Goal: Task Accomplishment & Management: Complete application form

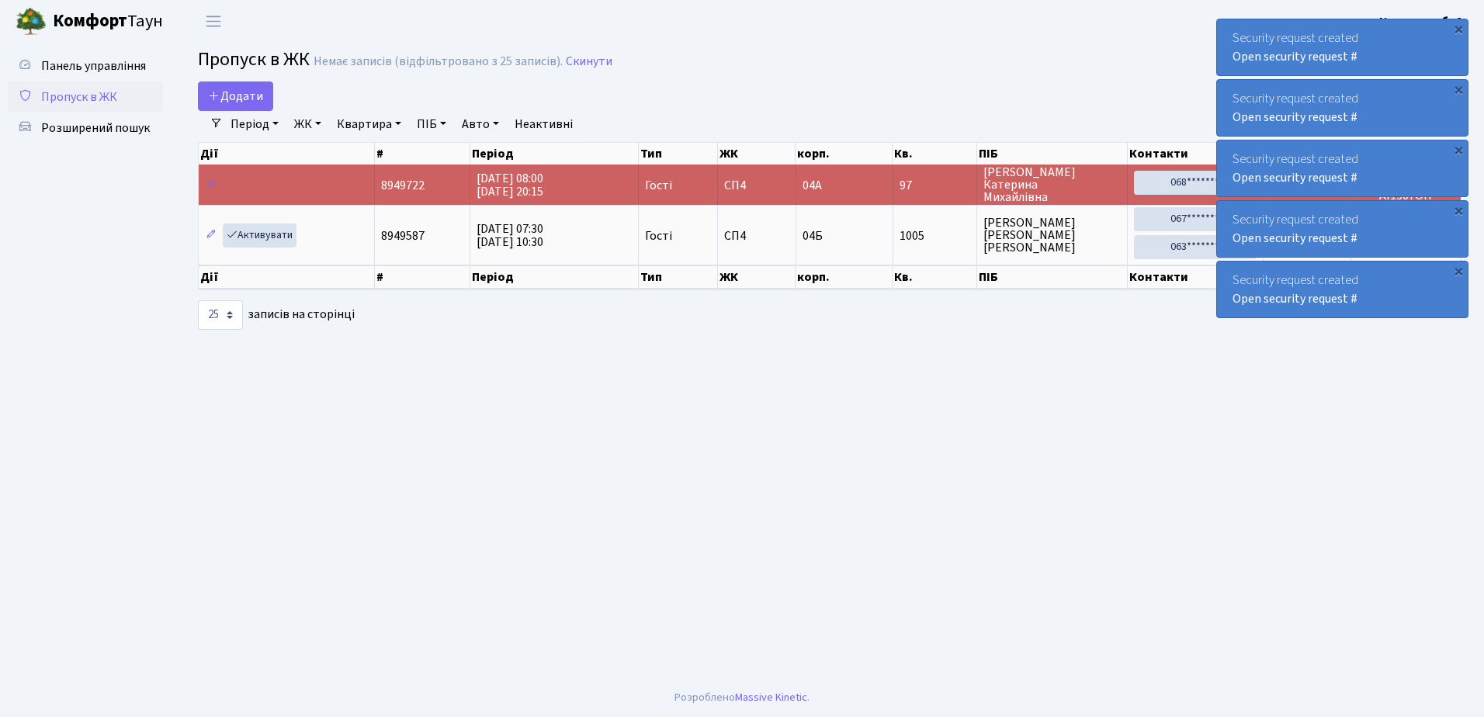
select select "25"
click at [1235, 31] on div "Security request created Open security request #" at bounding box center [1342, 47] width 251 height 56
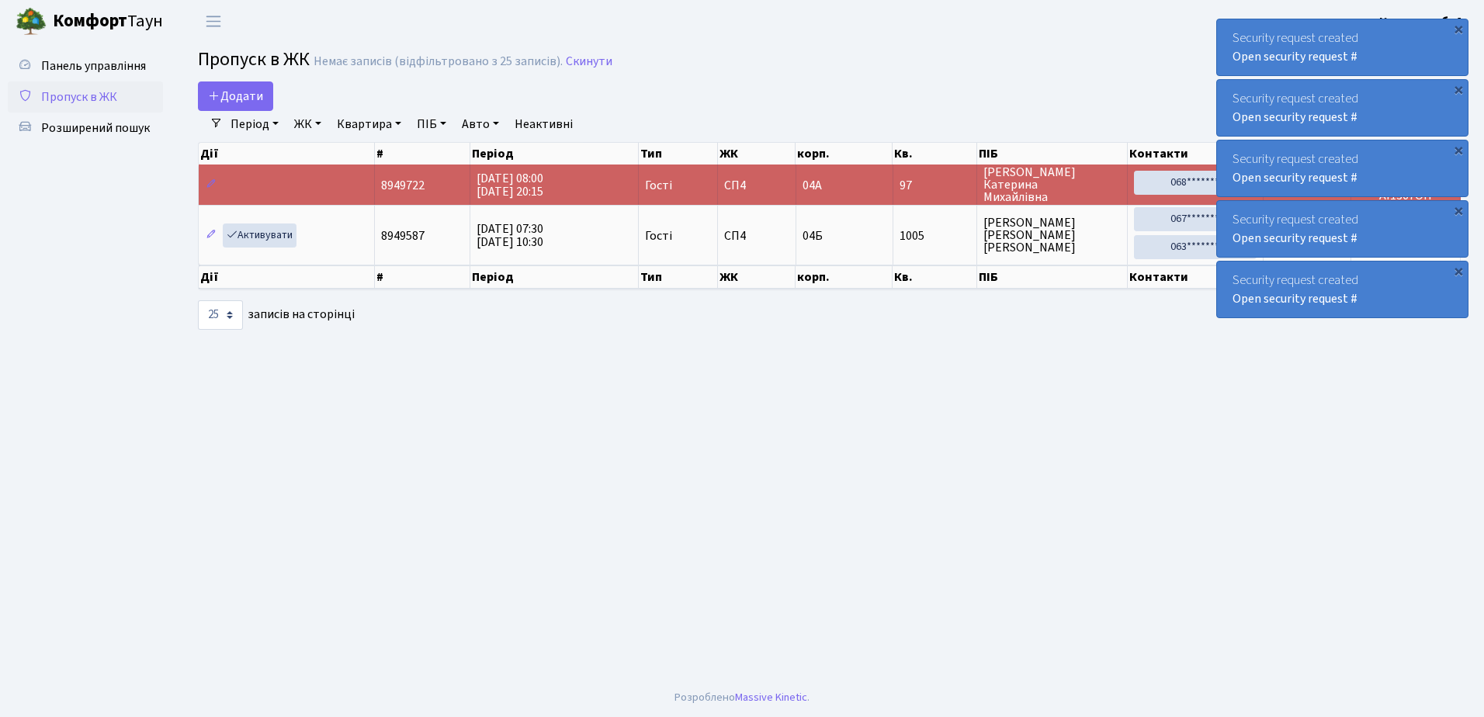
click at [1235, 31] on div "Security request created Open security request #" at bounding box center [1342, 47] width 251 height 56
click at [1236, 32] on div "Security request created Open security request #" at bounding box center [1342, 47] width 251 height 56
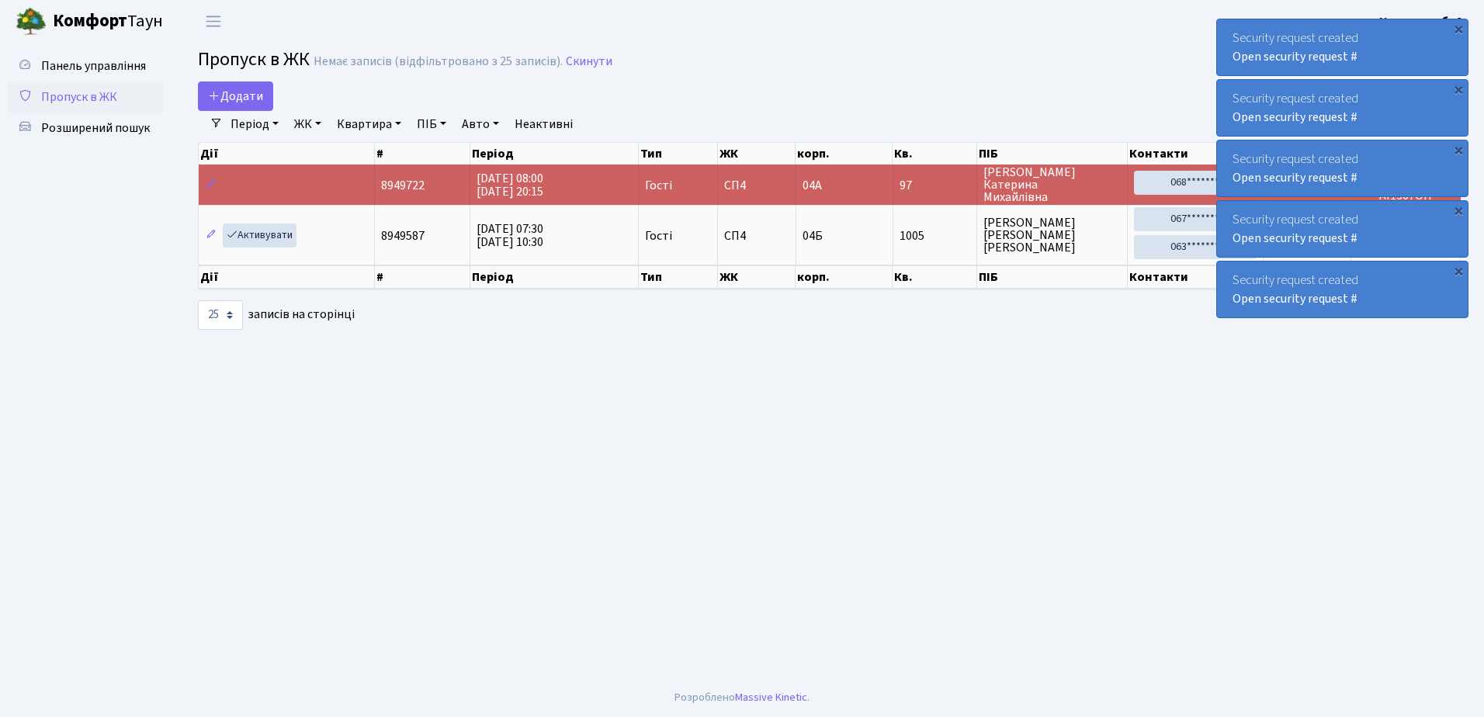
click at [1236, 32] on div "Security request created Open security request #" at bounding box center [1342, 47] width 251 height 56
click at [1237, 31] on div "Security request created Open security request #" at bounding box center [1342, 47] width 251 height 56
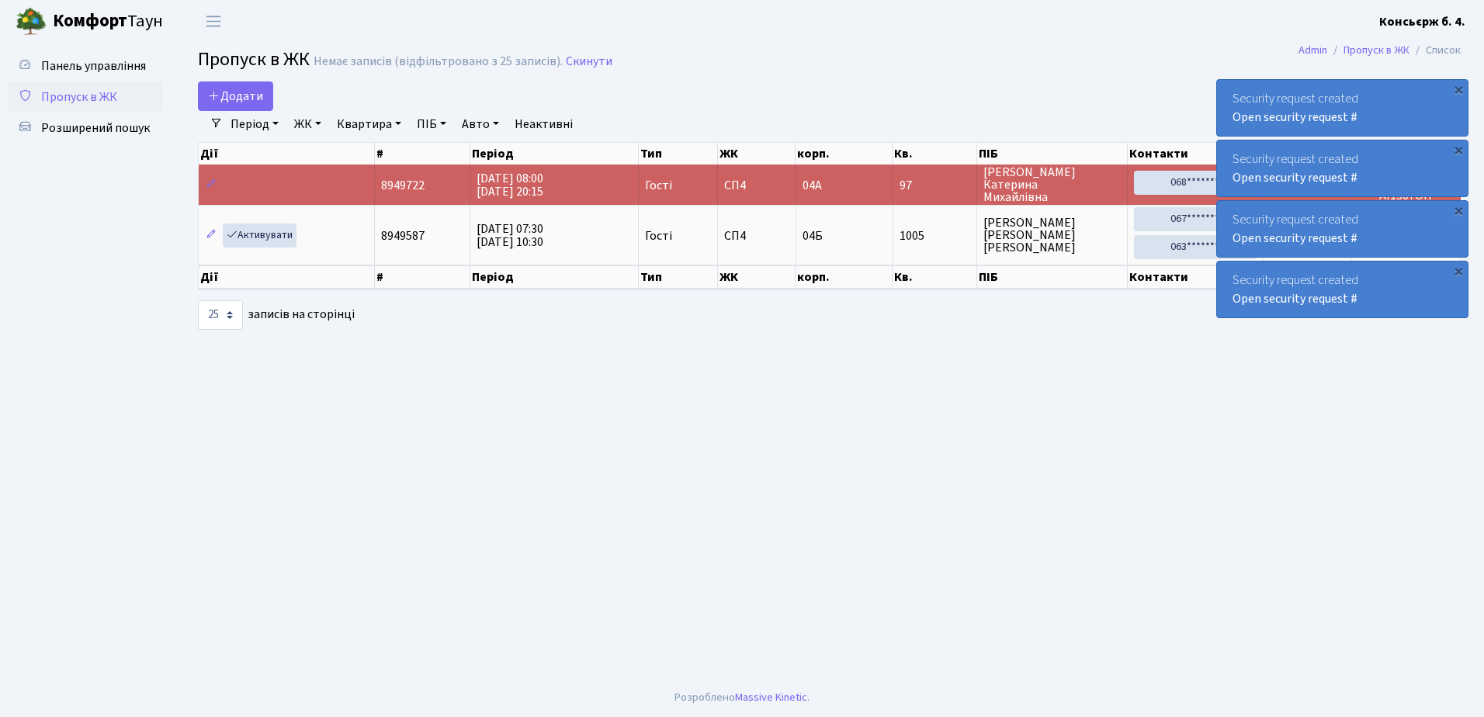
click at [1237, 31] on div "Security request created Open security request # × Security request created Ope…" at bounding box center [1342, 169] width 252 height 306
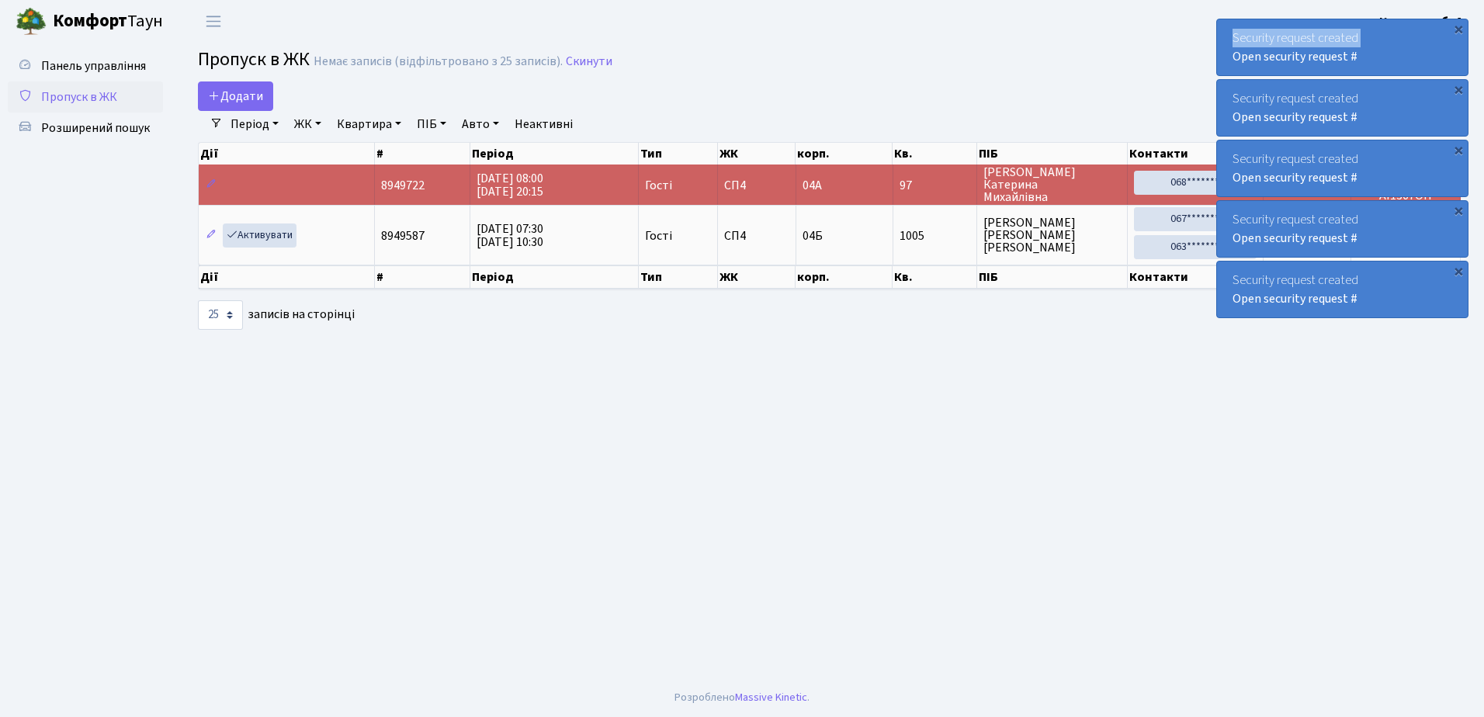
click at [1237, 31] on div "Security request created Open security request #" at bounding box center [1342, 47] width 251 height 56
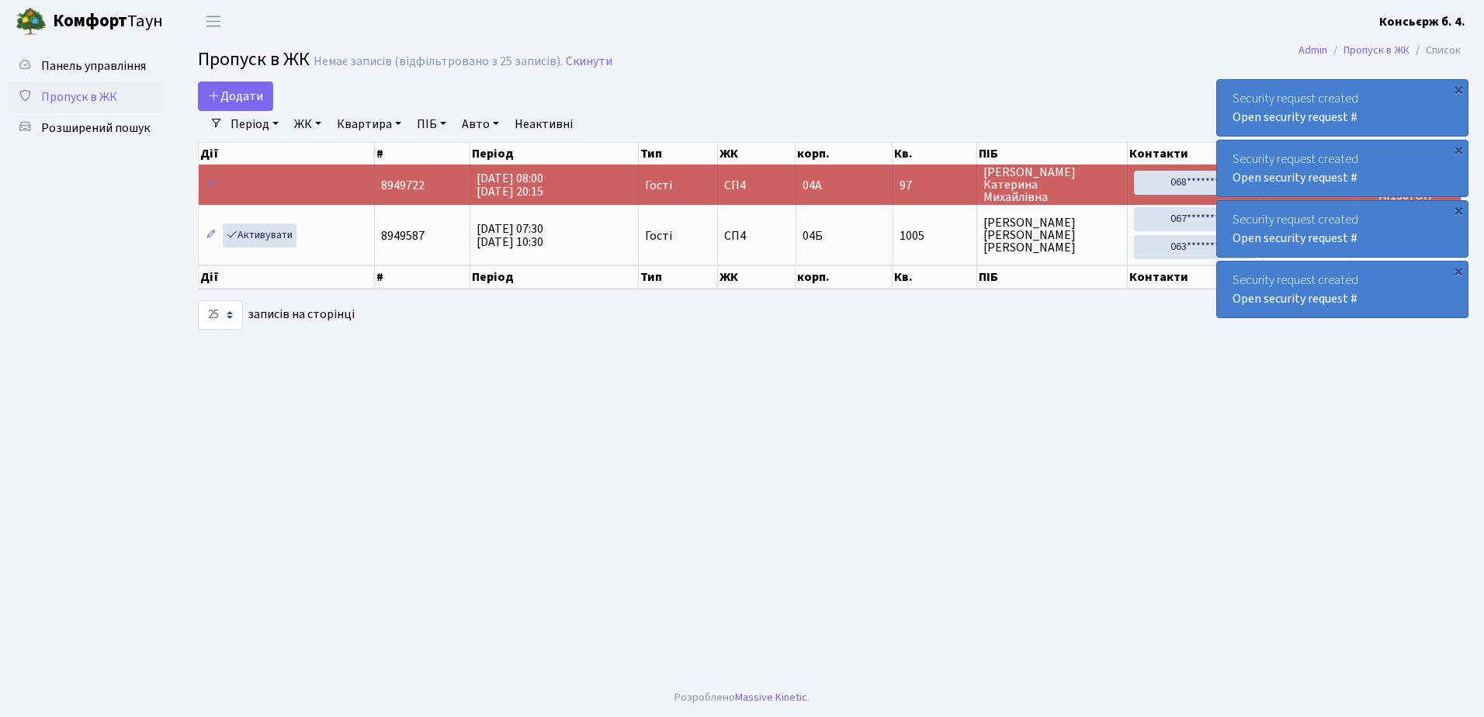
click at [1237, 31] on div "Security request created Open security request # × Security request created Ope…" at bounding box center [1342, 169] width 252 height 306
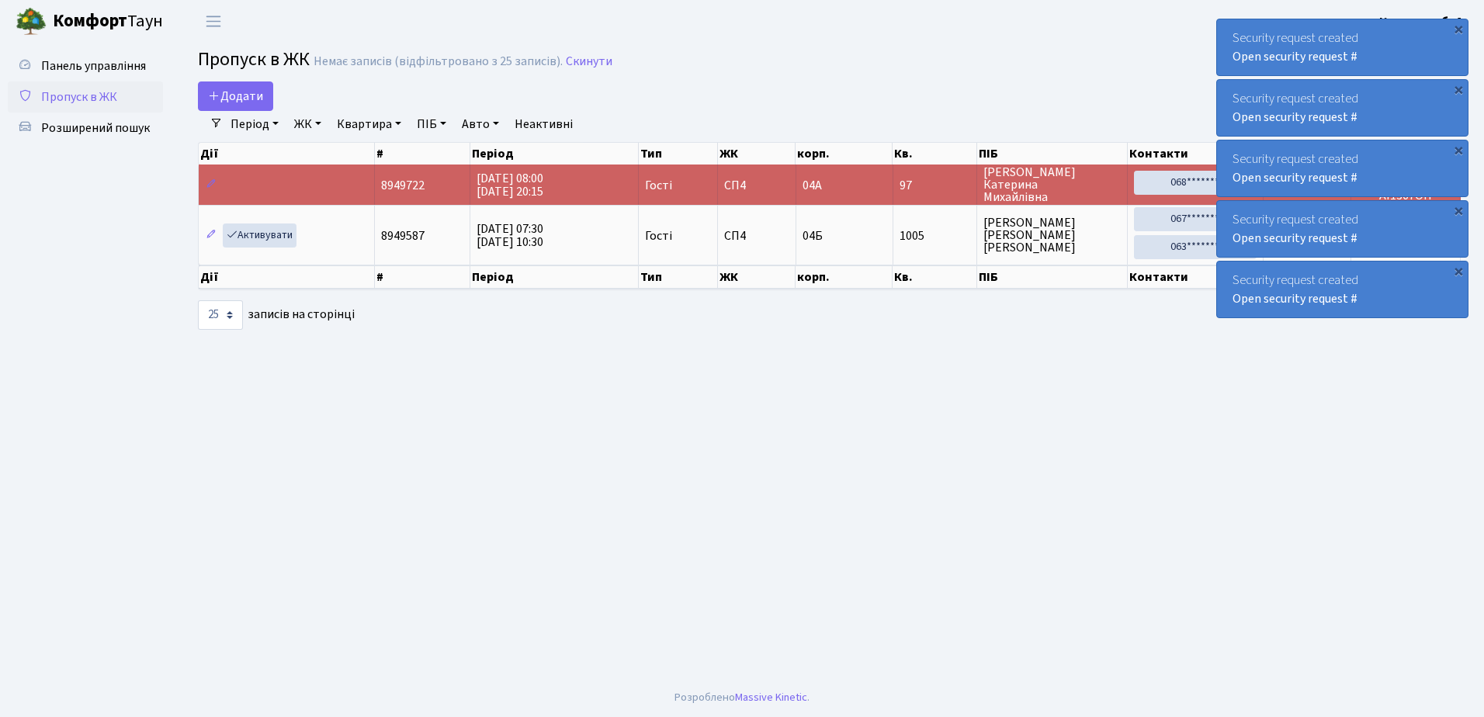
click at [1237, 31] on div "Security request created Open security request #" at bounding box center [1342, 47] width 251 height 56
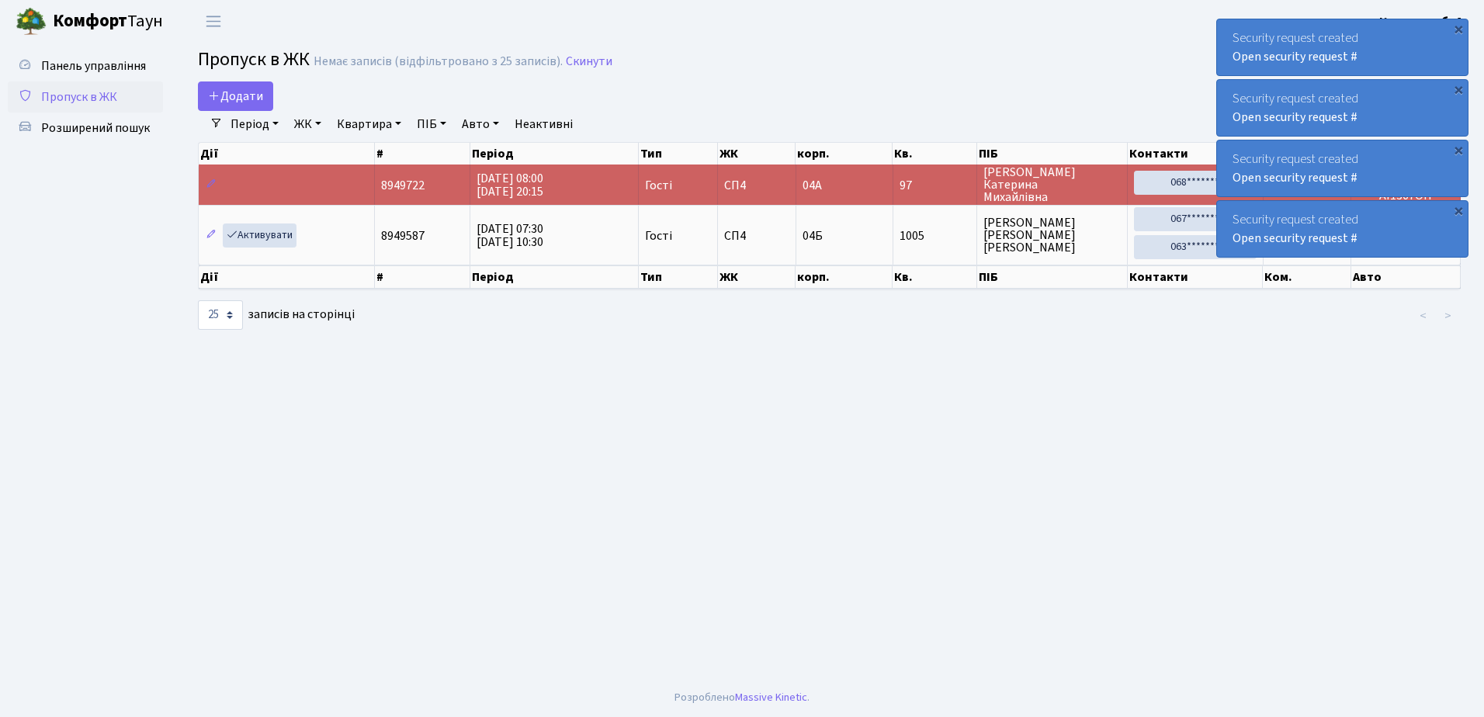
click at [1237, 31] on div "Security request created Open security request #" at bounding box center [1342, 47] width 251 height 56
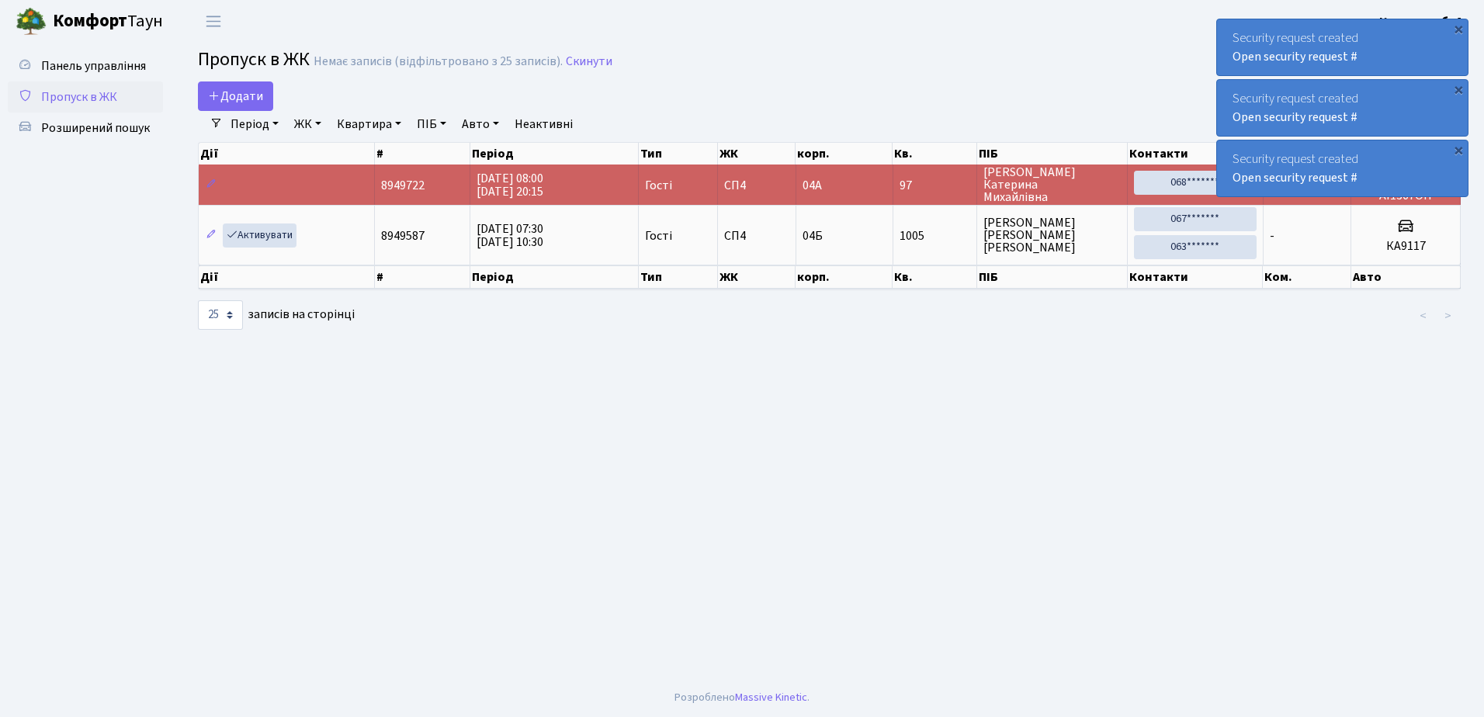
click at [1237, 31] on div "Security request created Open security request #" at bounding box center [1342, 47] width 251 height 56
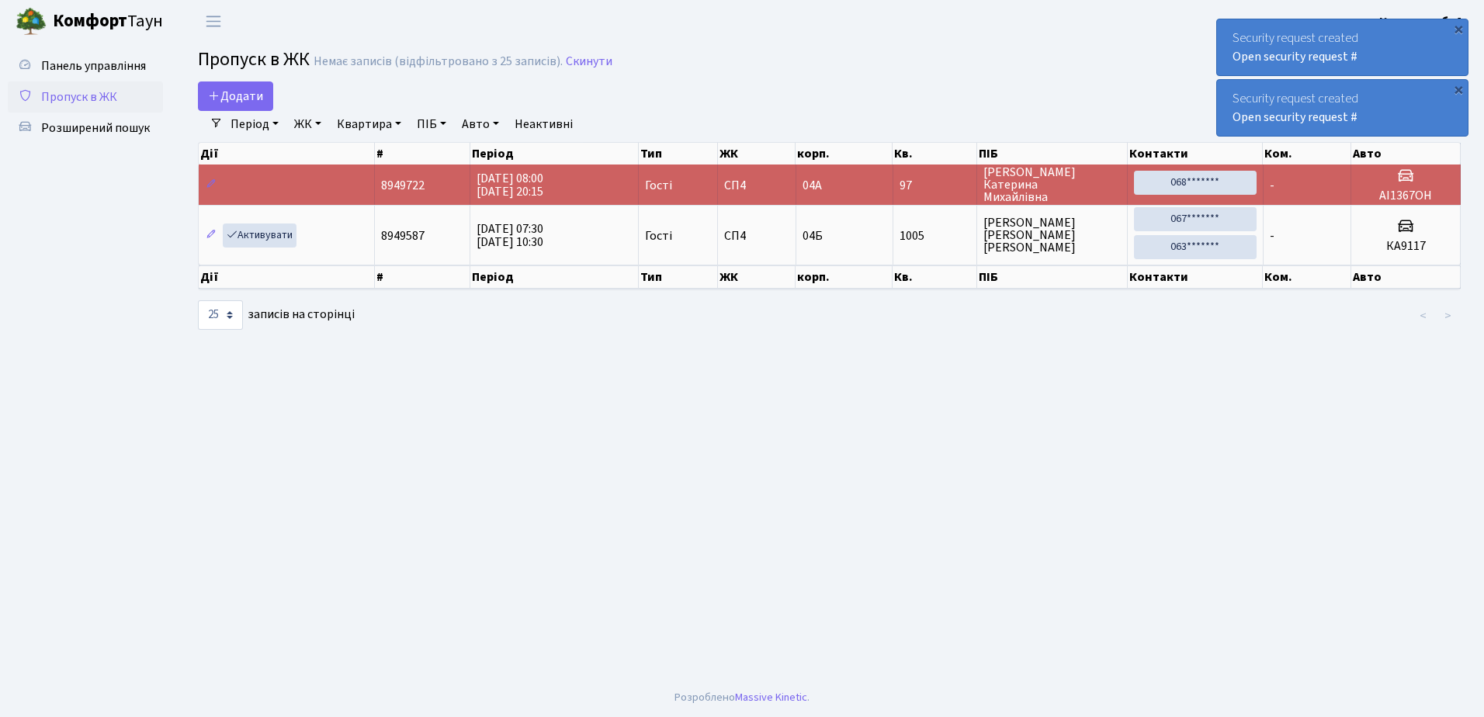
click at [1237, 31] on div "Security request created Open security request #" at bounding box center [1342, 47] width 251 height 56
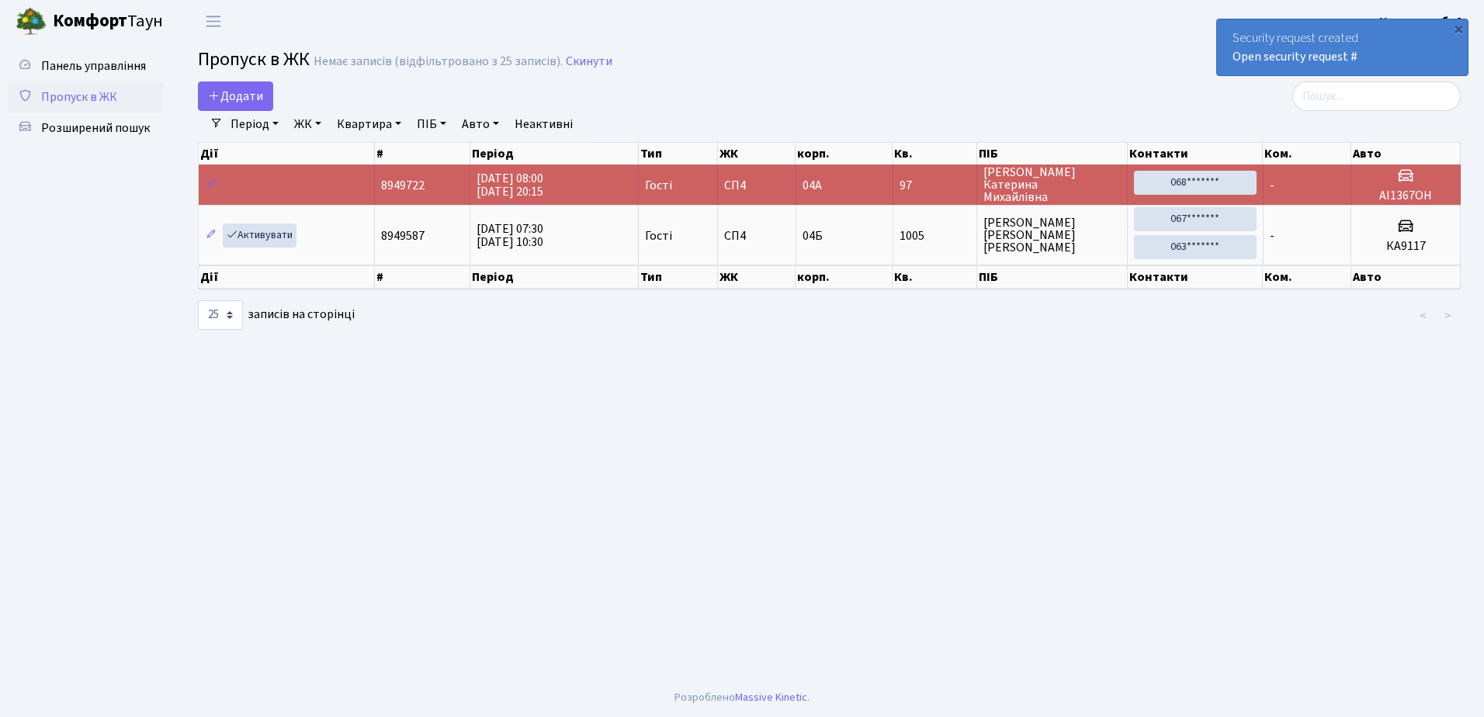
click at [1237, 31] on div "Security request created Open security request #" at bounding box center [1342, 47] width 251 height 56
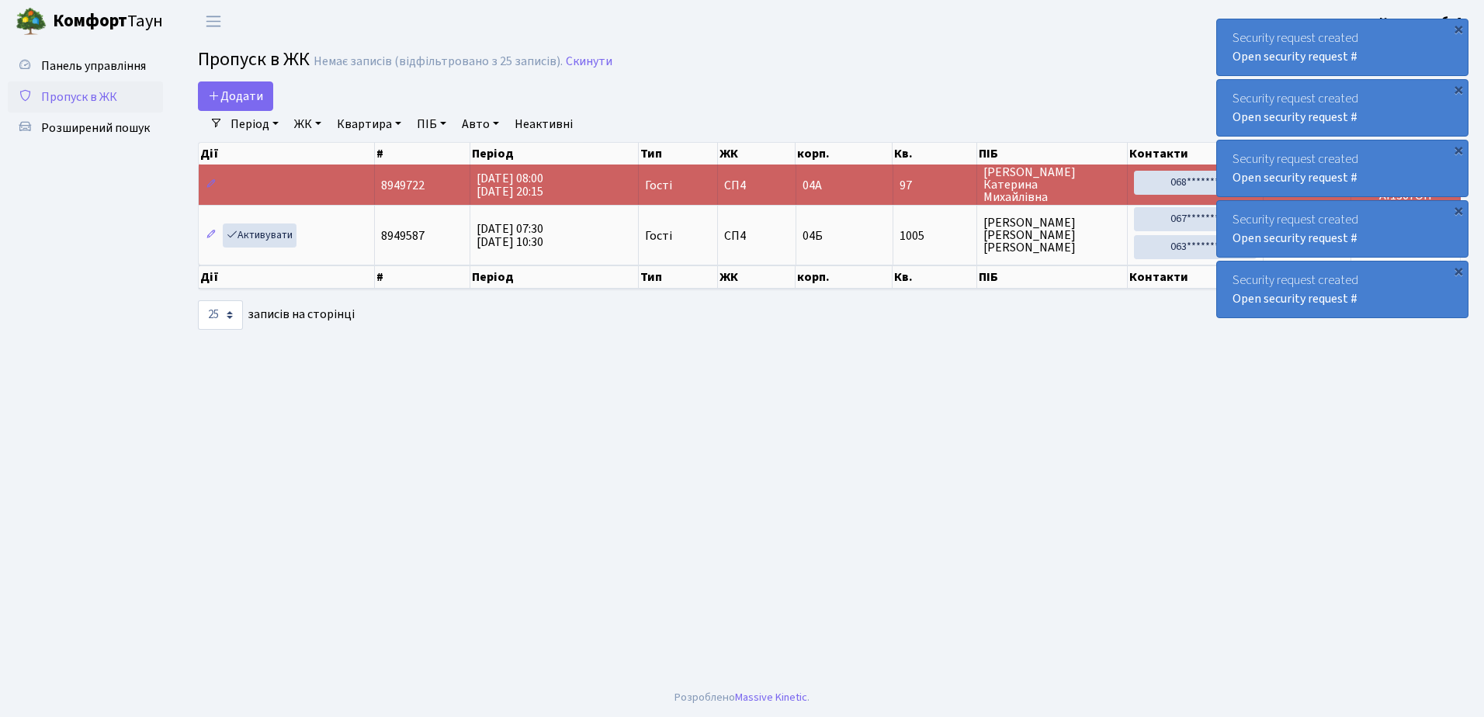
click at [1229, 27] on div "Security request created Open security request #" at bounding box center [1342, 47] width 251 height 56
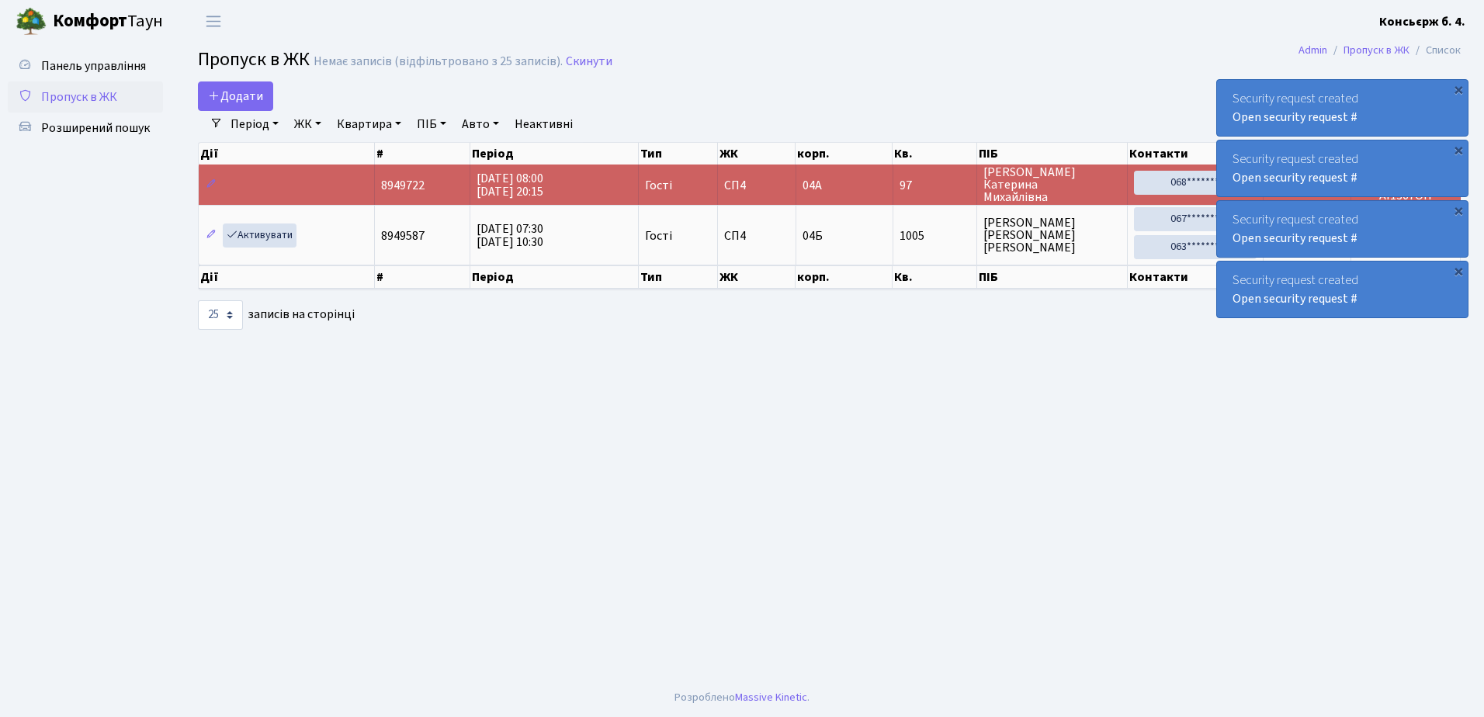
click at [1229, 27] on div "Security request created Open security request # × Security request created Ope…" at bounding box center [1342, 169] width 252 height 306
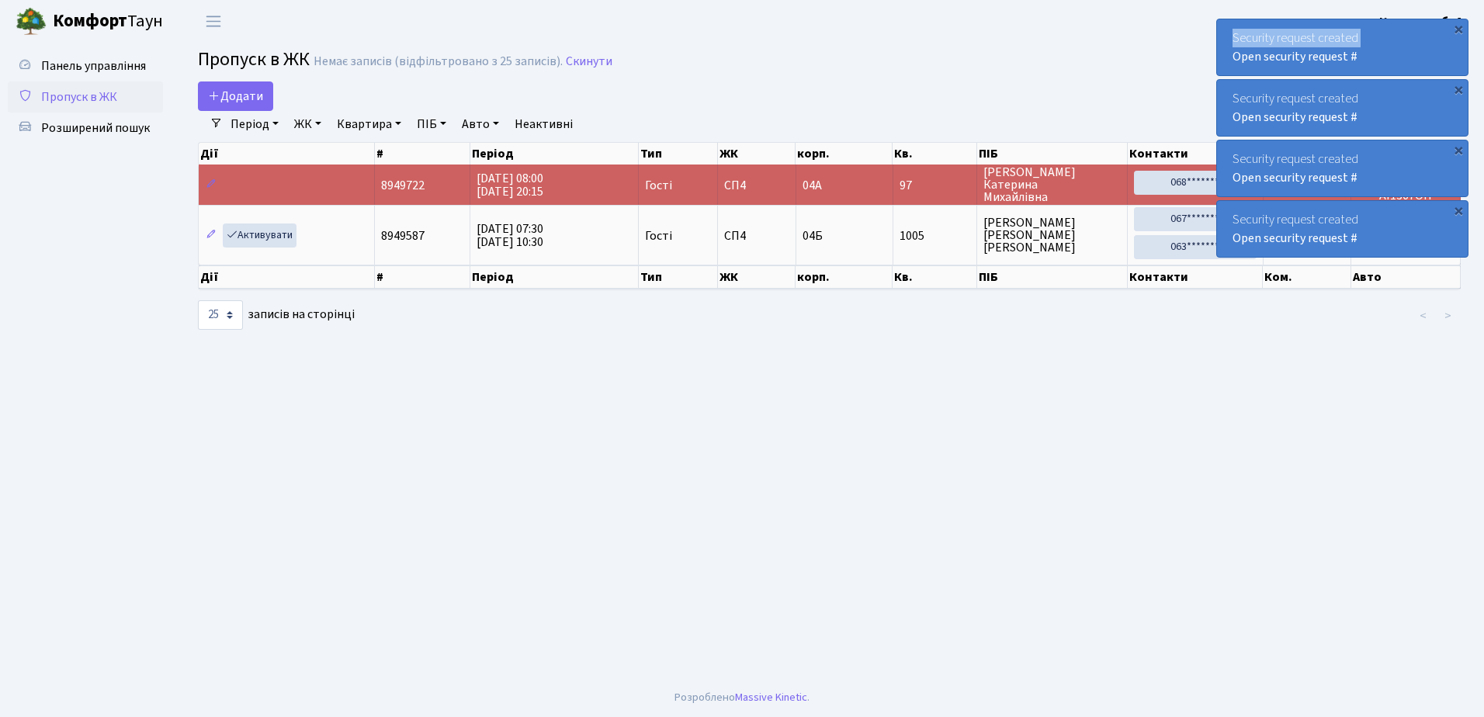
click at [1229, 27] on div "Security request created Open security request #" at bounding box center [1342, 47] width 251 height 56
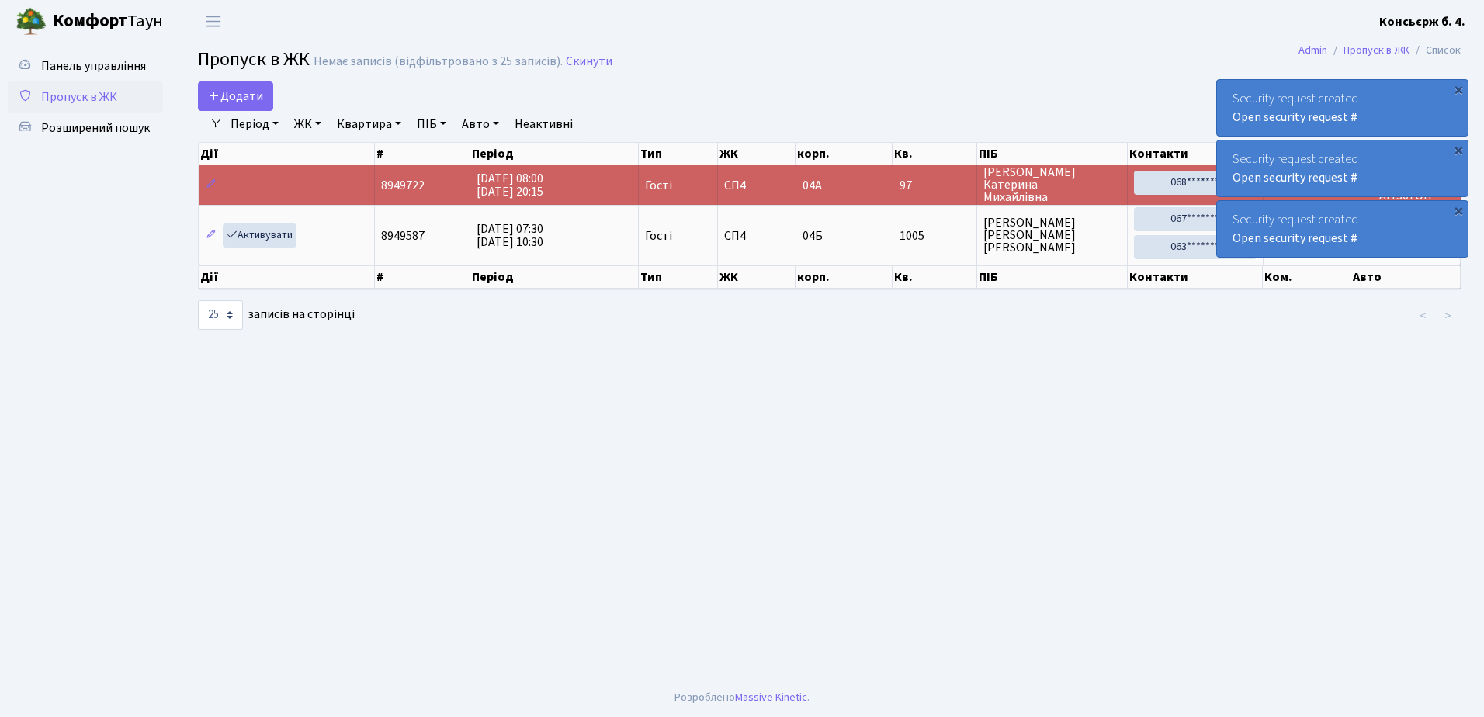
click at [1229, 27] on div "Security request created Open security request # × Security request created Ope…" at bounding box center [1342, 138] width 252 height 245
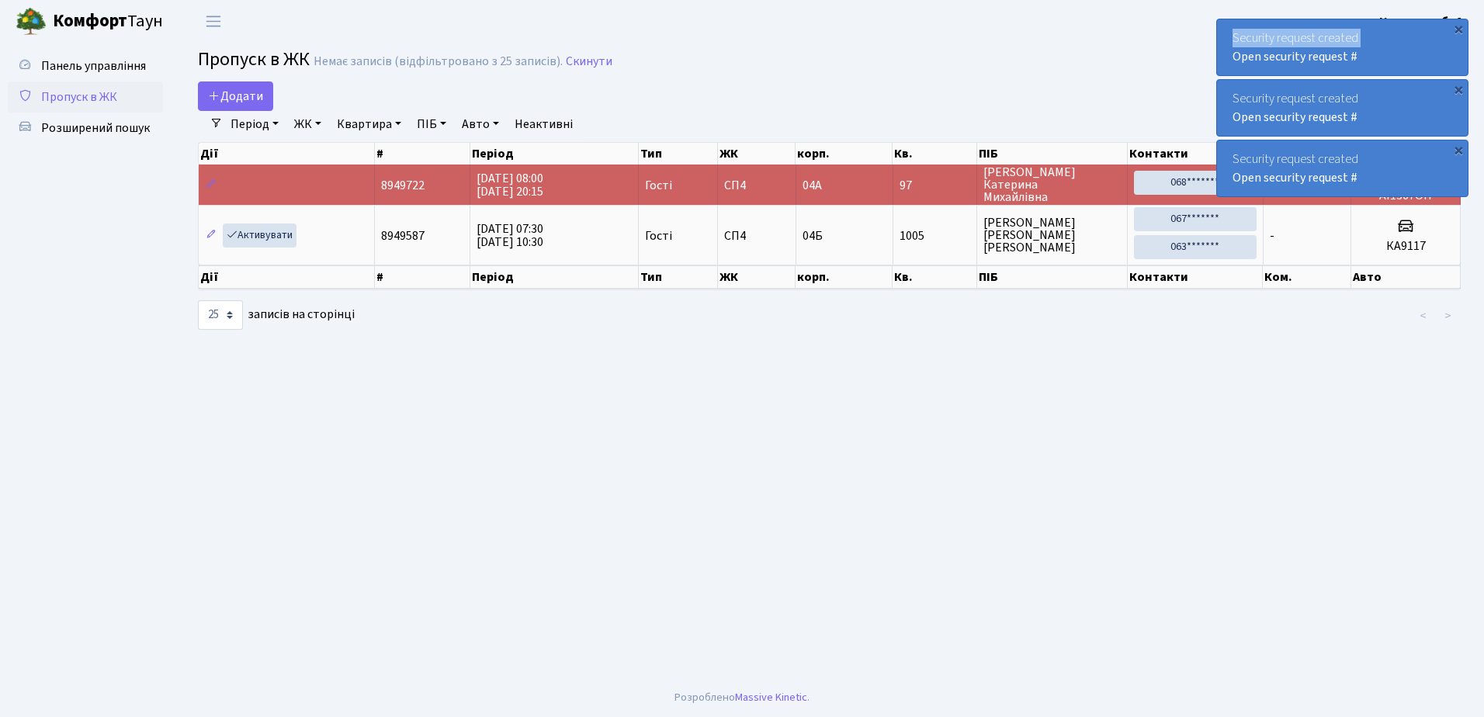
click at [1229, 27] on div "Security request created Open security request #" at bounding box center [1342, 47] width 251 height 56
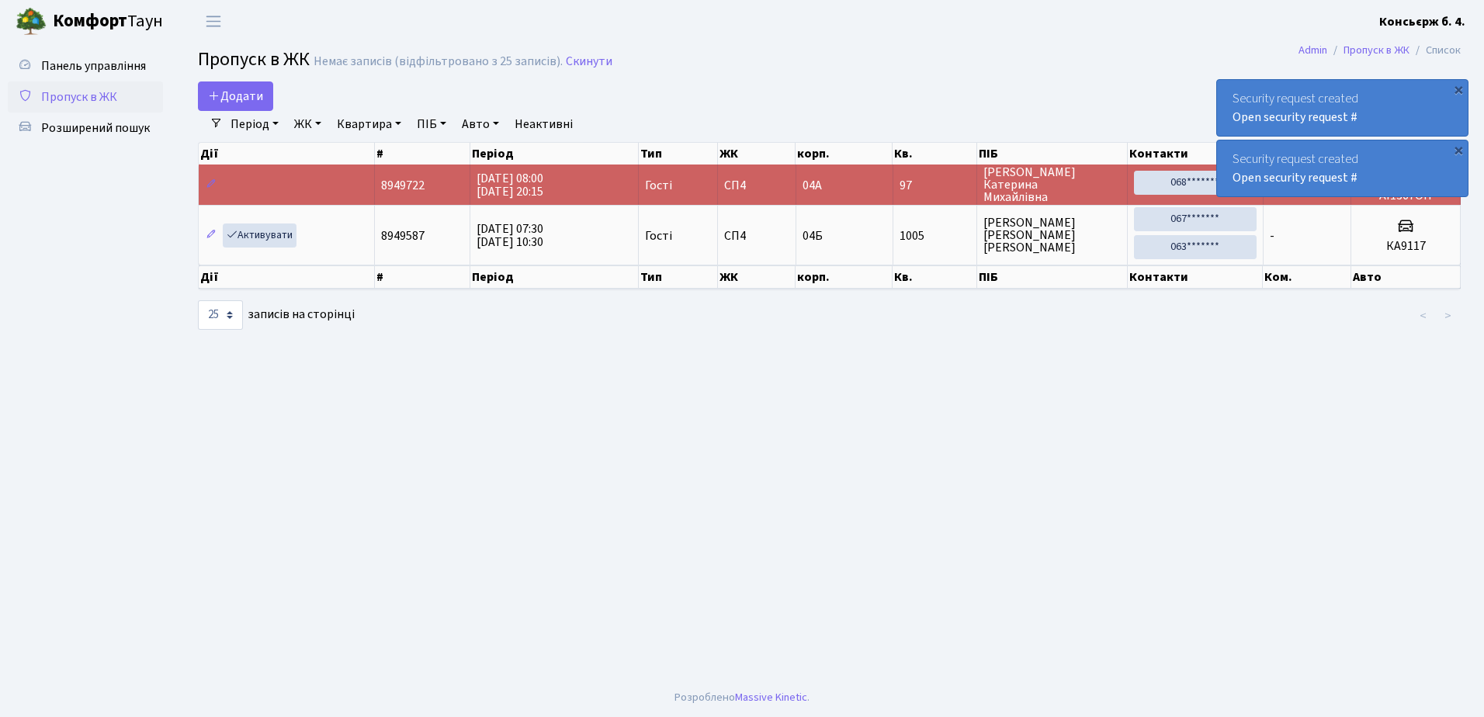
click at [1229, 27] on div "Security request created Open security request # × Security request created Ope…" at bounding box center [1342, 108] width 252 height 185
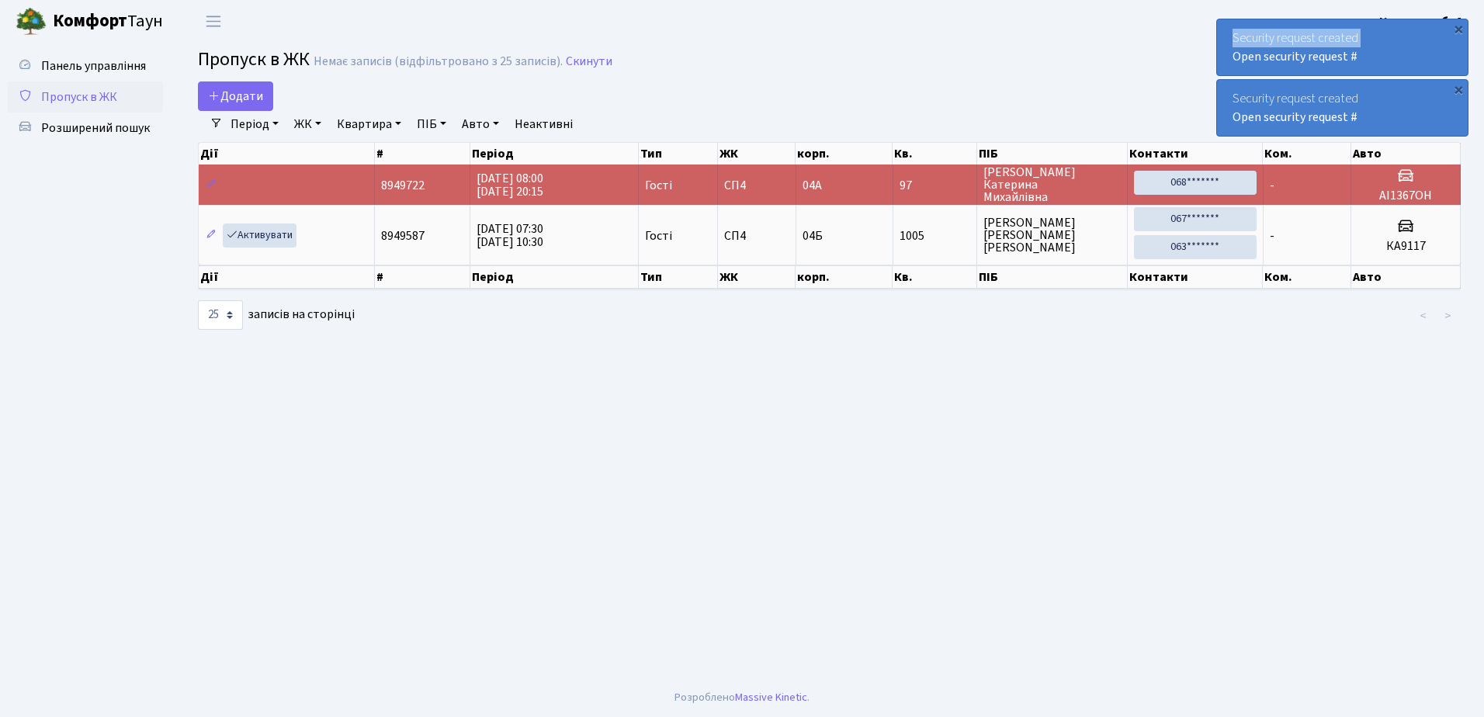
click at [1229, 27] on div "Security request created Open security request # × Security request created Ope…" at bounding box center [1342, 78] width 252 height 124
click at [1229, 27] on div "Security request created Open security request #" at bounding box center [1342, 47] width 251 height 56
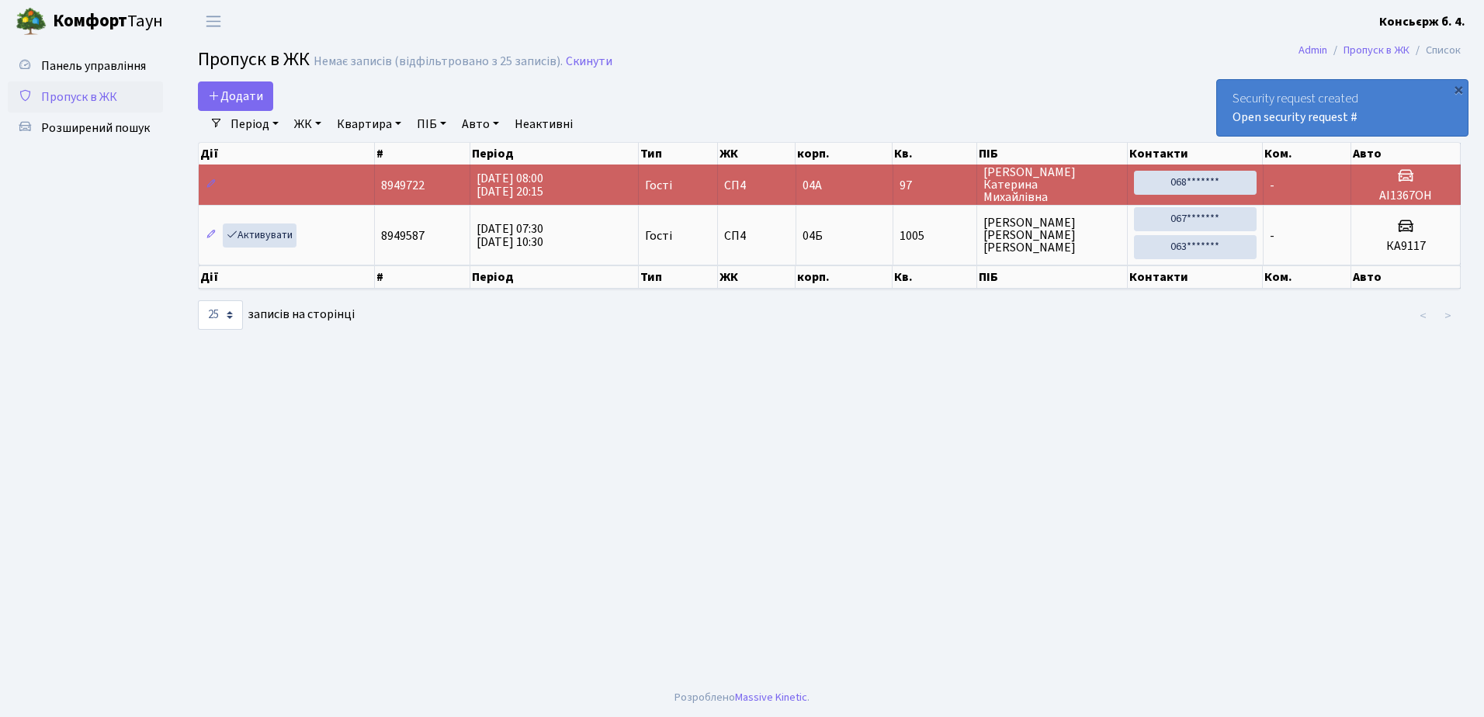
click at [1229, 27] on div "Security request created Open security request # × Security request created Ope…" at bounding box center [1342, 78] width 252 height 124
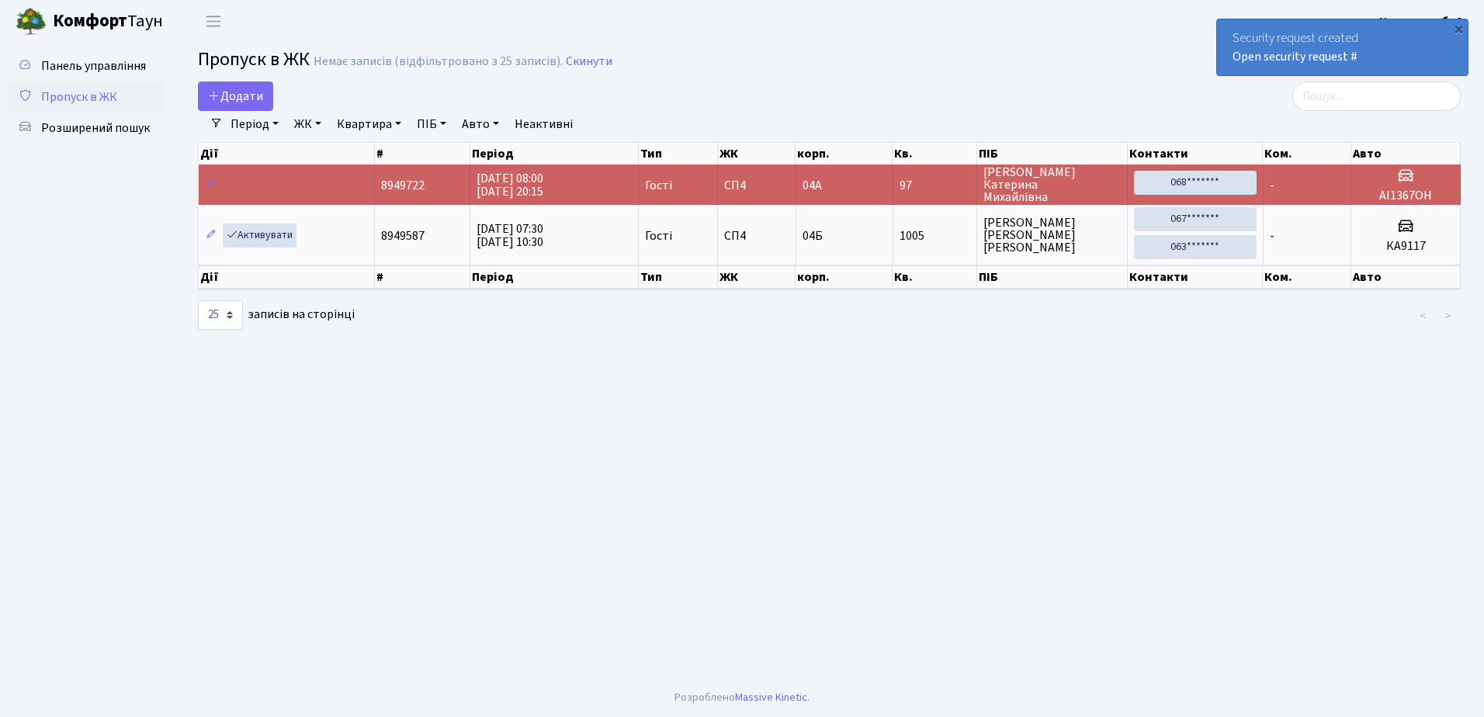
click at [1229, 27] on div "Security request created Open security request #" at bounding box center [1342, 47] width 251 height 56
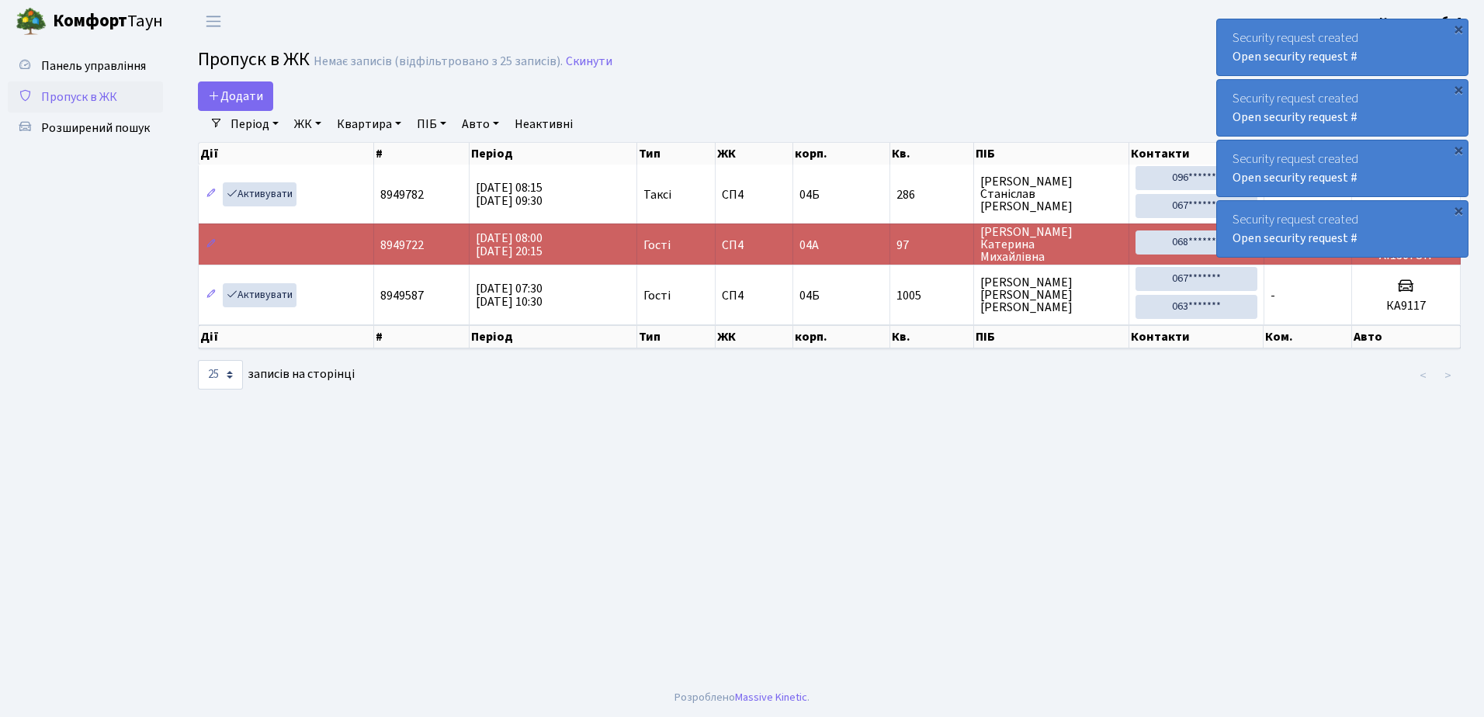
click at [1230, 36] on div "Security request created Open security request #" at bounding box center [1342, 47] width 251 height 56
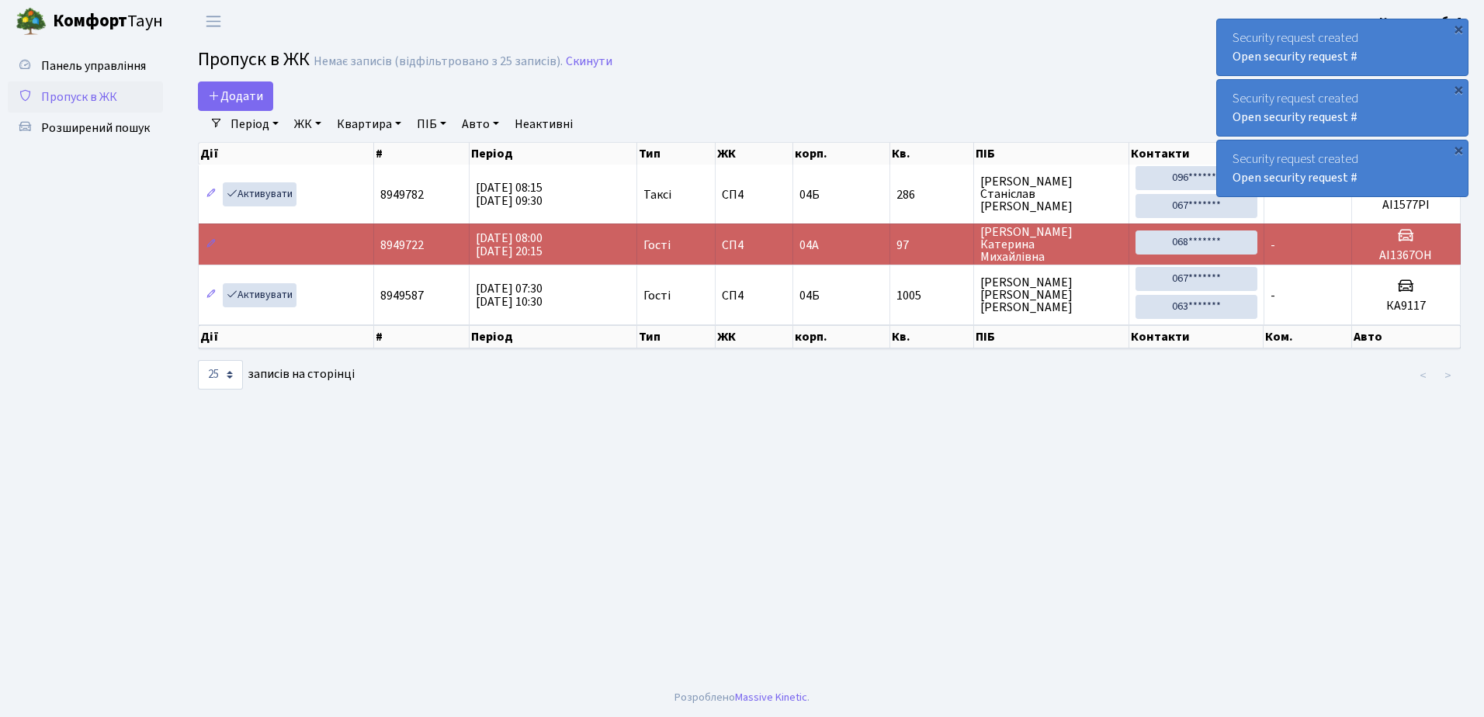
click at [1230, 36] on div "Security request created Open security request #" at bounding box center [1342, 47] width 251 height 56
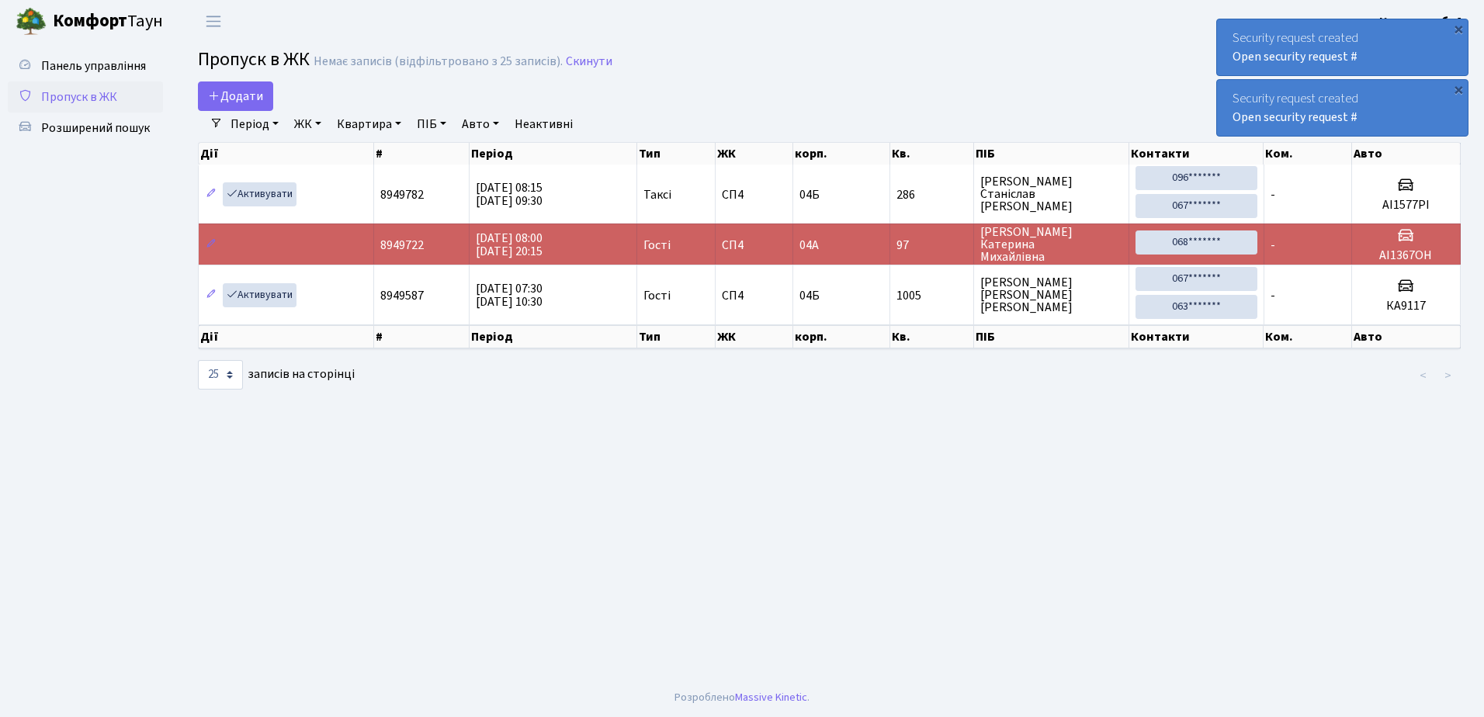
click at [1230, 36] on div "Security request created Open security request #" at bounding box center [1342, 47] width 251 height 56
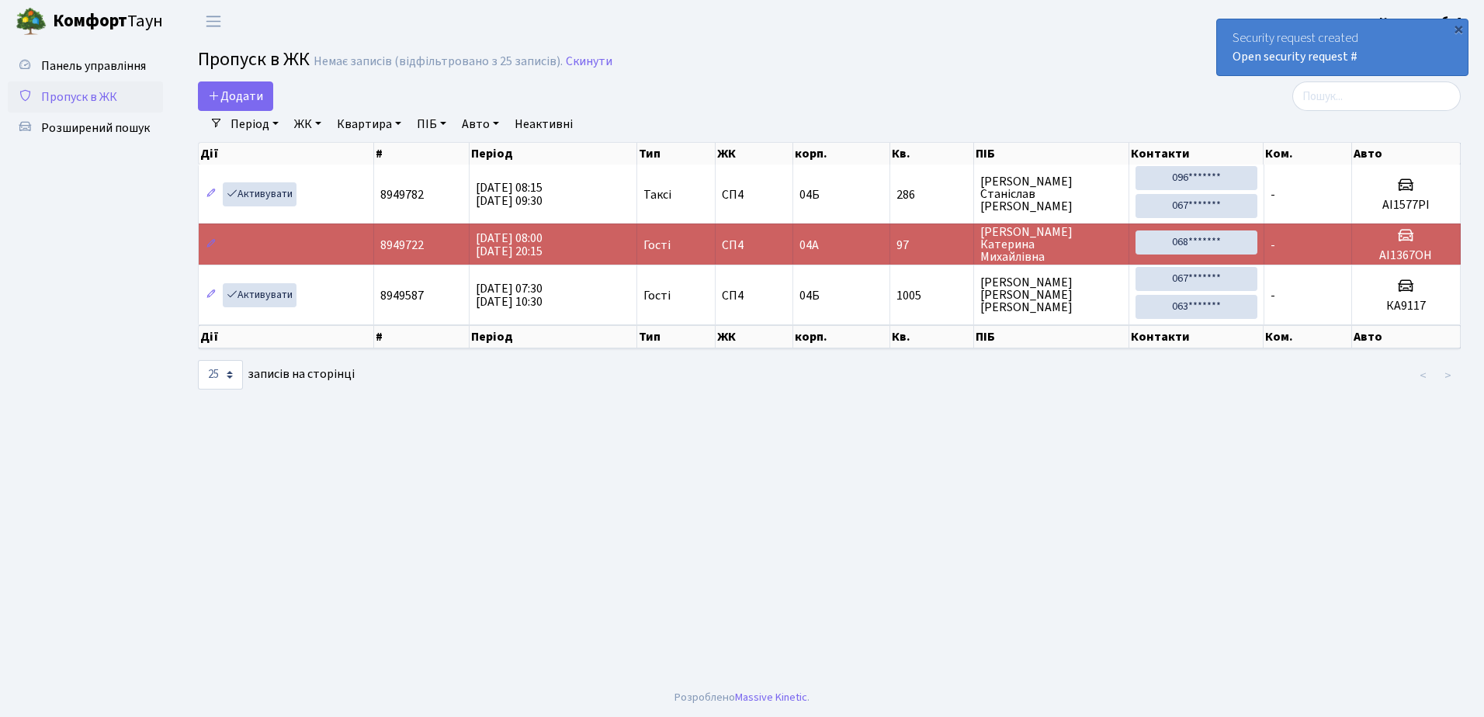
click at [1230, 36] on div "Security request created Open security request #" at bounding box center [1342, 47] width 251 height 56
click at [1223, 32] on div "Security request created Open security request #" at bounding box center [1342, 47] width 251 height 56
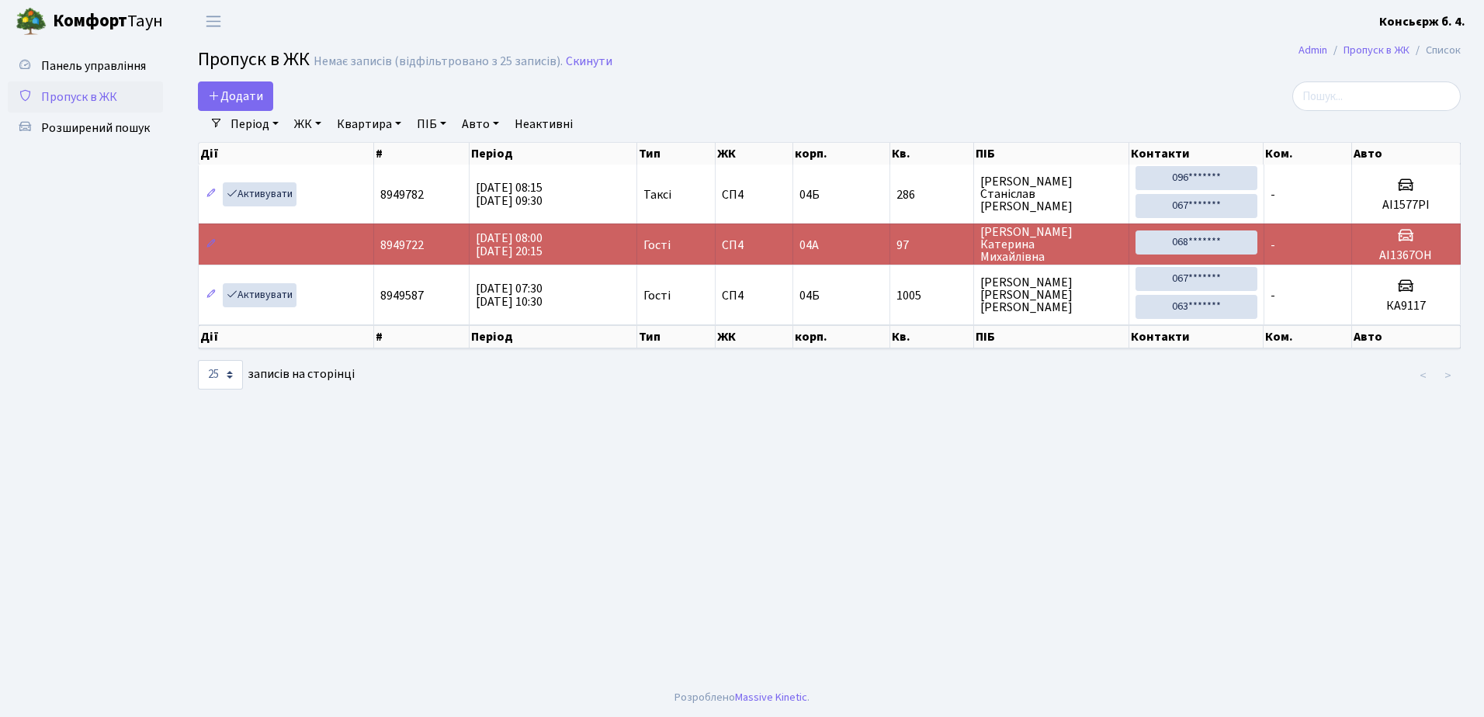
drag, startPoint x: 1223, startPoint y: 32, endPoint x: 1207, endPoint y: 35, distance: 16.6
click at [1207, 35] on header "Комфорт Таун Консьєрж б. 4. Мій обліковий запис Вийти" at bounding box center [742, 21] width 1484 height 43
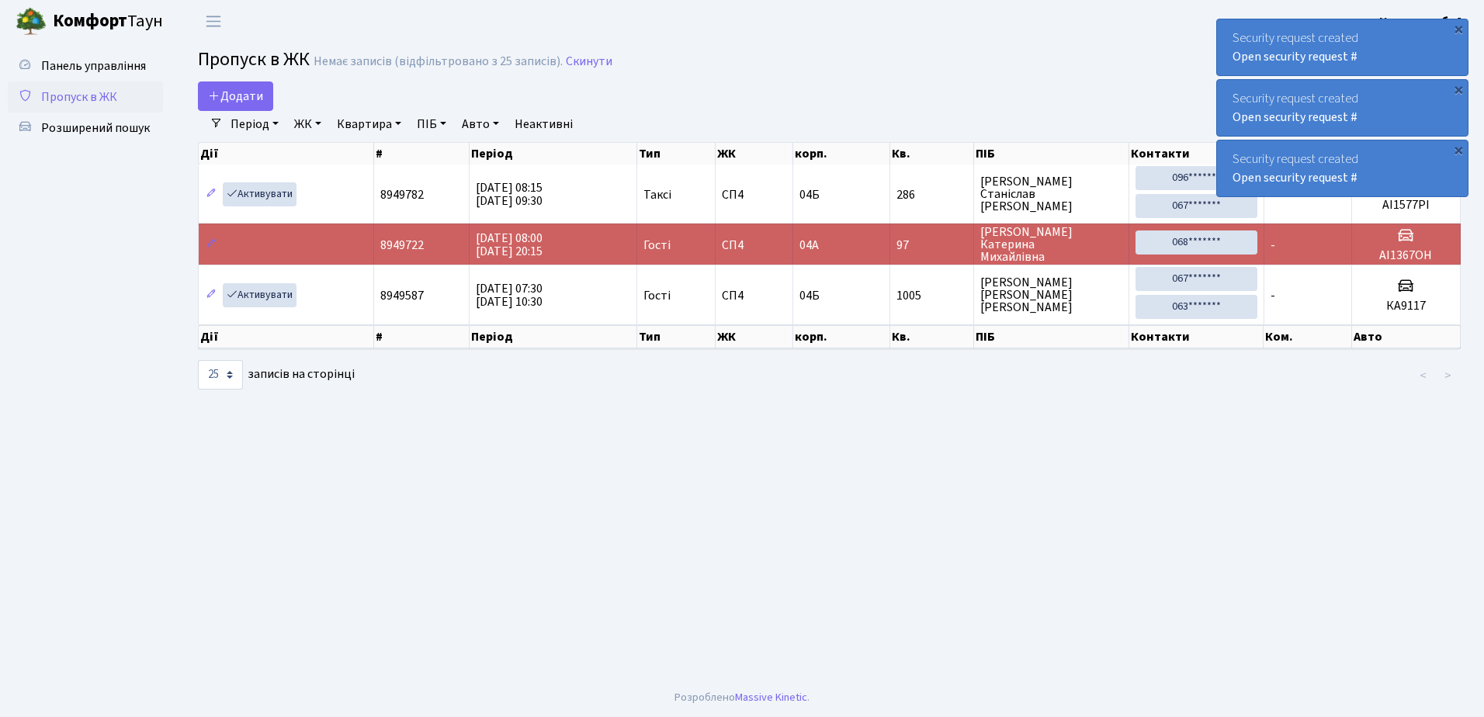
click at [1228, 29] on div "Security request created Open security request #" at bounding box center [1342, 47] width 251 height 56
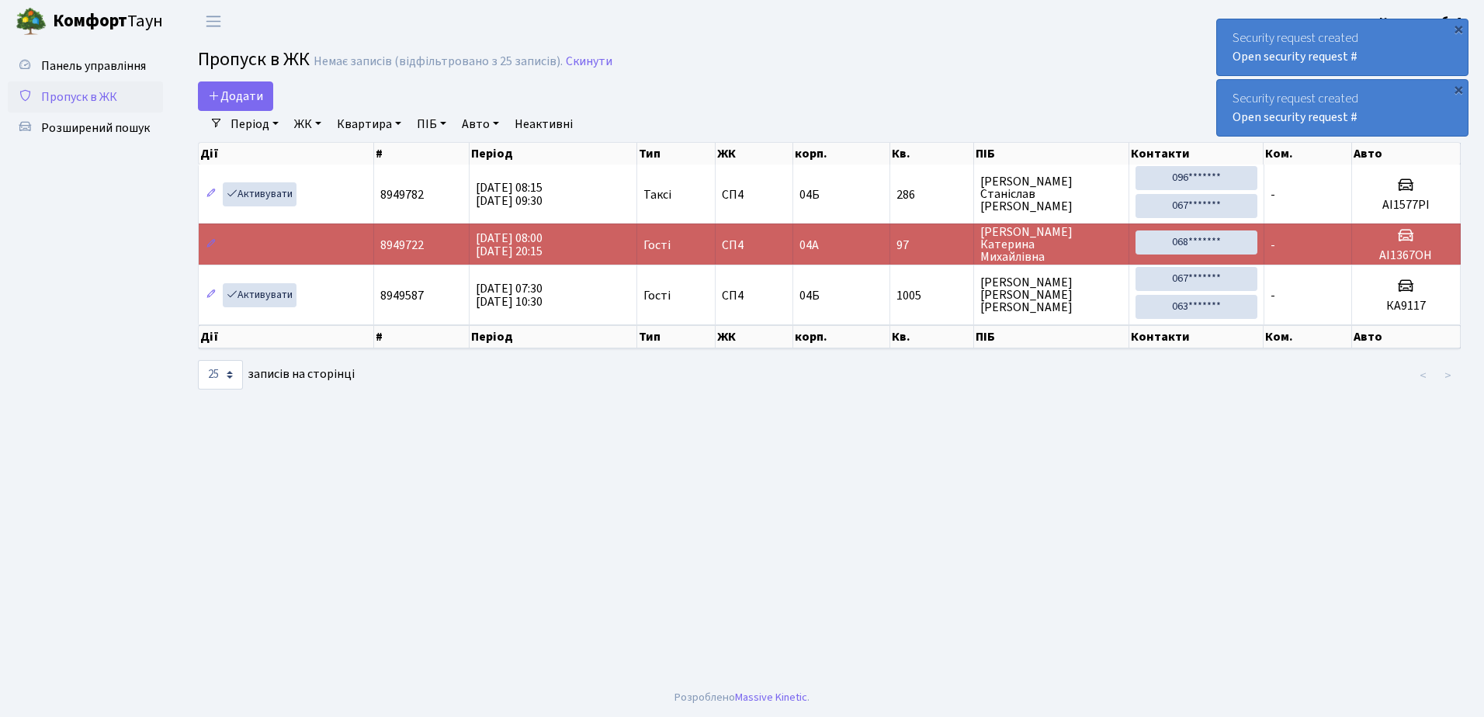
click at [1229, 29] on div "Security request created Open security request #" at bounding box center [1342, 47] width 251 height 56
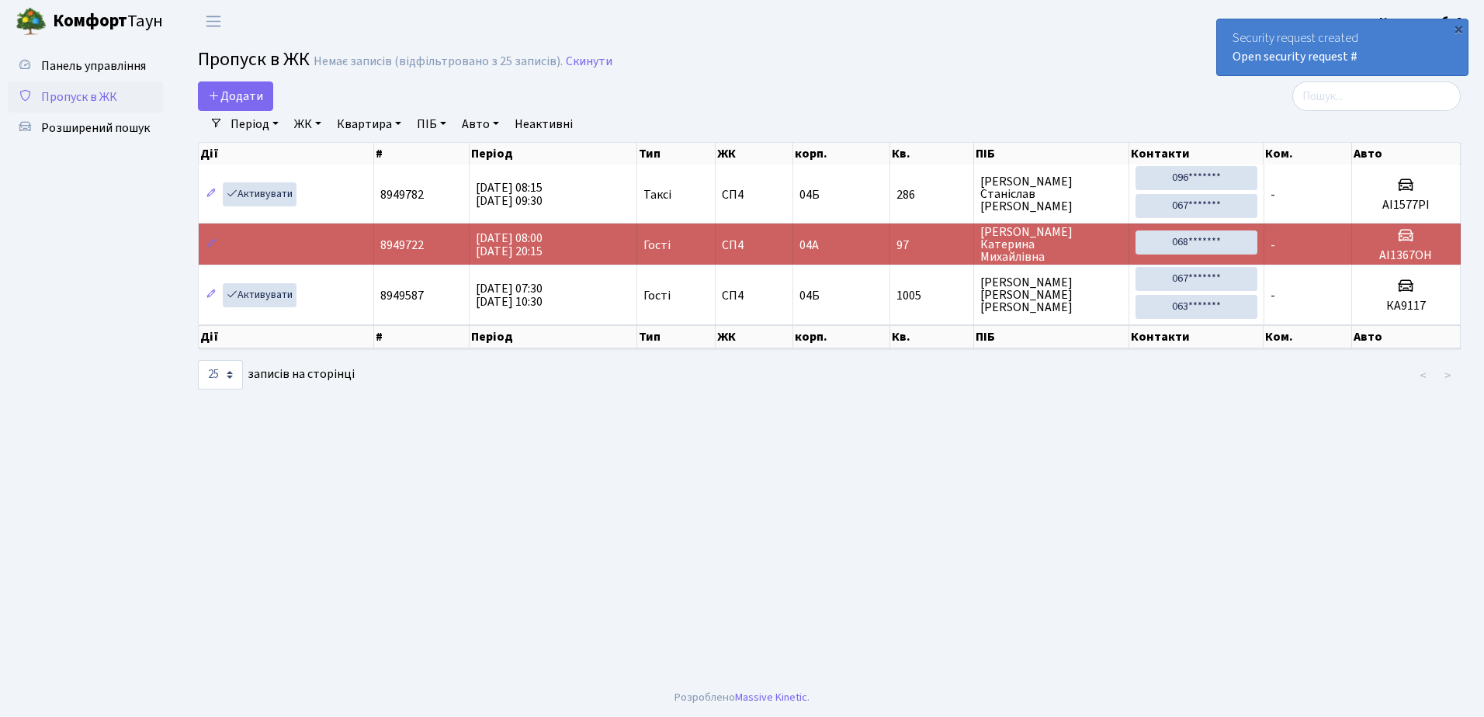
click at [1229, 29] on div "Security request created Open security request #" at bounding box center [1342, 47] width 251 height 56
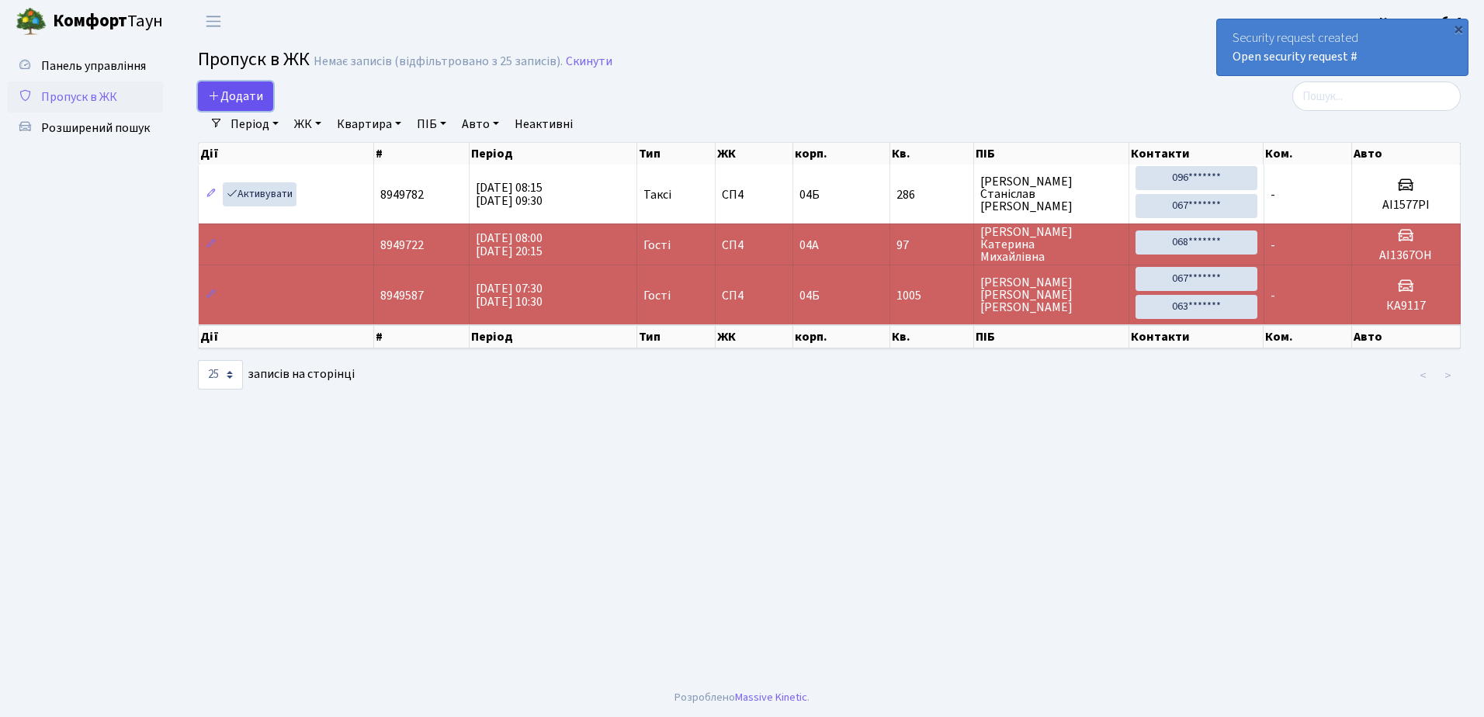
click at [250, 89] on span "Додати" at bounding box center [235, 96] width 55 height 17
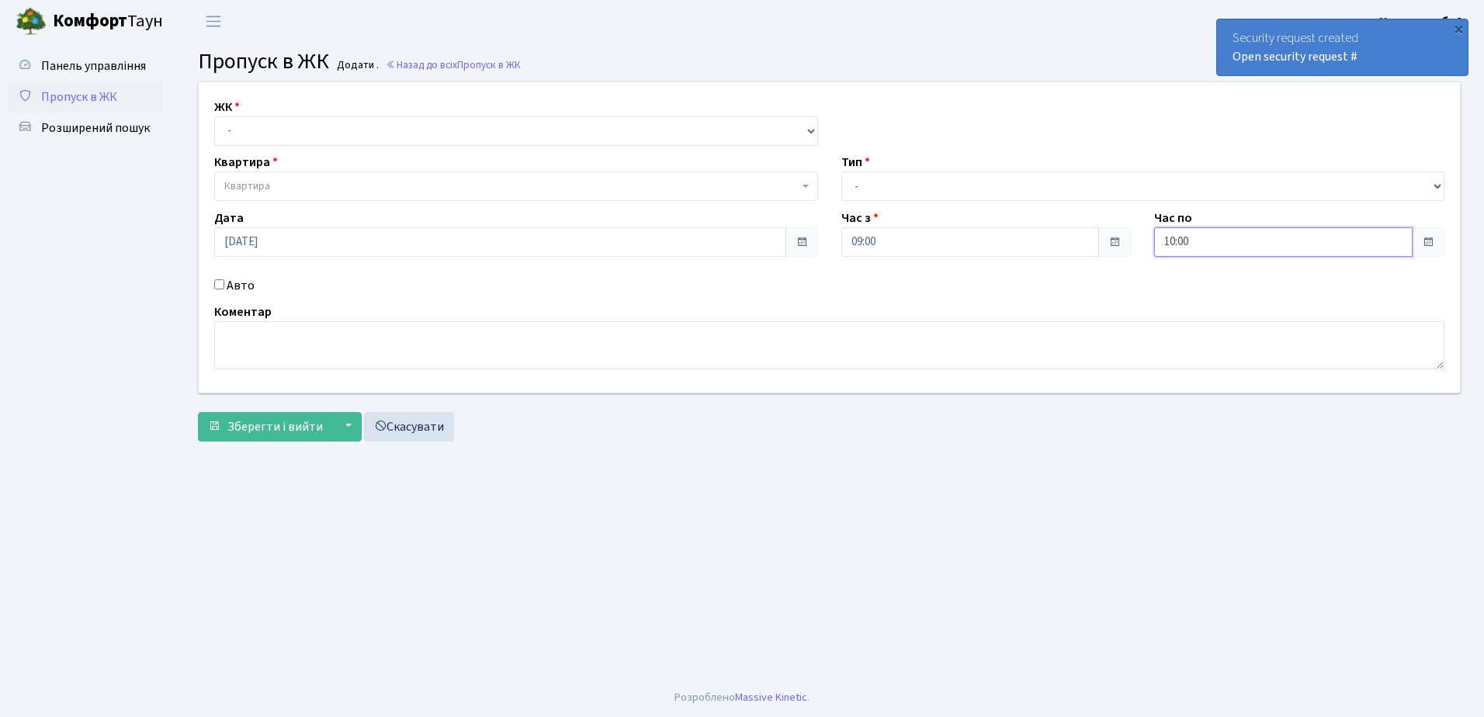
click at [1236, 241] on input "10:00" at bounding box center [1283, 241] width 258 height 29
click at [1198, 295] on icon at bounding box center [1198, 296] width 42 height 42
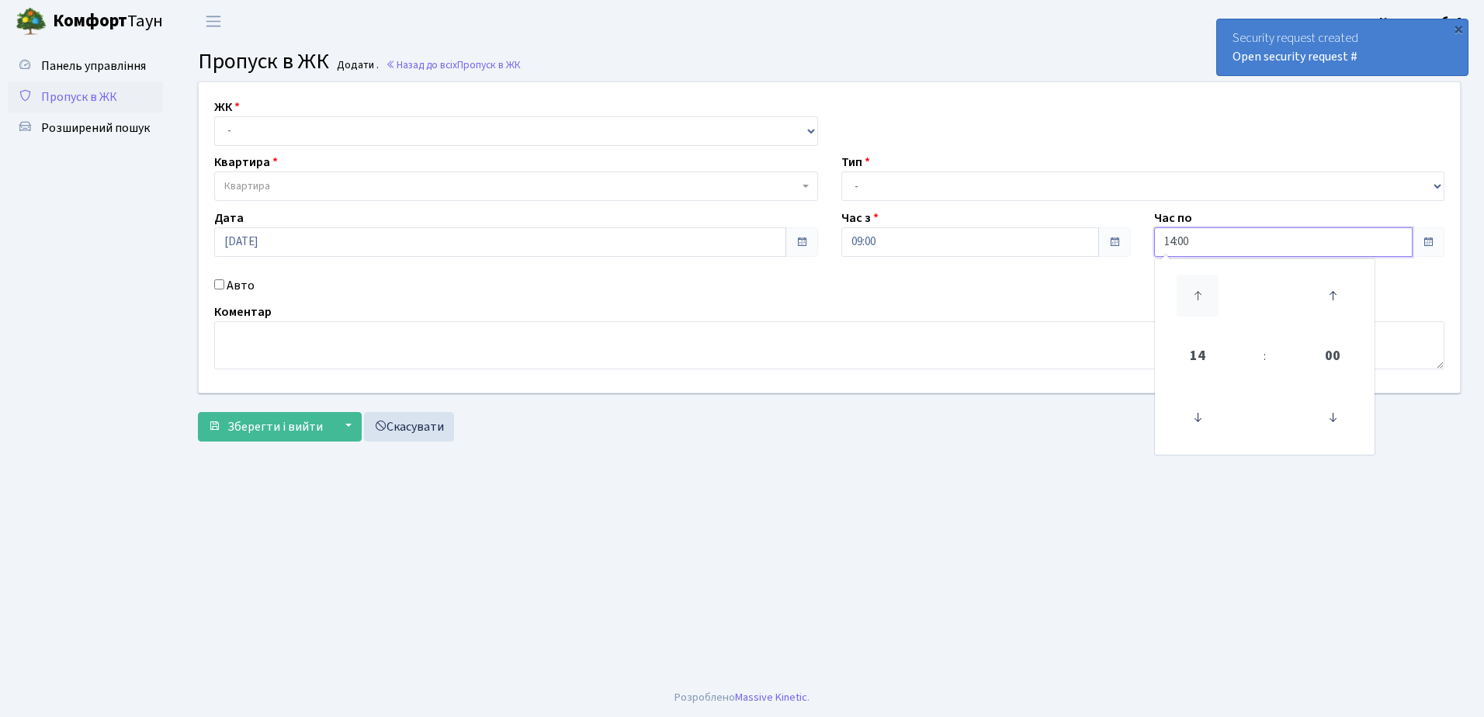
click at [1198, 295] on icon at bounding box center [1198, 296] width 42 height 42
type input "18:00"
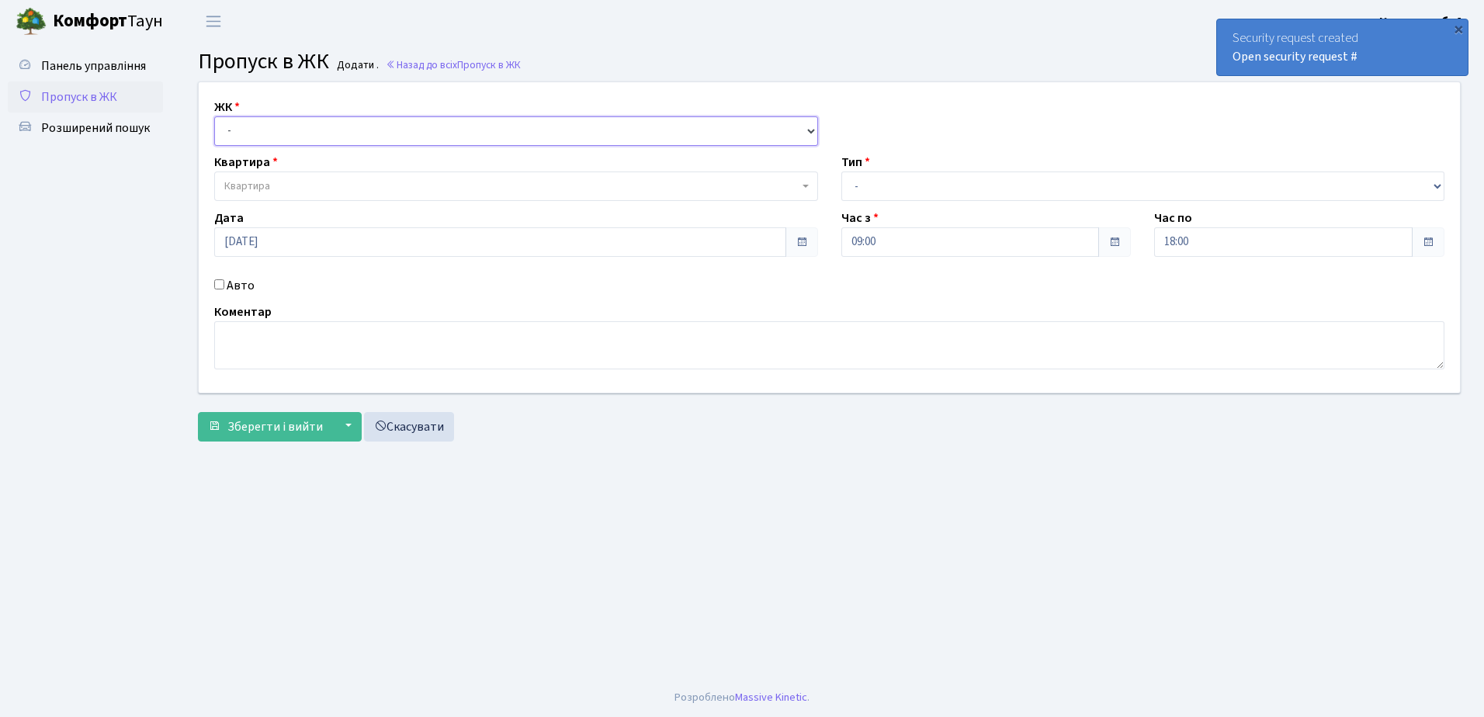
click at [346, 121] on select "- СП4, Столичне шосе, 5" at bounding box center [516, 130] width 604 height 29
select select "325"
click at [214, 116] on select "- СП4, Столичне шосе, 5" at bounding box center [516, 130] width 604 height 29
select select
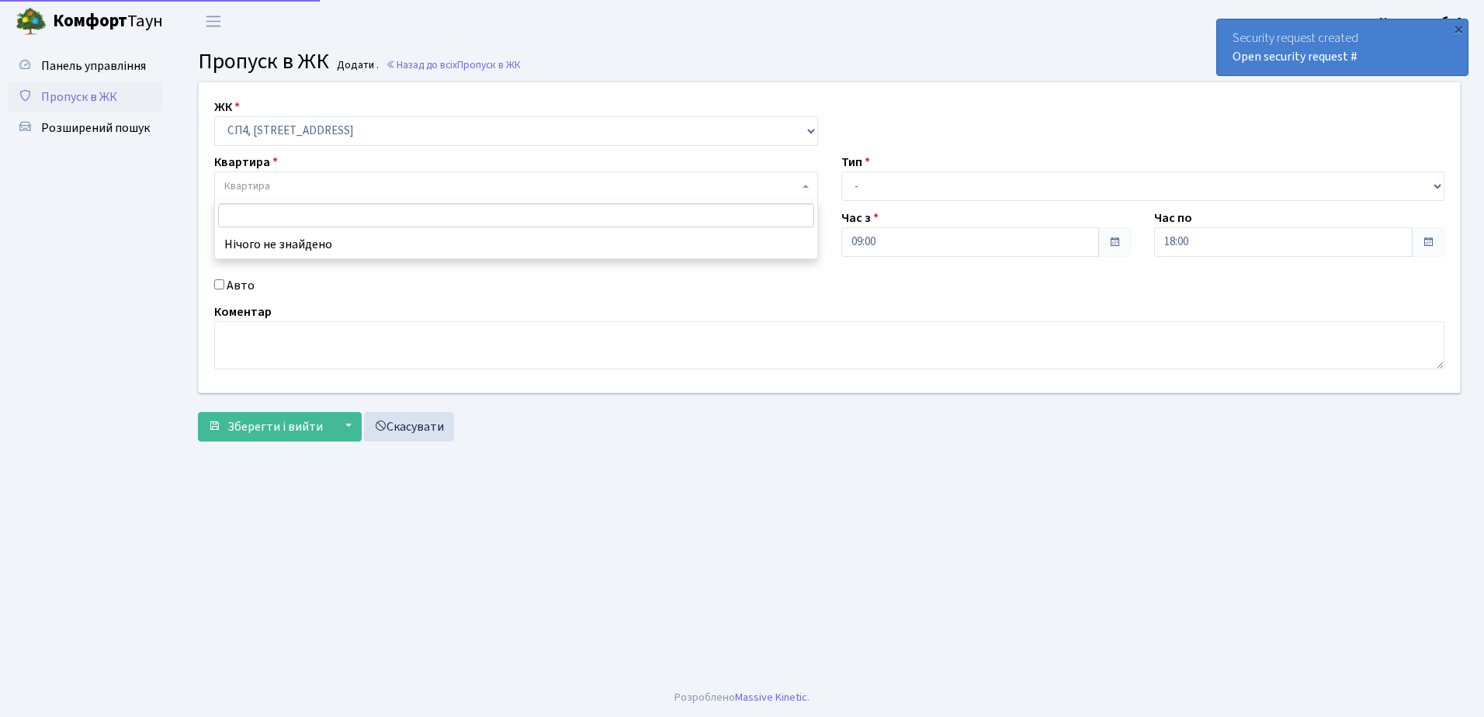
click at [343, 183] on span "Квартира" at bounding box center [511, 187] width 574 height 16
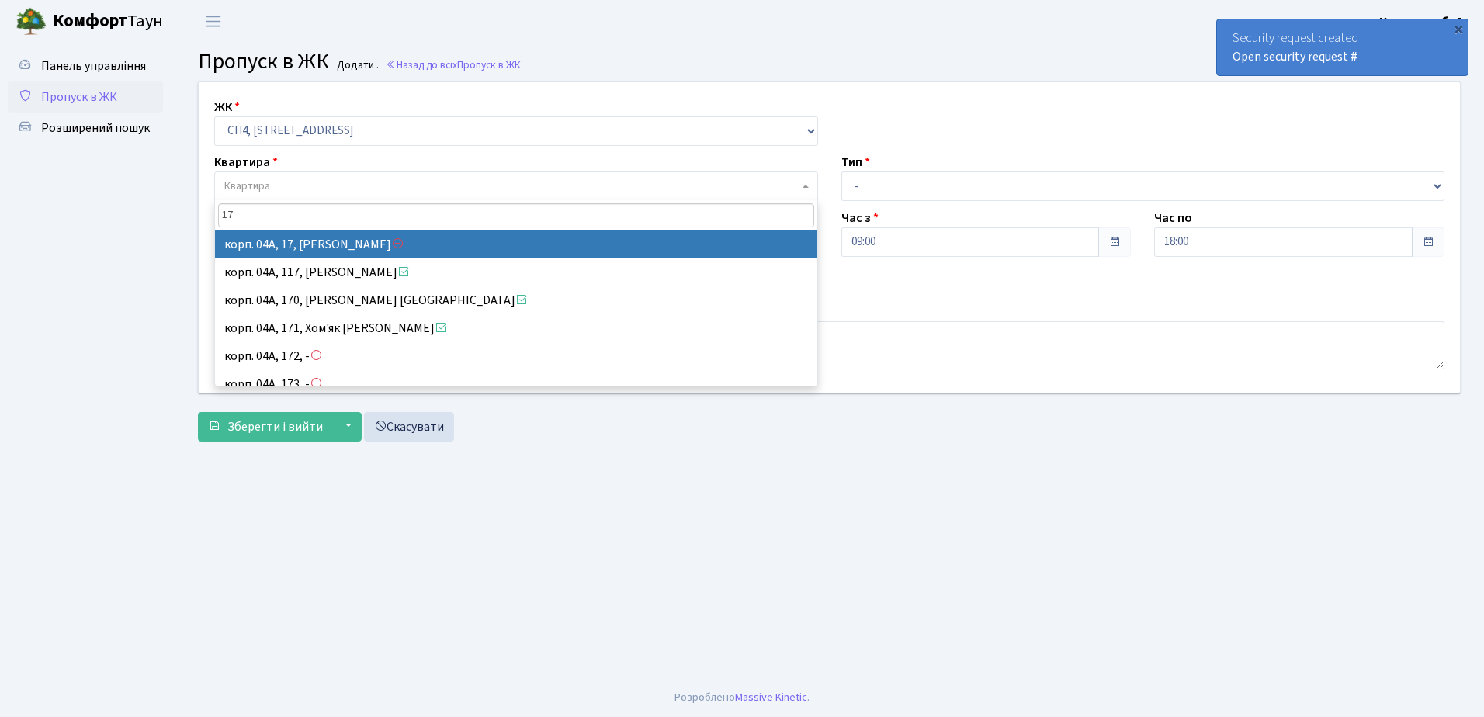
type input "1"
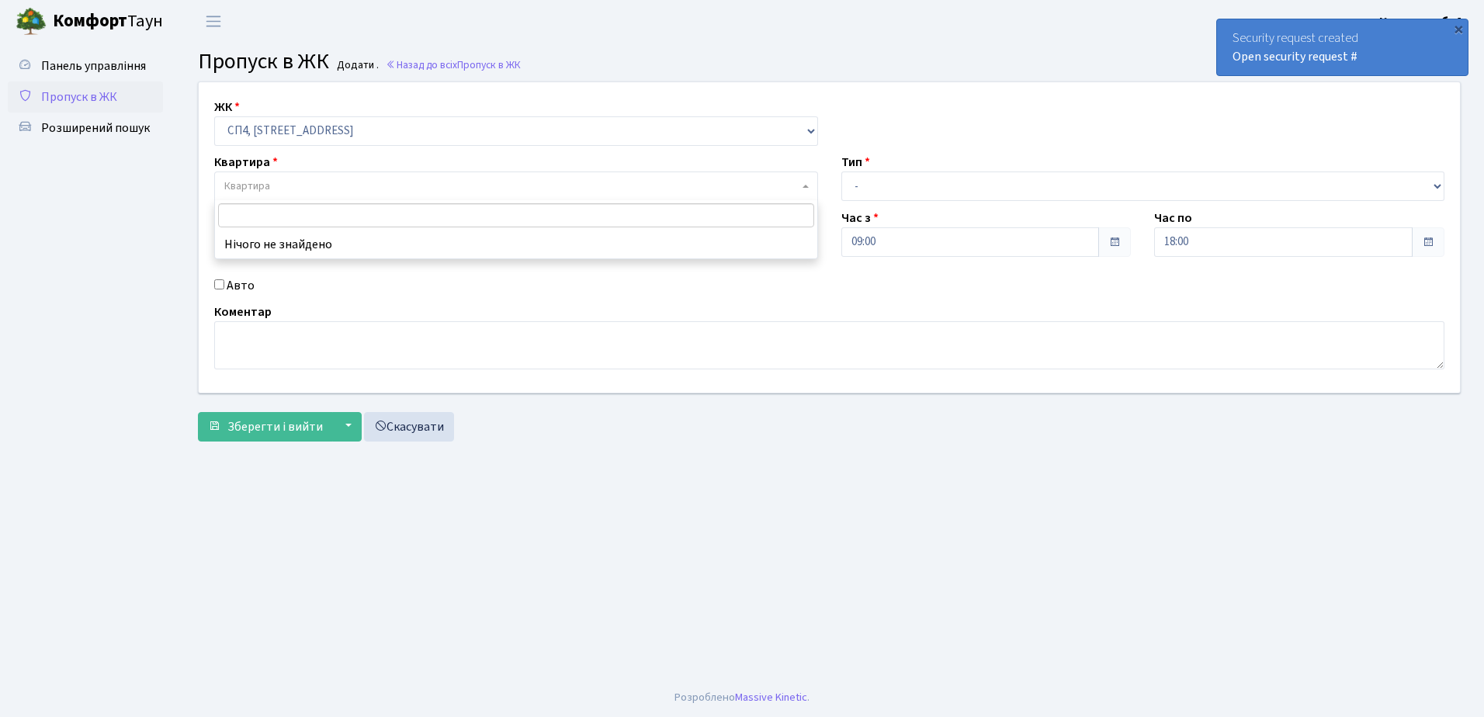
click at [286, 183] on span "Квартира" at bounding box center [511, 187] width 574 height 16
click at [356, 189] on span "Квартира" at bounding box center [511, 187] width 574 height 16
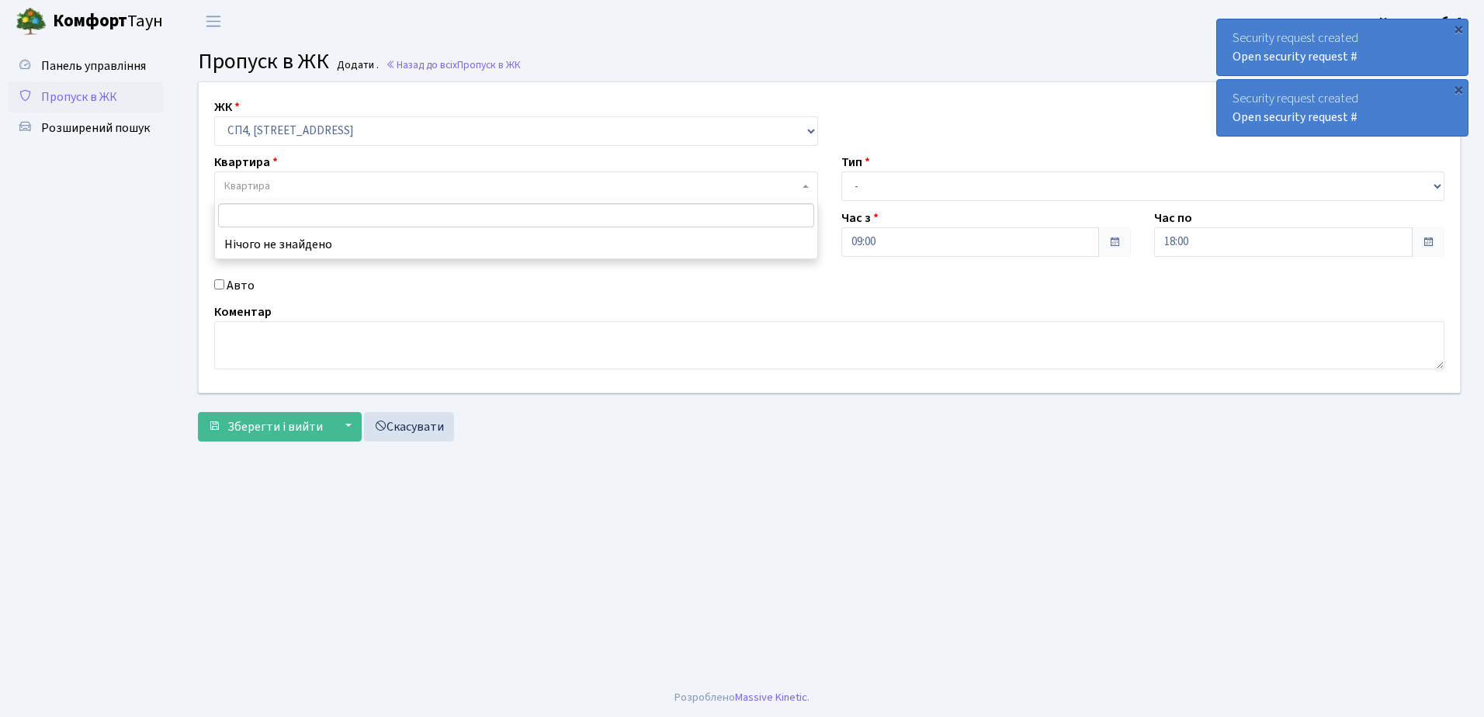
click at [231, 159] on label "Квартира" at bounding box center [246, 162] width 64 height 19
click at [266, 183] on span "Квартира" at bounding box center [247, 187] width 46 height 16
click at [402, 427] on link "Скасувати" at bounding box center [409, 426] width 90 height 29
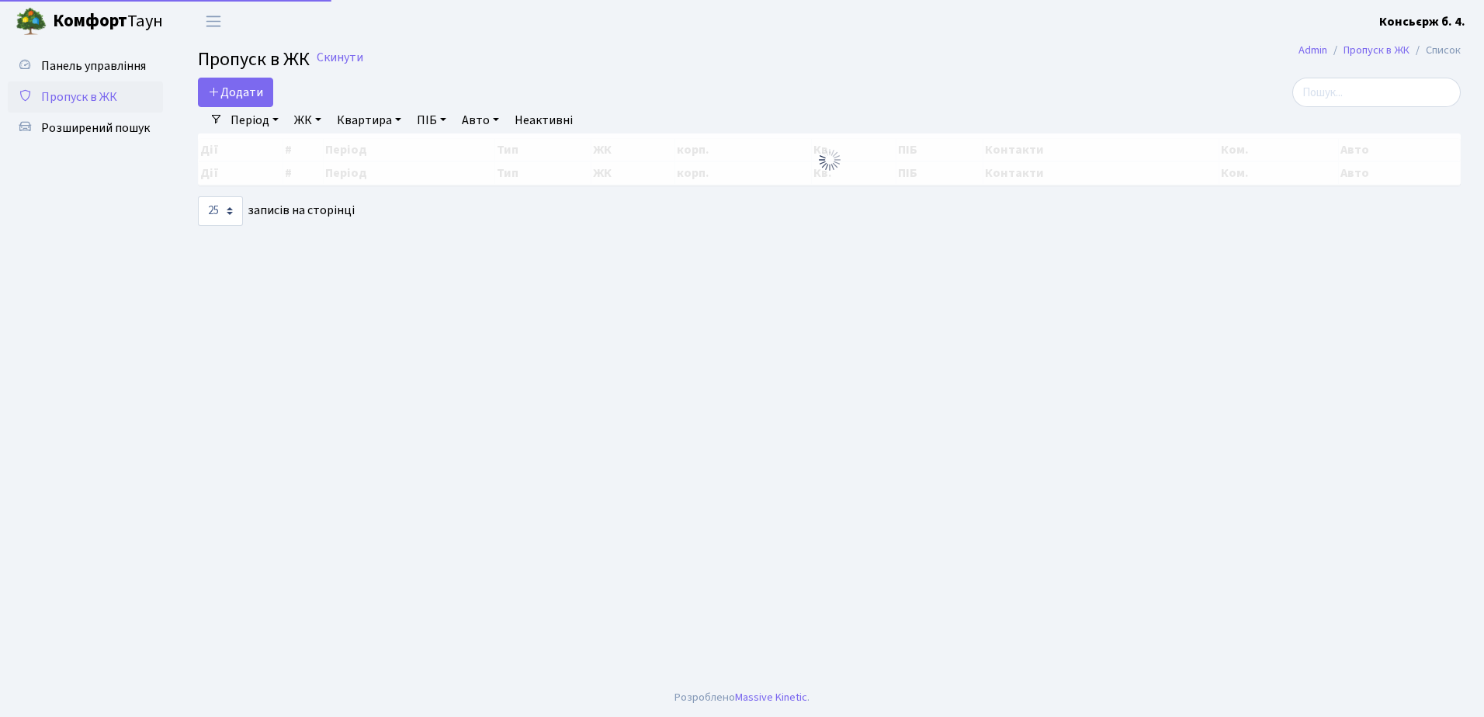
select select "25"
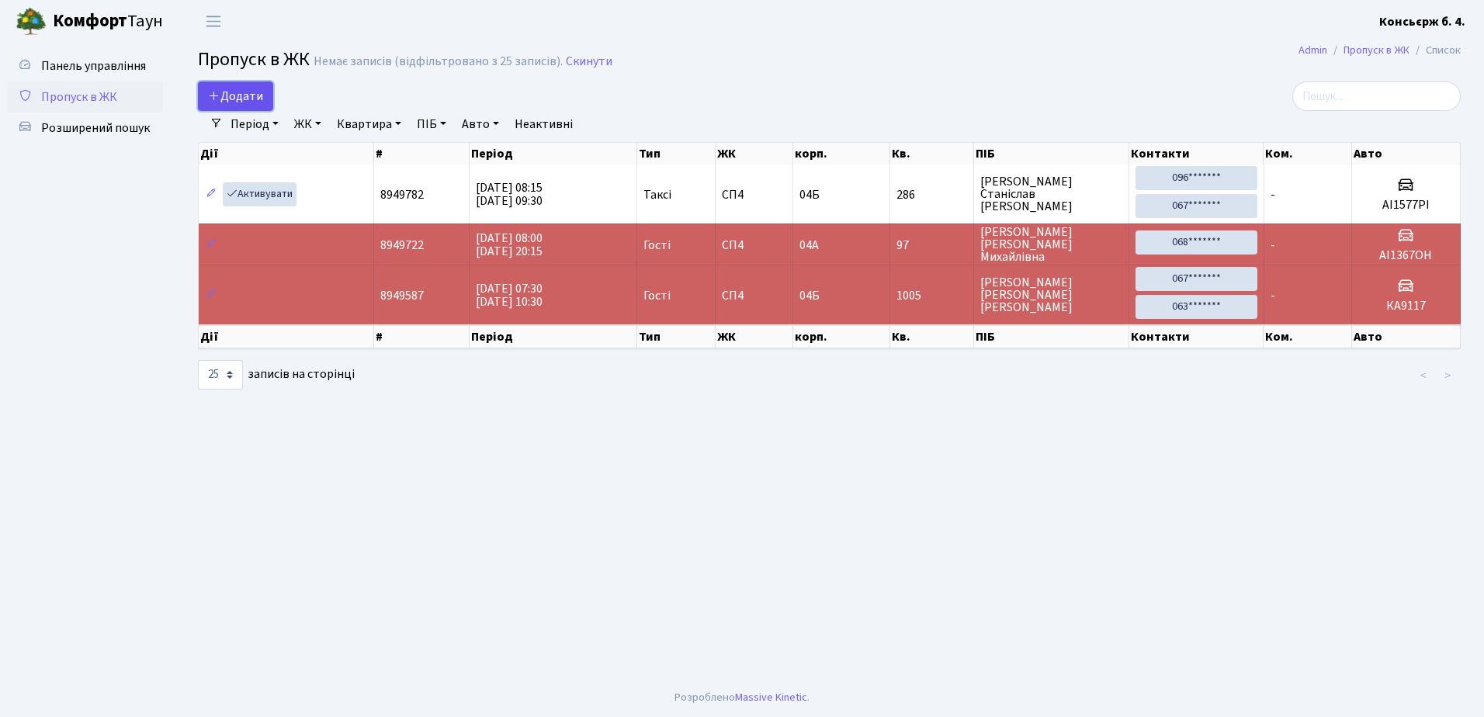
click at [241, 91] on span "Додати" at bounding box center [235, 96] width 55 height 17
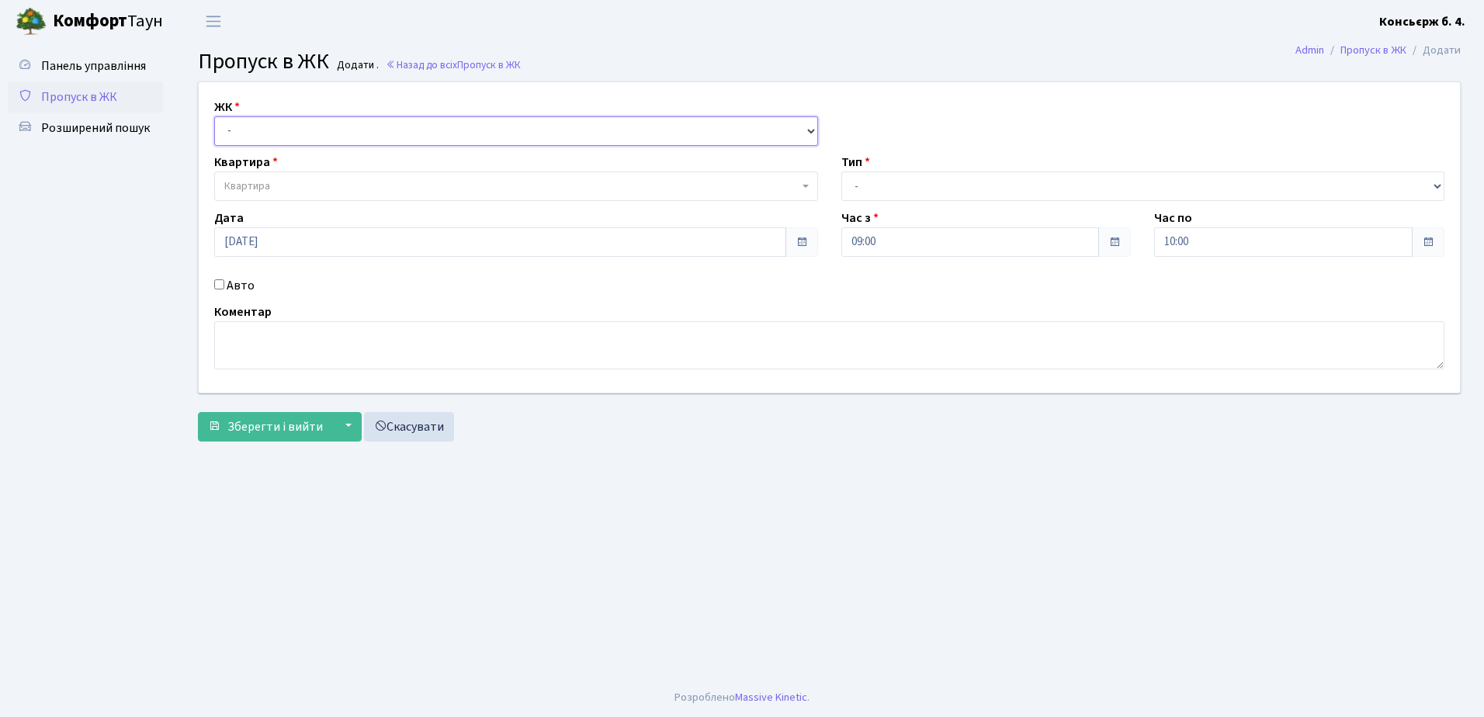
click at [265, 126] on select "- СП4, Столичне шосе, 5" at bounding box center [516, 130] width 604 height 29
select select "325"
click at [214, 116] on select "- СП4, Столичне шосе, 5" at bounding box center [516, 130] width 604 height 29
select select
click at [310, 179] on span "Квартира" at bounding box center [511, 187] width 574 height 16
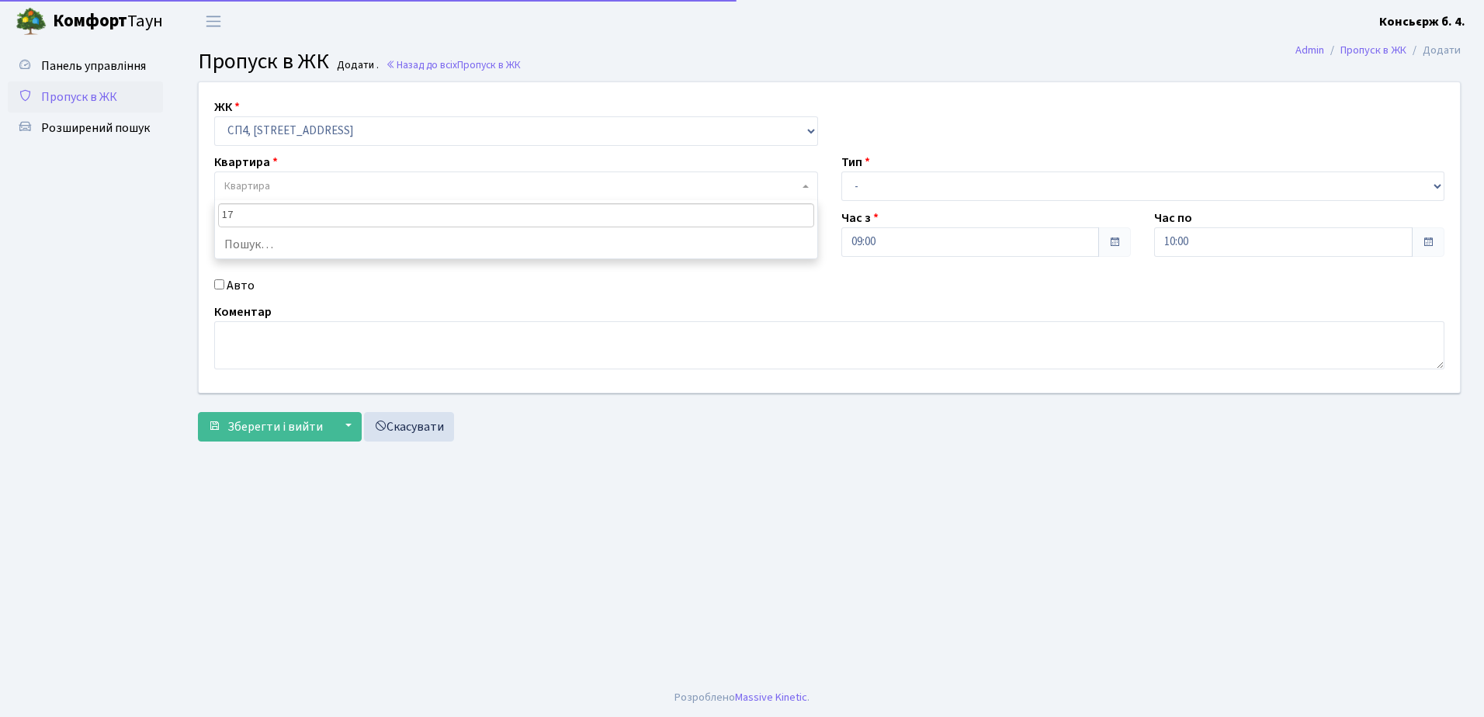
type input "179"
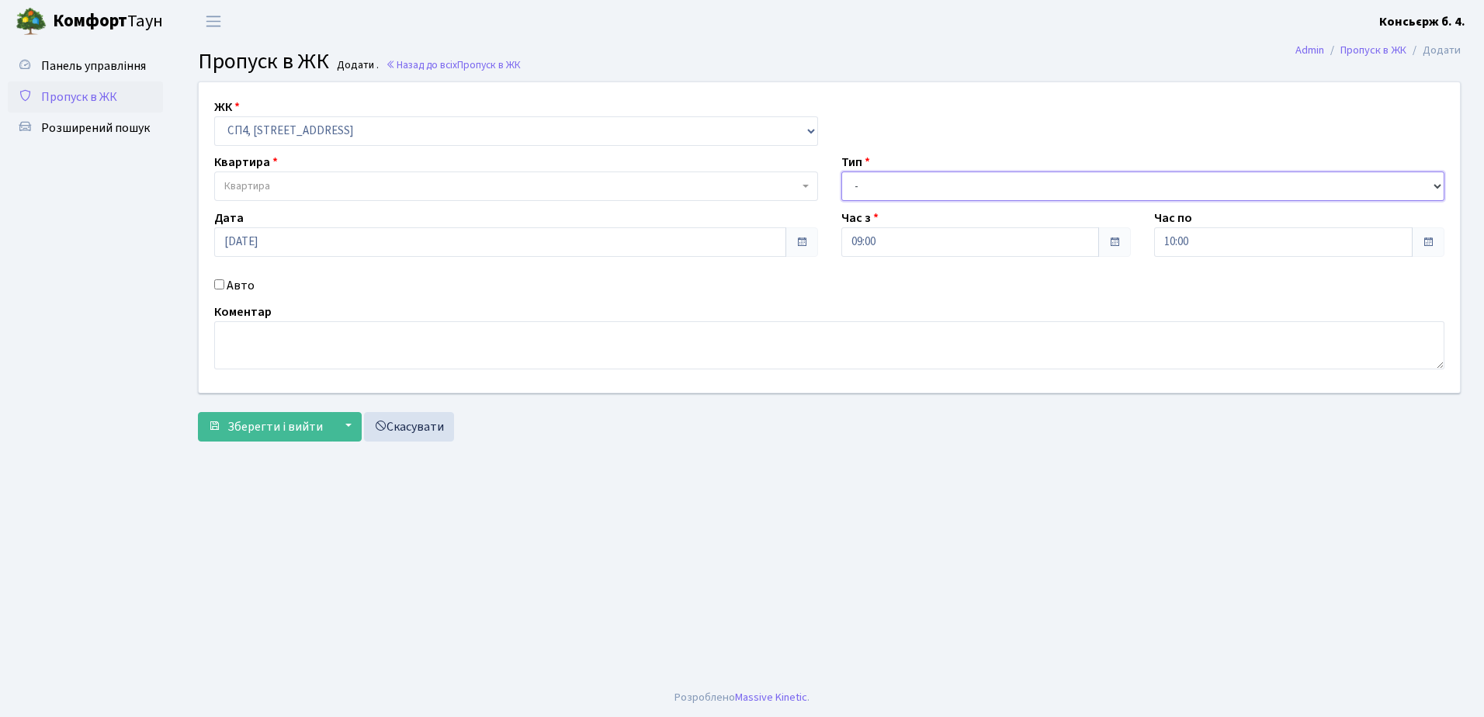
click at [938, 179] on select "- Доставка Таксі Гості Сервіс" at bounding box center [1143, 186] width 604 height 29
select select "18"
click at [841, 172] on select "- Доставка Таксі Гості Сервіс" at bounding box center [1143, 186] width 604 height 29
click at [282, 335] on textarea at bounding box center [829, 345] width 1230 height 48
type textarea "КЛІНІНГ"
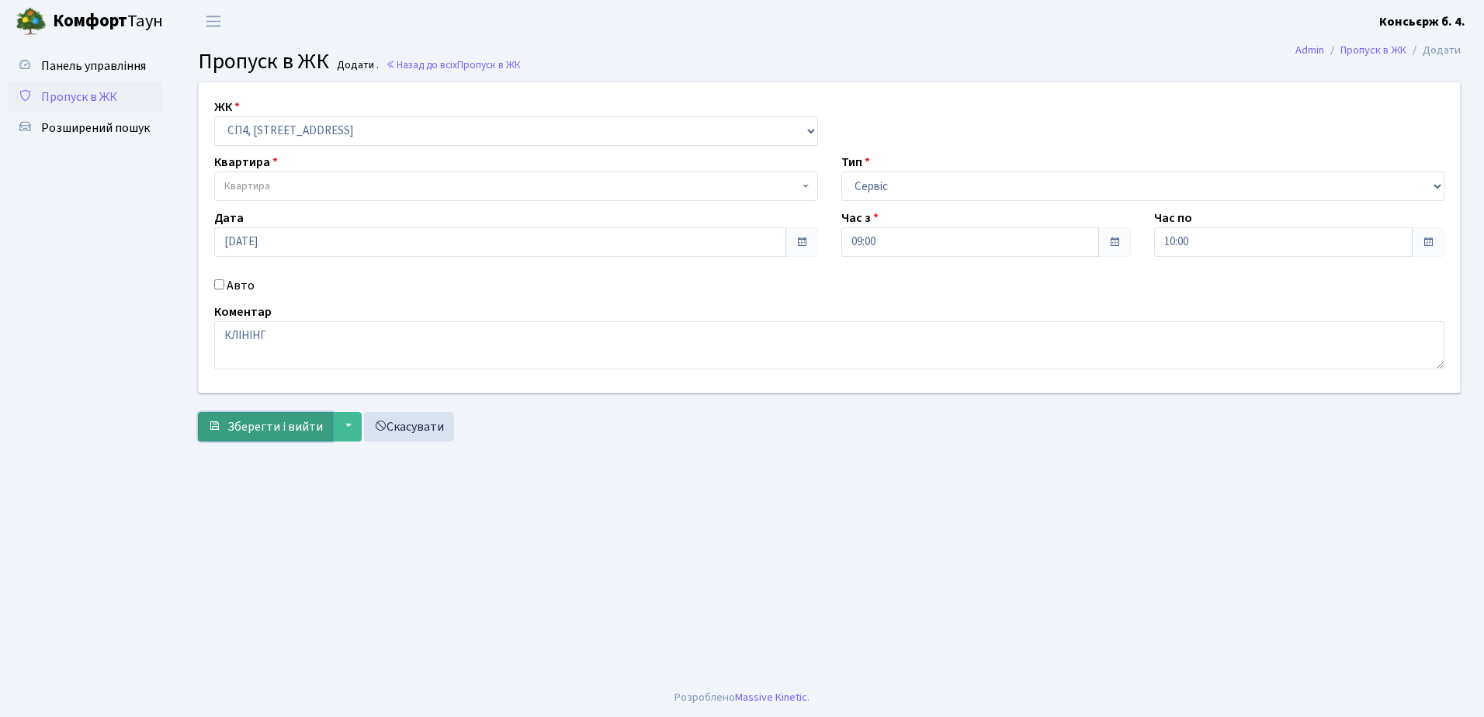
click at [277, 428] on span "Зберегти і вийти" at bounding box center [274, 426] width 95 height 17
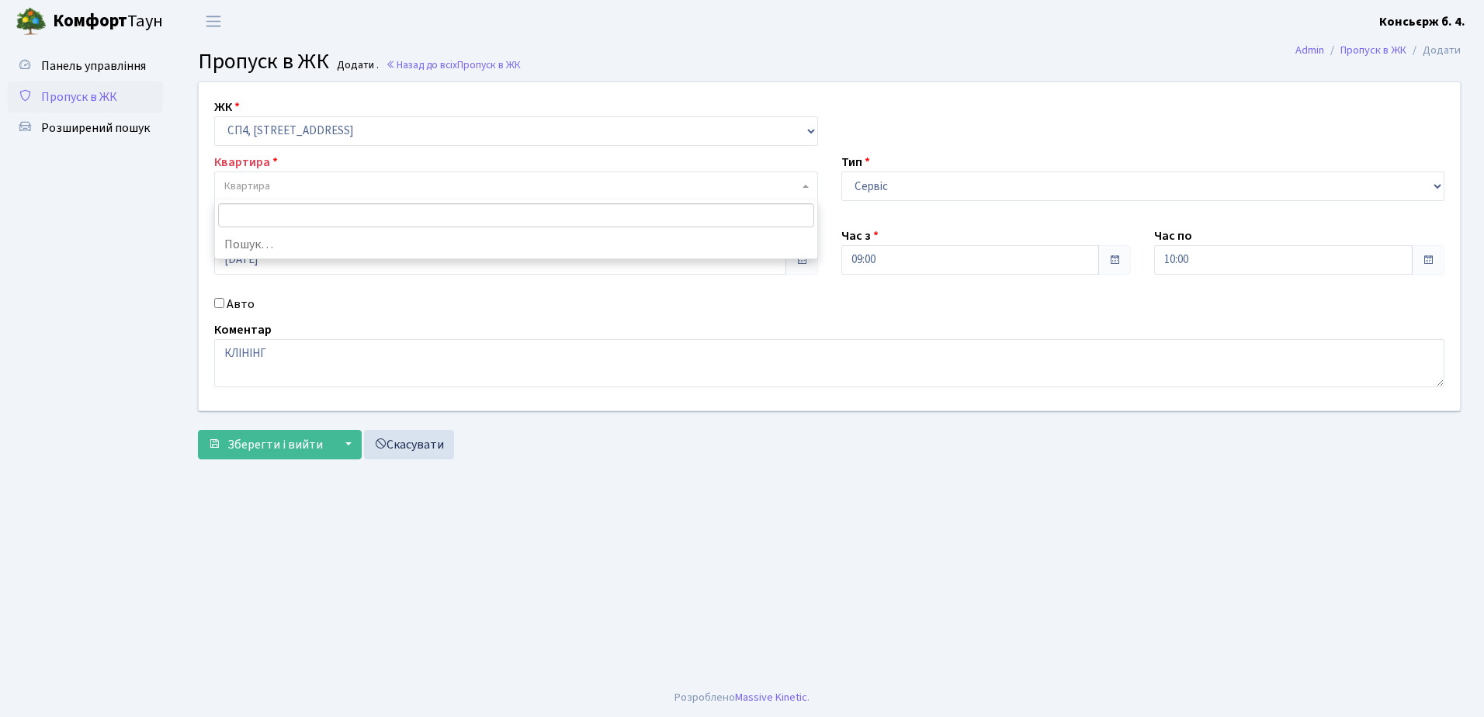
click at [345, 186] on span "Квартира" at bounding box center [511, 187] width 574 height 16
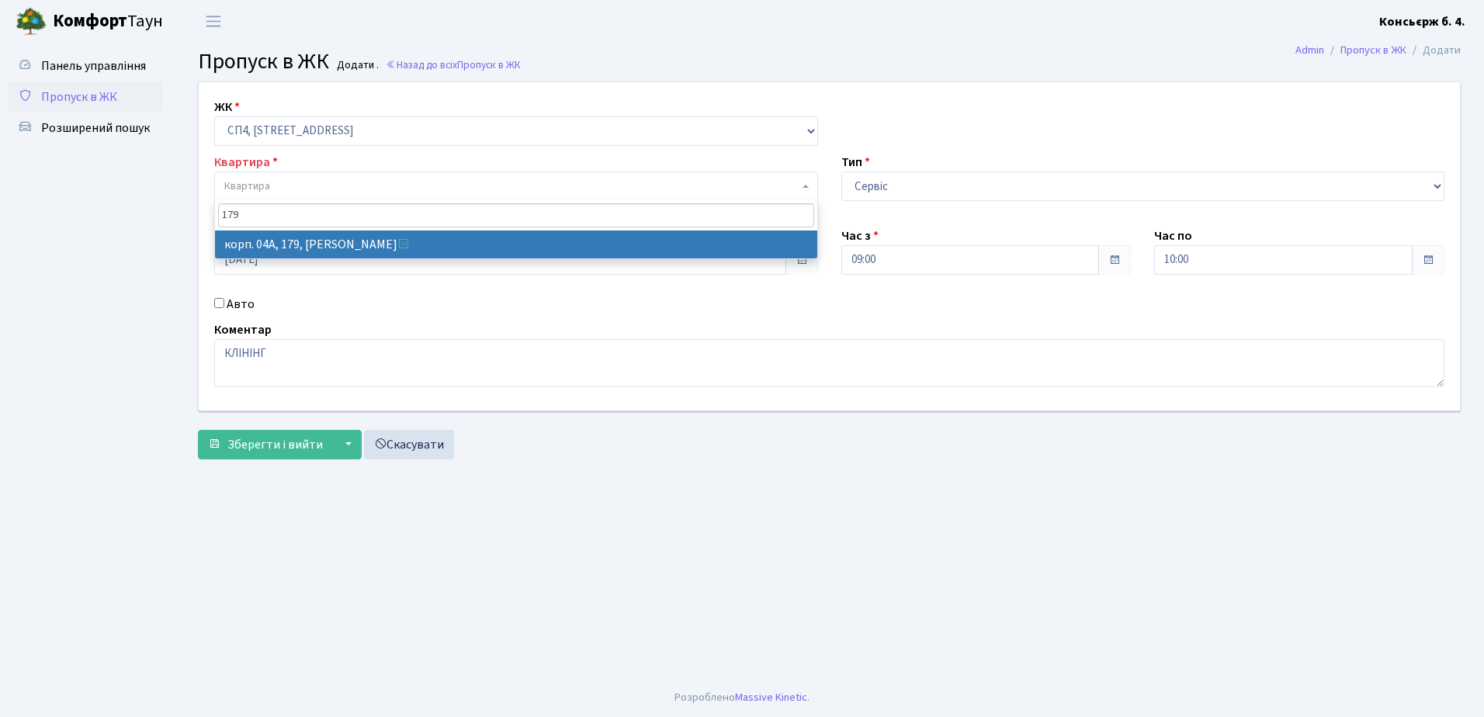
type input "179"
select select "21207"
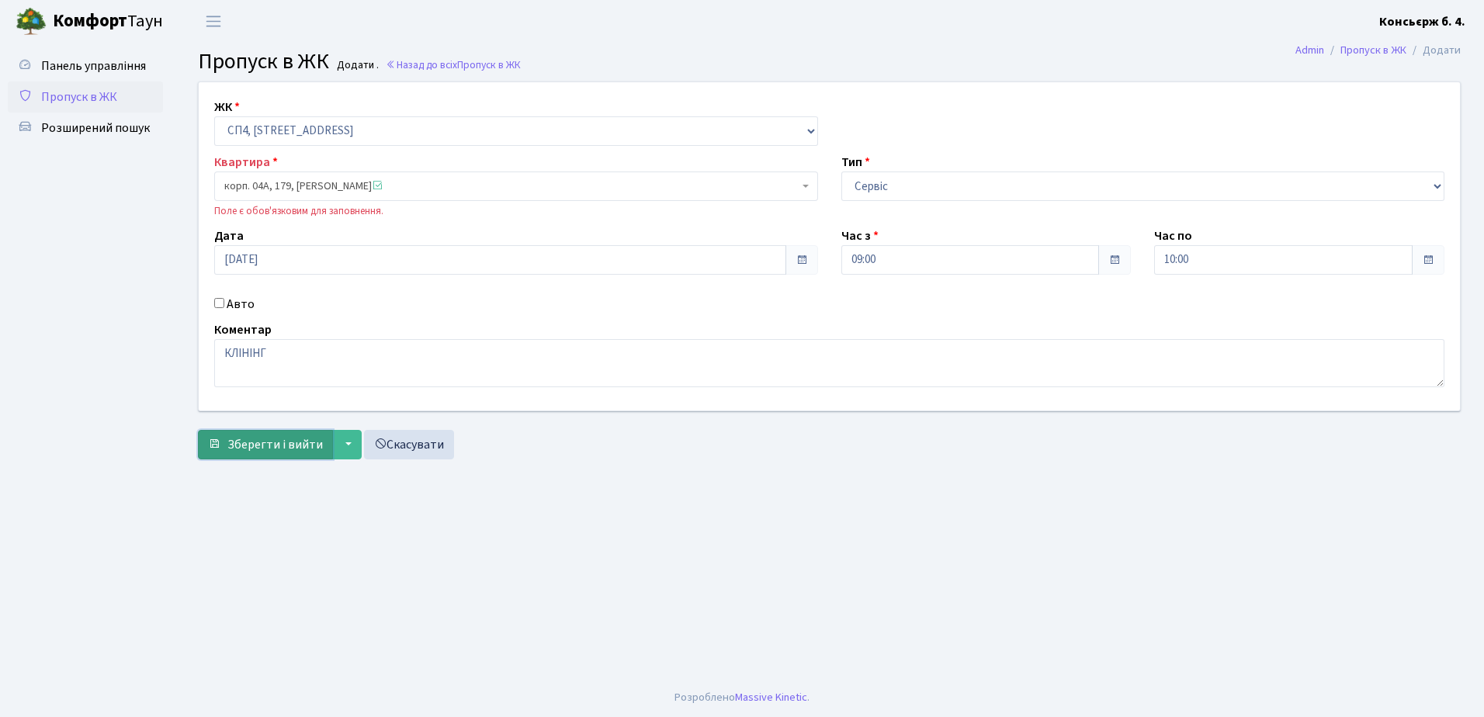
click at [272, 439] on span "Зберегти і вийти" at bounding box center [274, 444] width 95 height 17
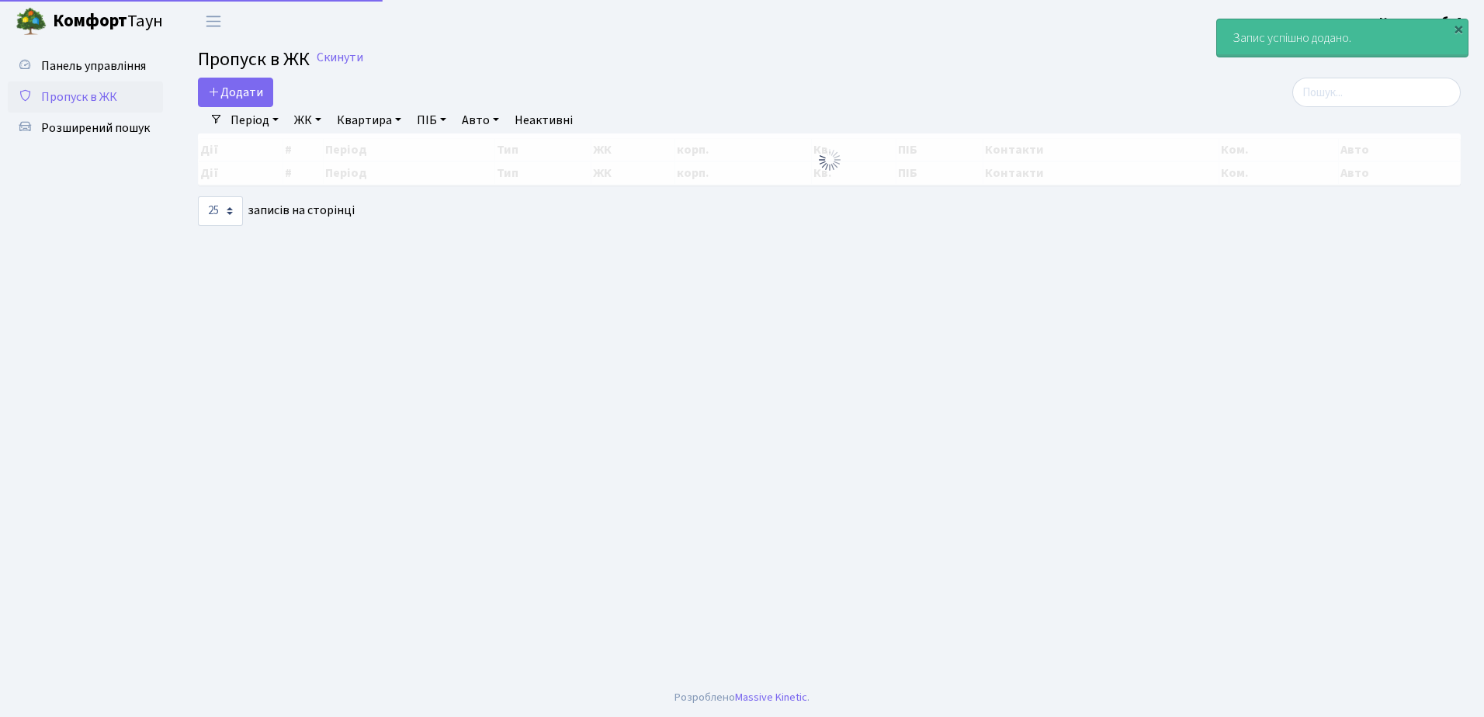
select select "25"
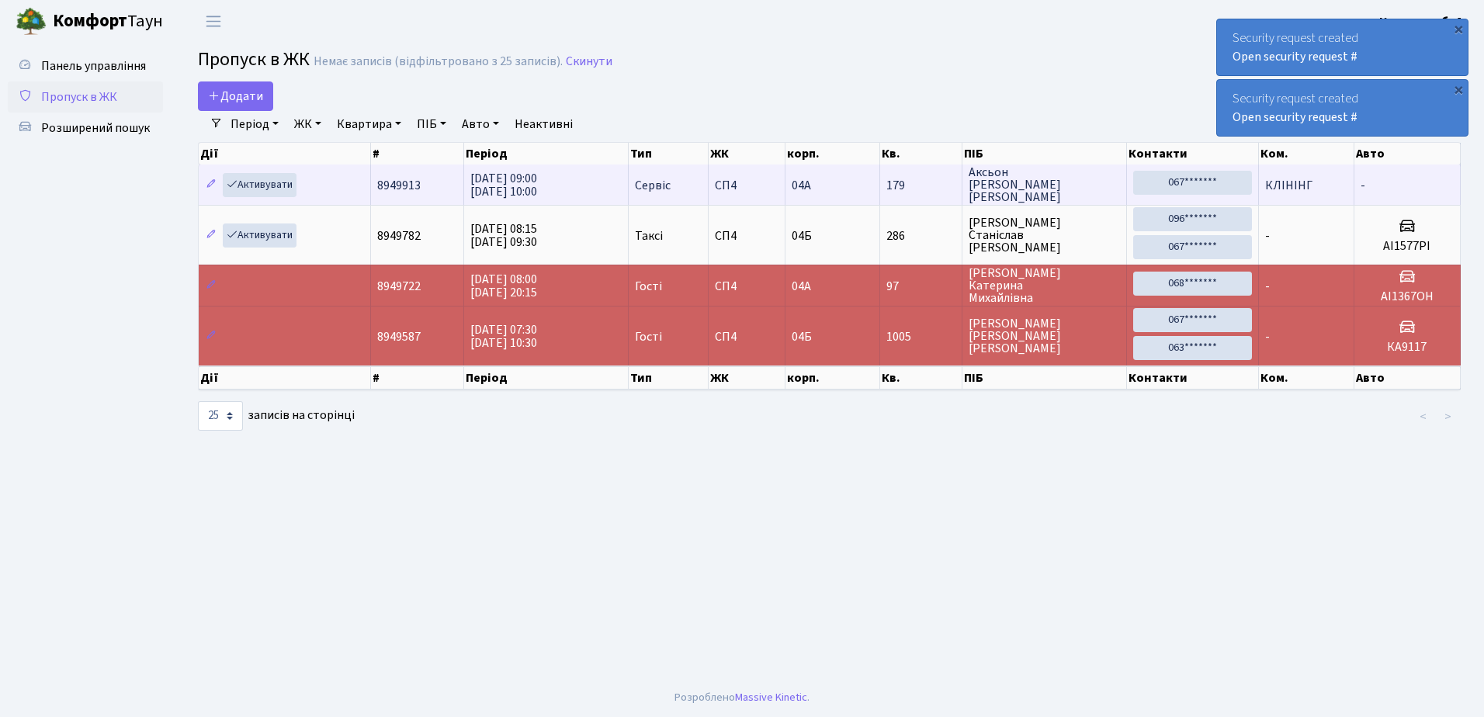
click at [534, 185] on span "[DATE] 09:00 [DATE] 10:00" at bounding box center [503, 185] width 67 height 30
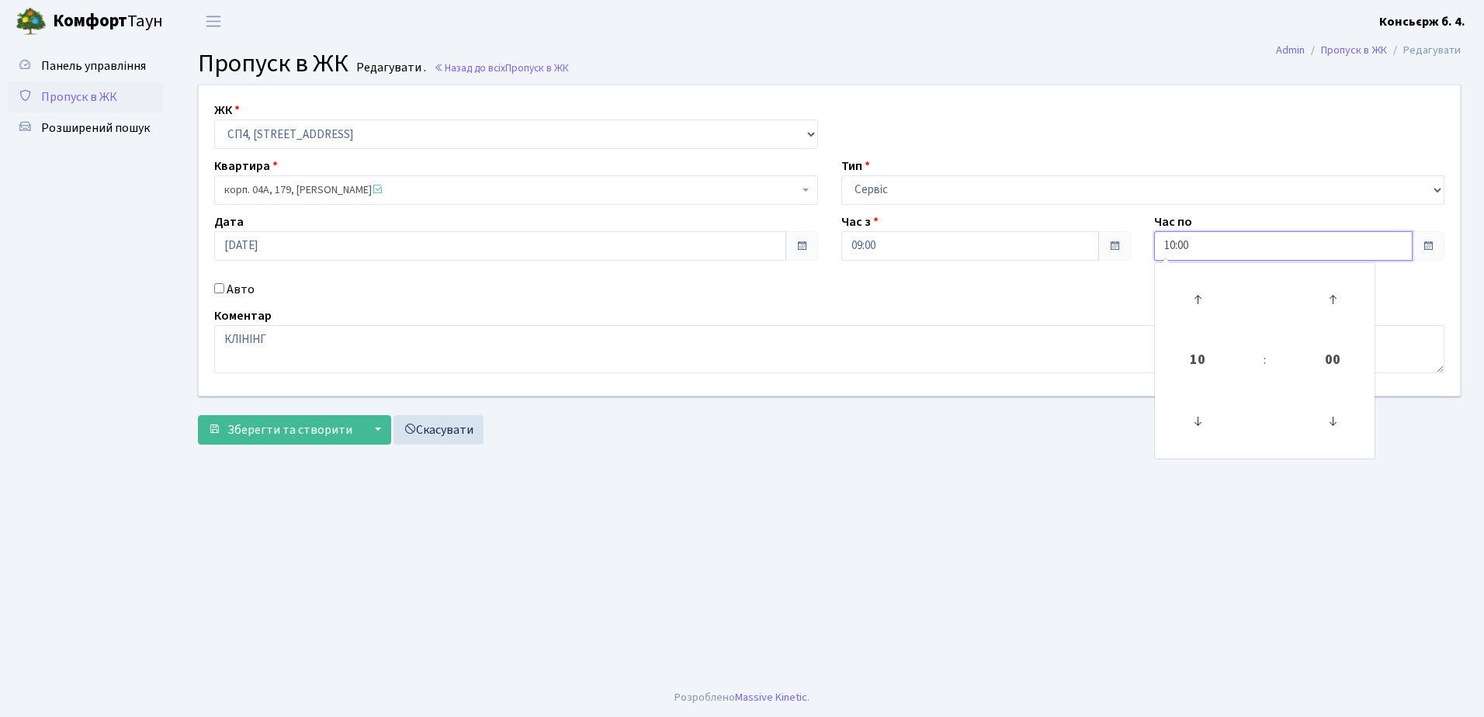
click at [1201, 244] on input "10:00" at bounding box center [1283, 245] width 258 height 29
click at [1197, 302] on icon at bounding box center [1198, 300] width 42 height 42
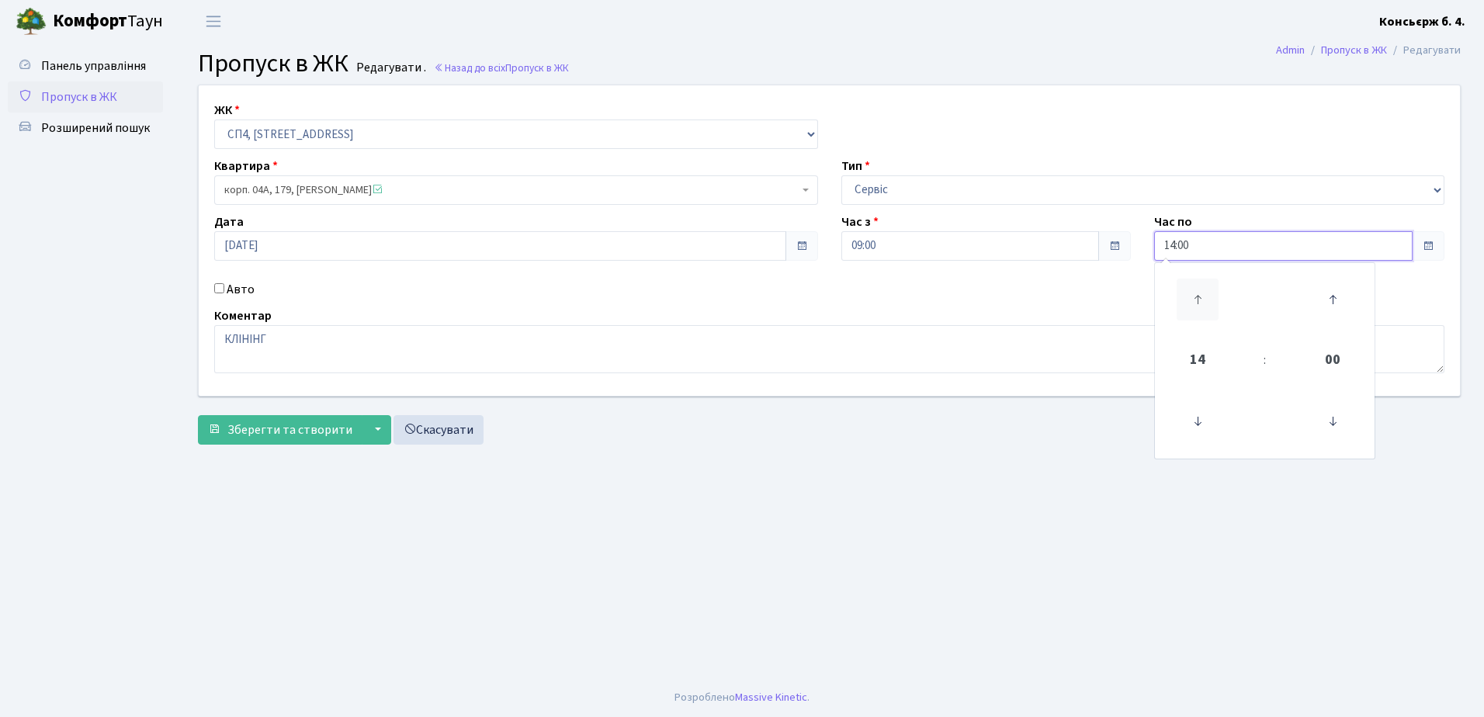
click at [1197, 302] on icon at bounding box center [1198, 300] width 42 height 42
type input "18:00"
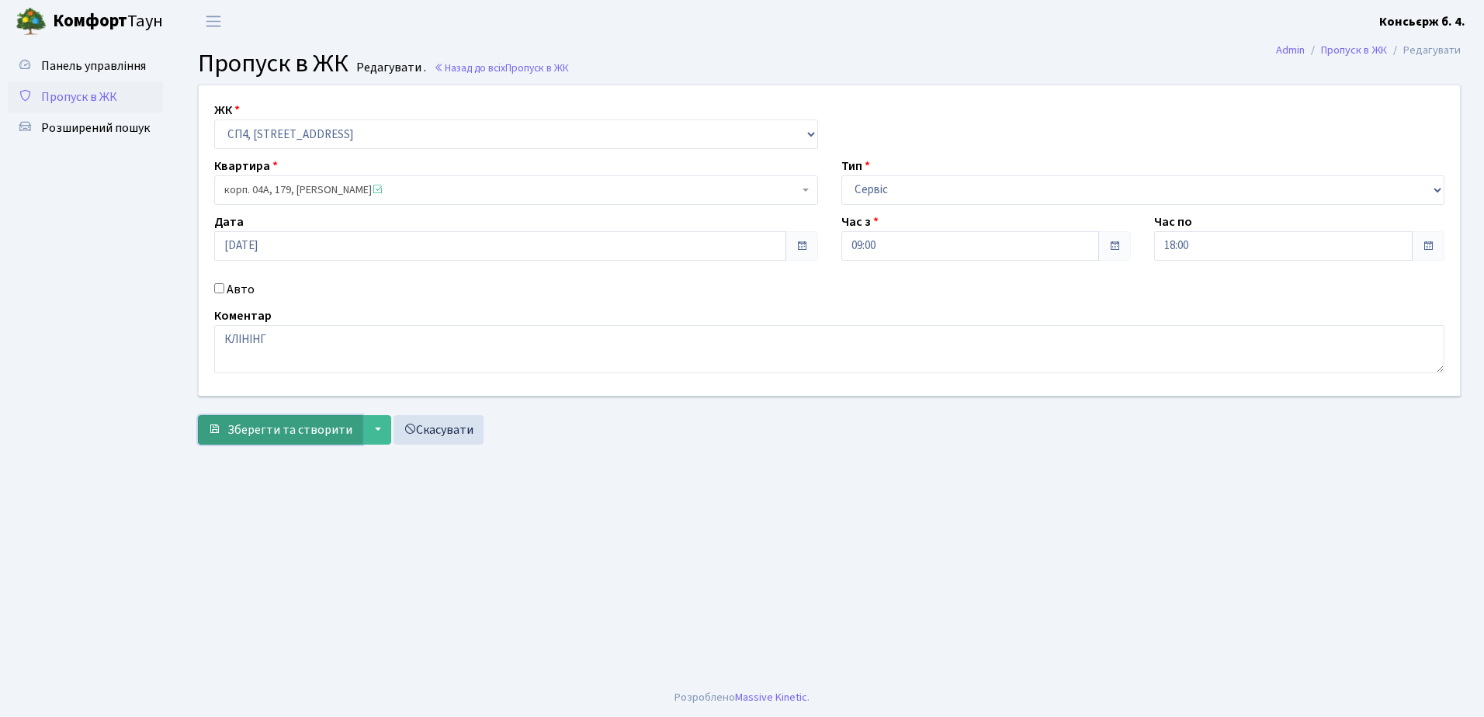
click at [292, 426] on span "Зберегти та створити" at bounding box center [289, 429] width 125 height 17
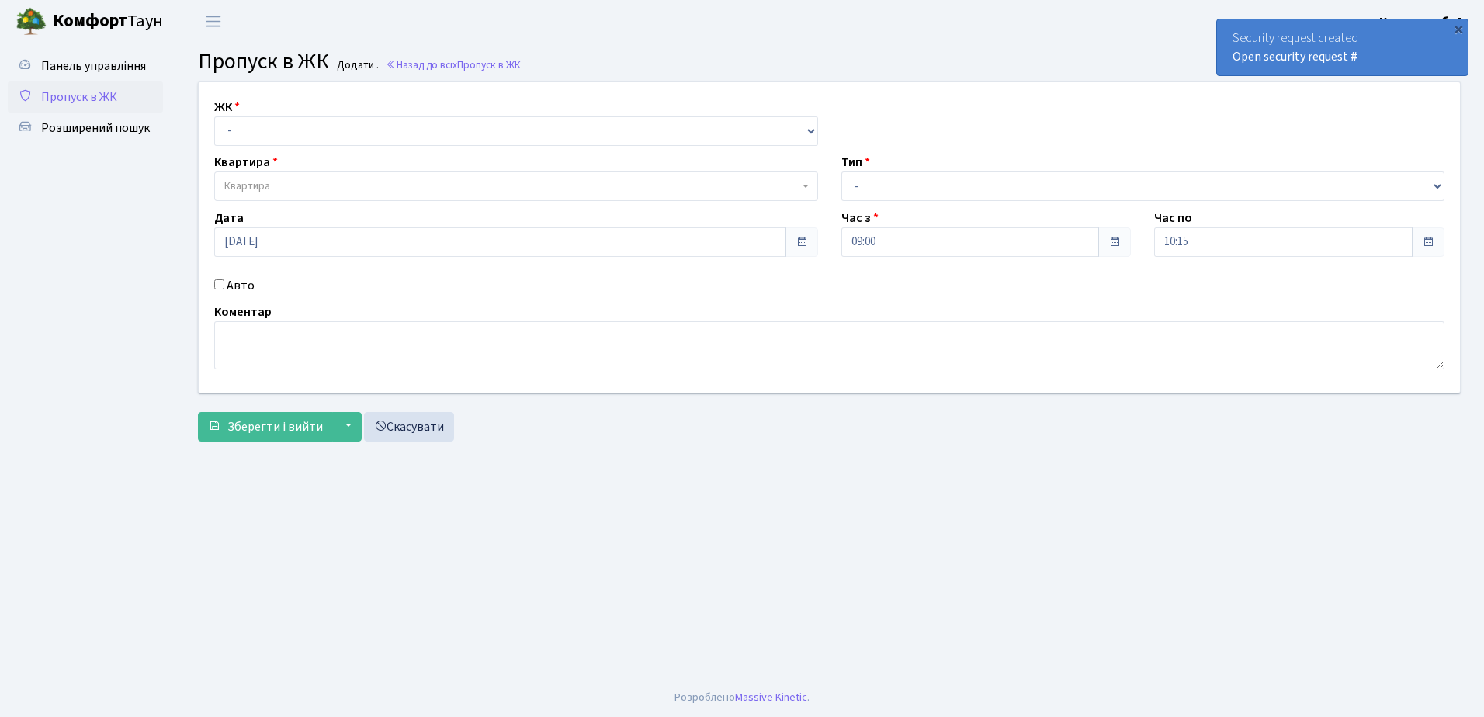
click at [1225, 29] on div "Security request created Open security request #" at bounding box center [1342, 47] width 251 height 56
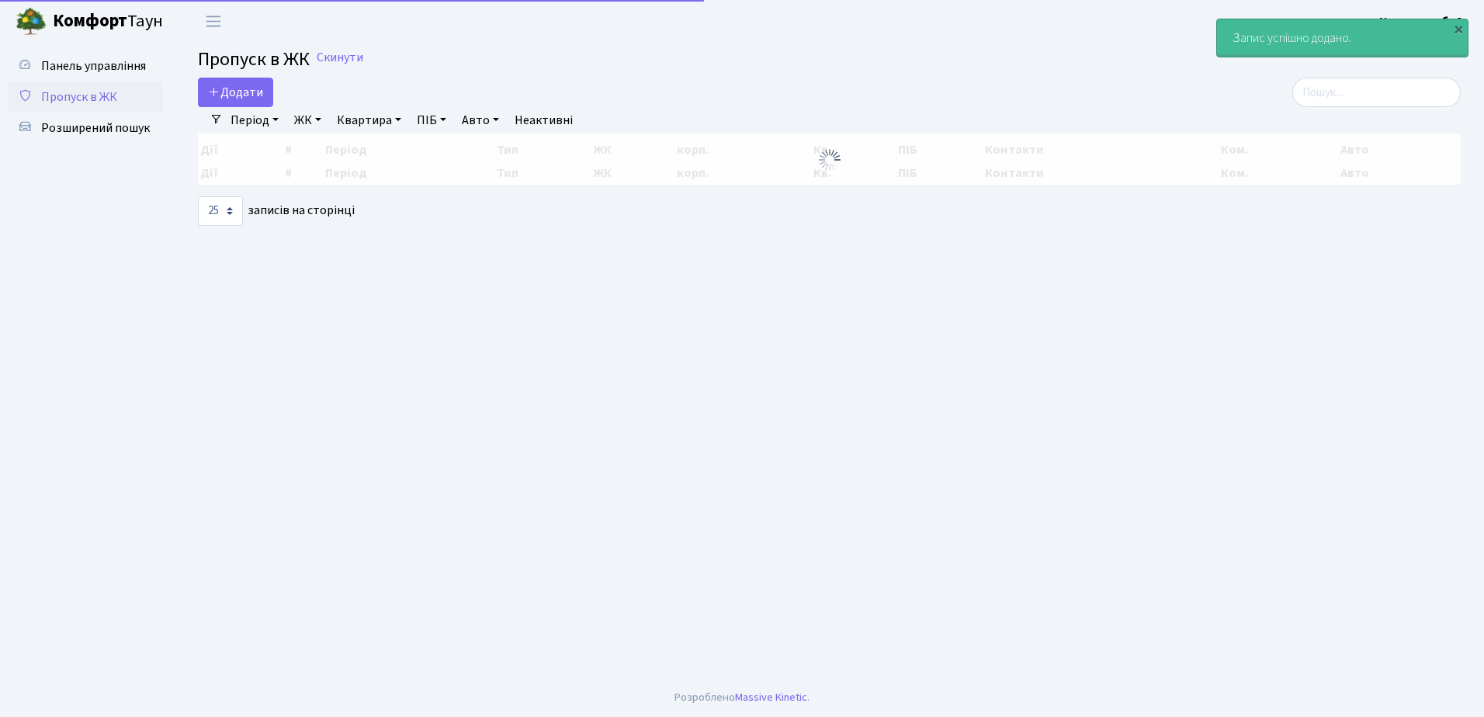
select select "25"
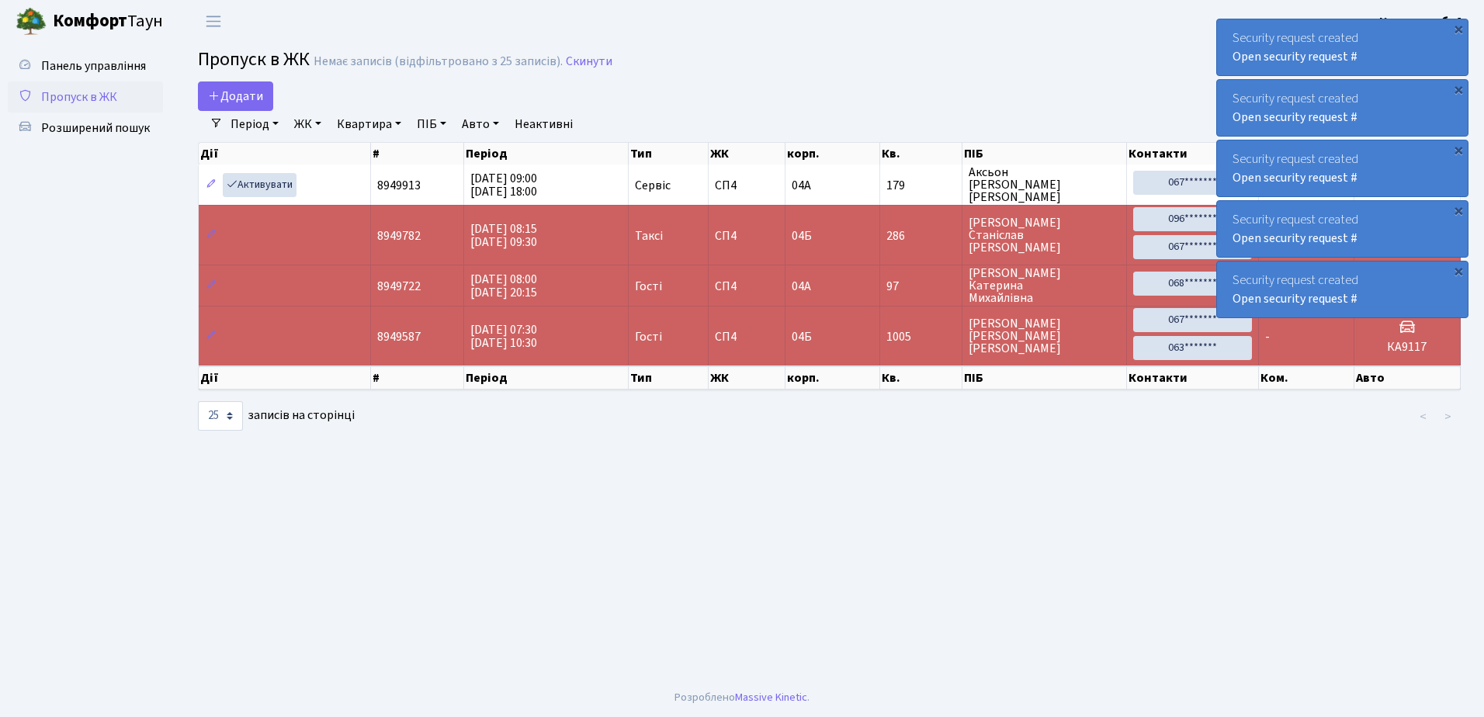
click at [1226, 29] on div "Security request created Open security request #" at bounding box center [1342, 47] width 251 height 56
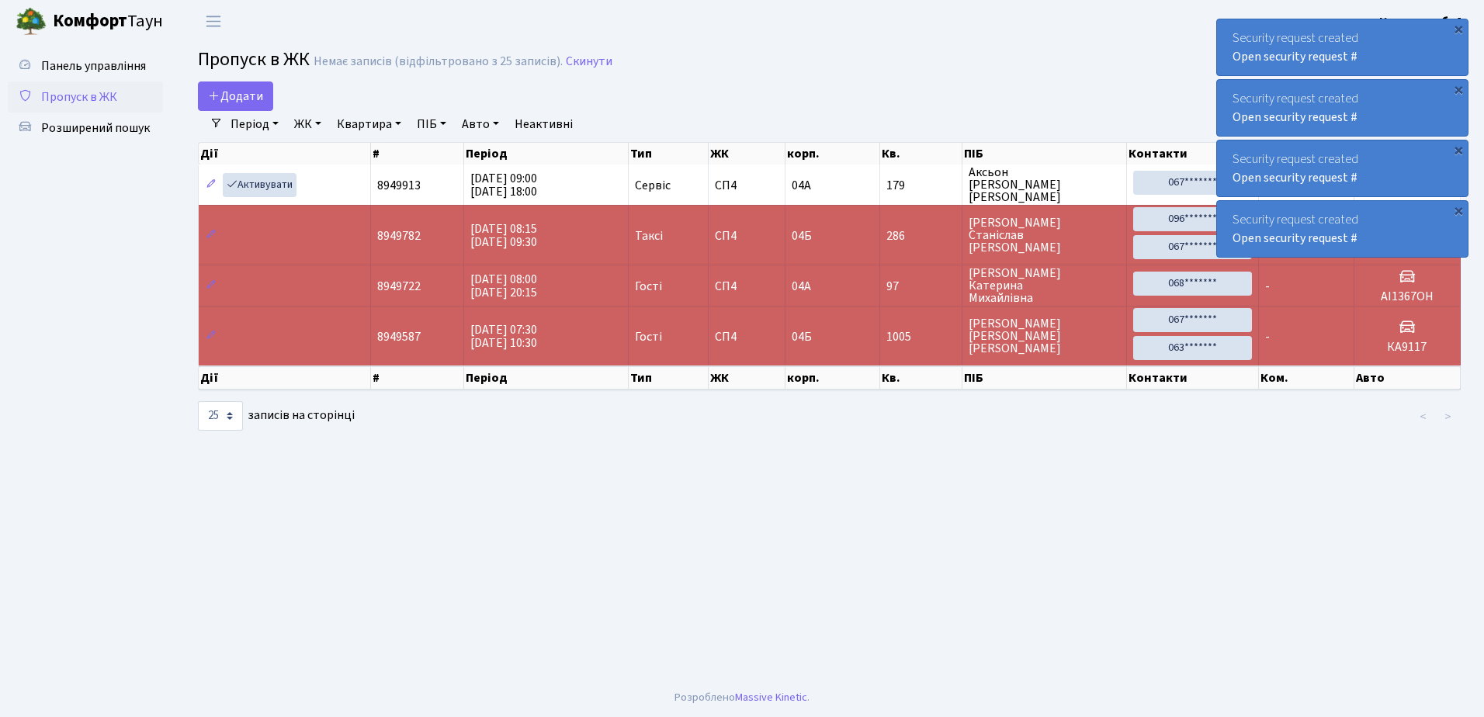
click at [1227, 28] on div "Security request created Open security request #" at bounding box center [1342, 47] width 251 height 56
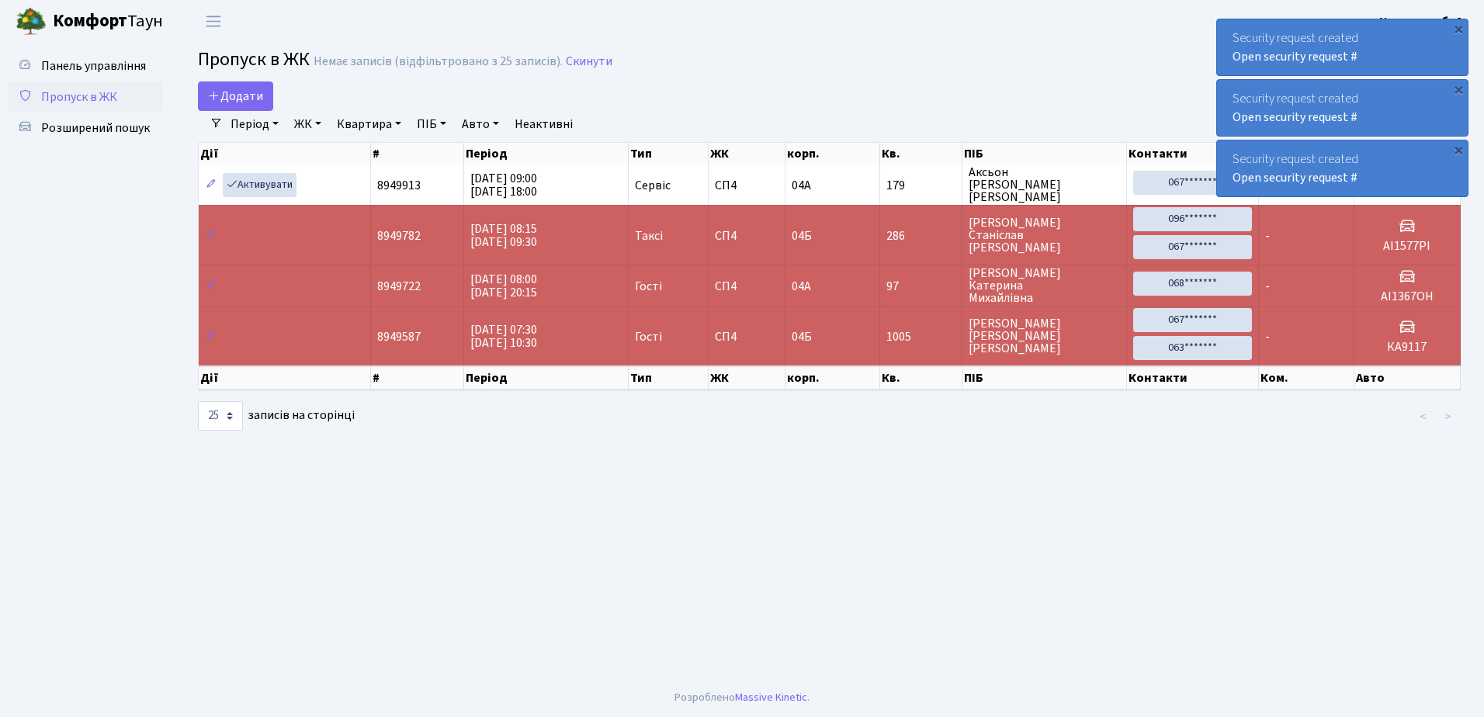
click at [1227, 28] on div "Security request created Open security request #" at bounding box center [1342, 47] width 251 height 56
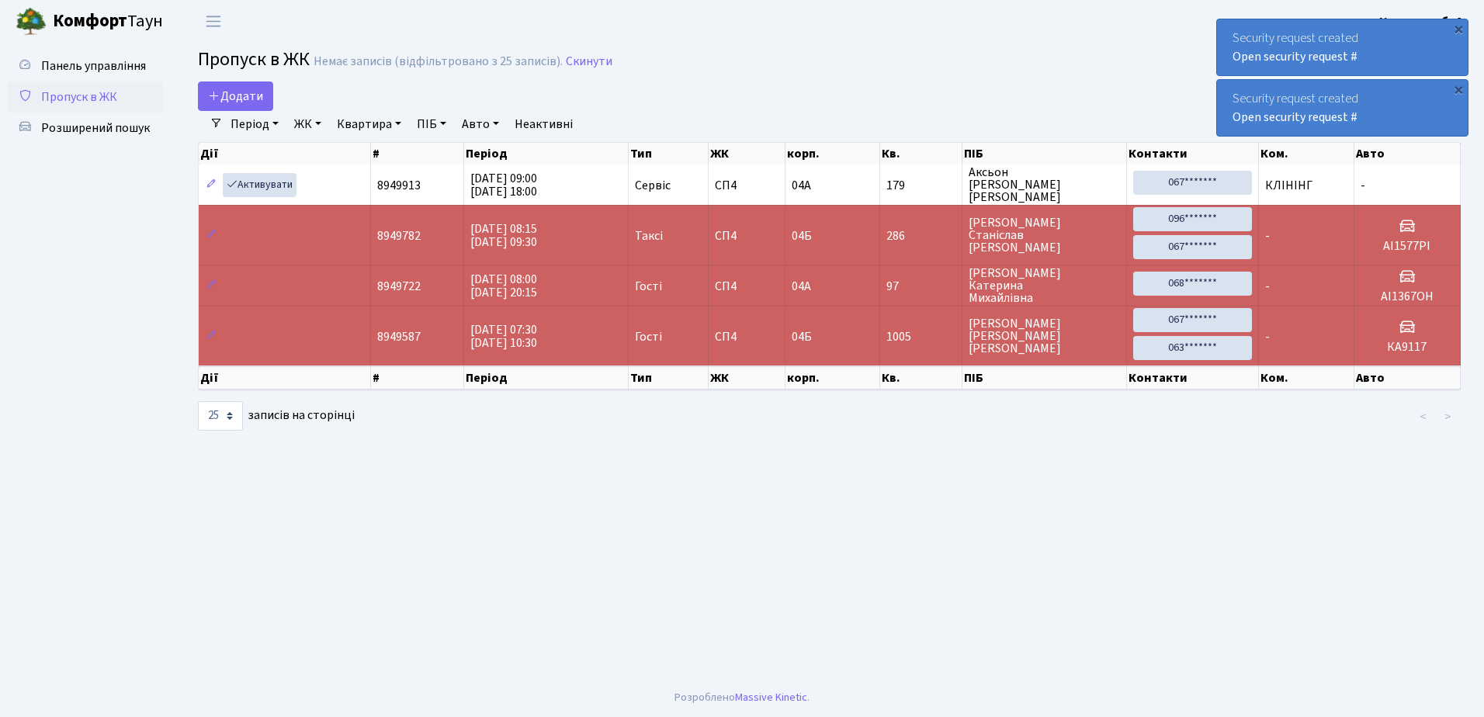
click at [1227, 28] on div "Security request created Open security request #" at bounding box center [1342, 47] width 251 height 56
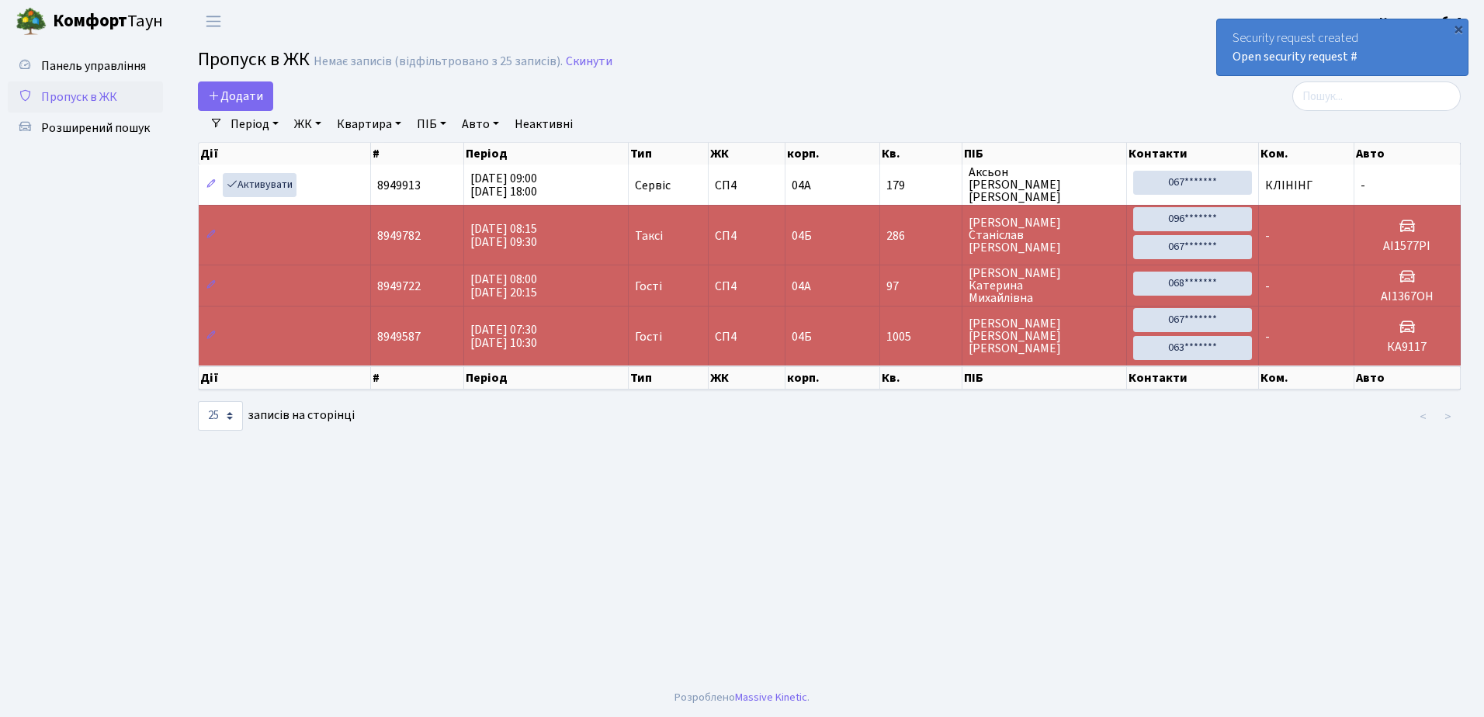
click at [1227, 28] on div "Security request created Open security request #" at bounding box center [1342, 47] width 251 height 56
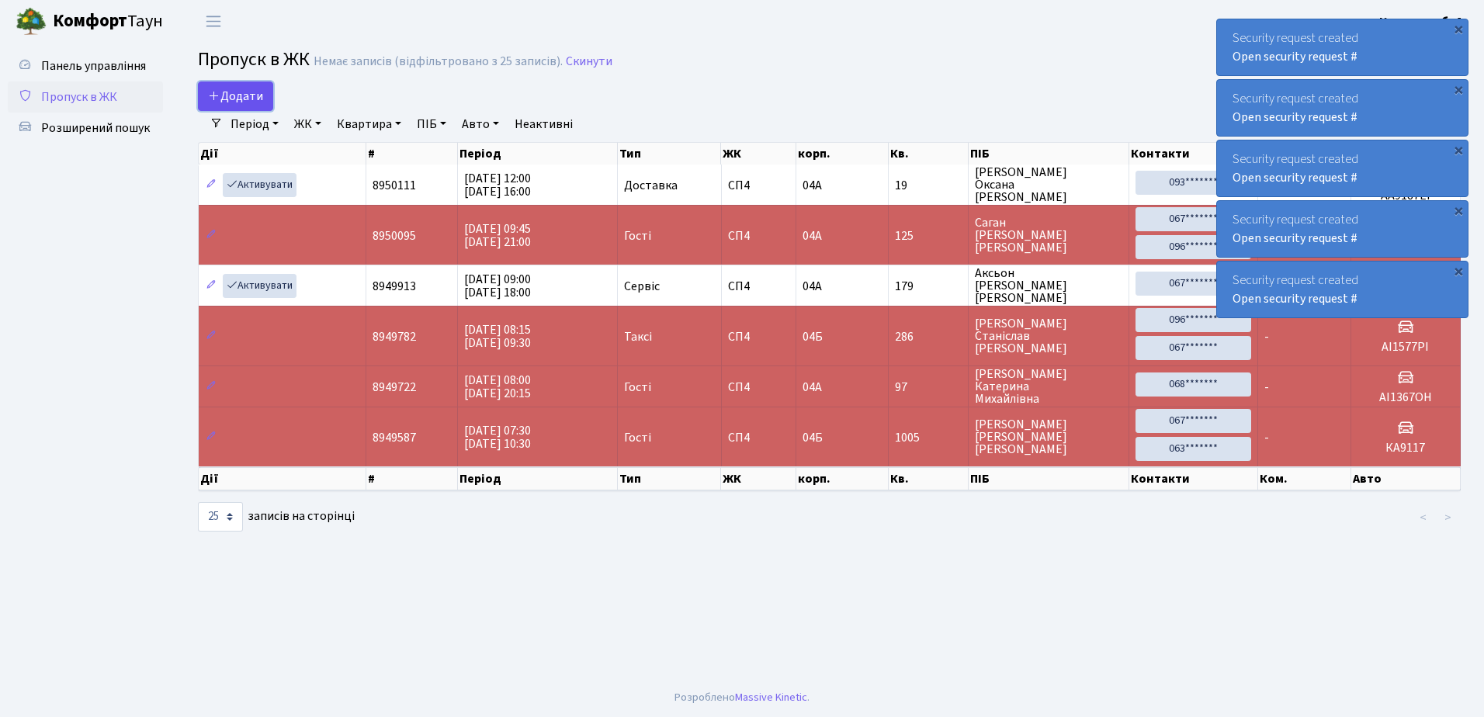
click at [234, 91] on span "Додати" at bounding box center [235, 96] width 55 height 17
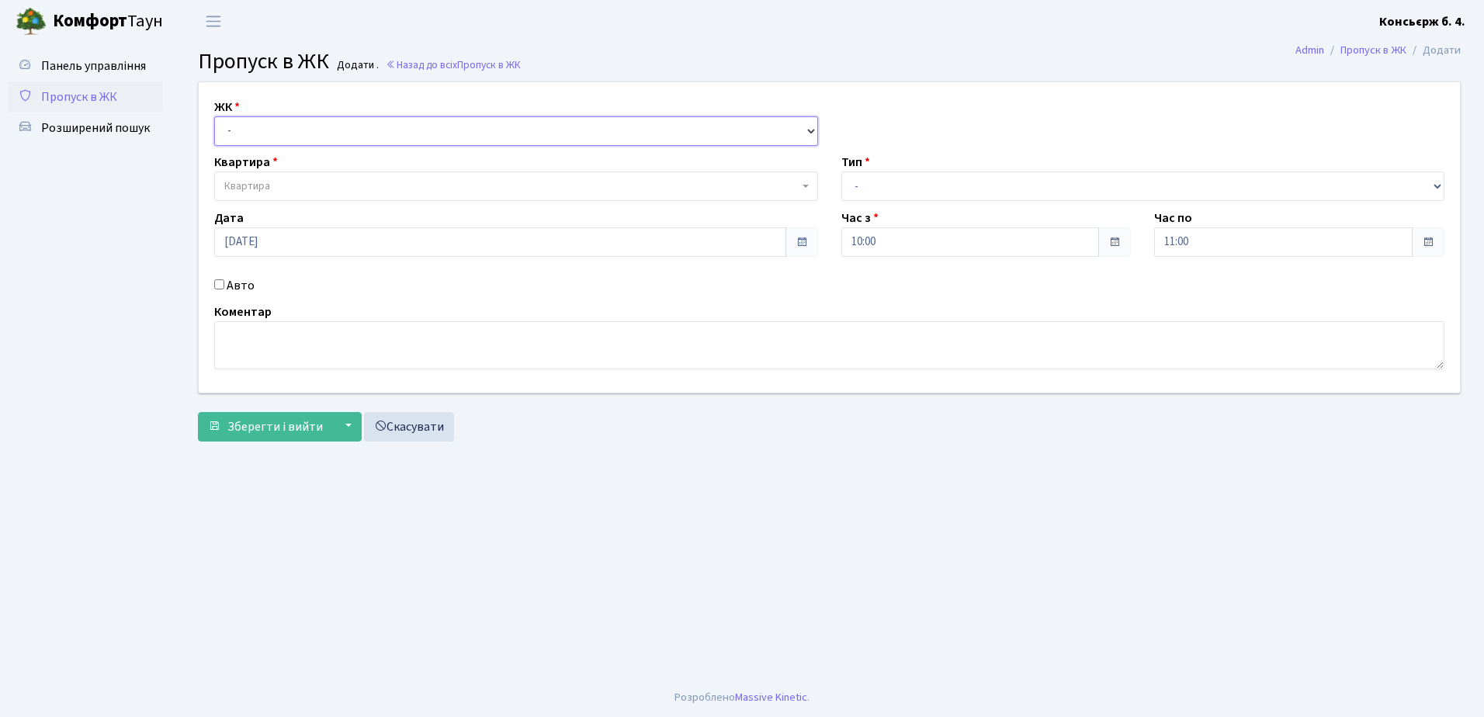
click at [370, 129] on select "- СП4, Столичне шосе, 5" at bounding box center [516, 130] width 604 height 29
select select "325"
click at [214, 116] on select "- СП4, Столичне шосе, 5" at bounding box center [516, 130] width 604 height 29
select select
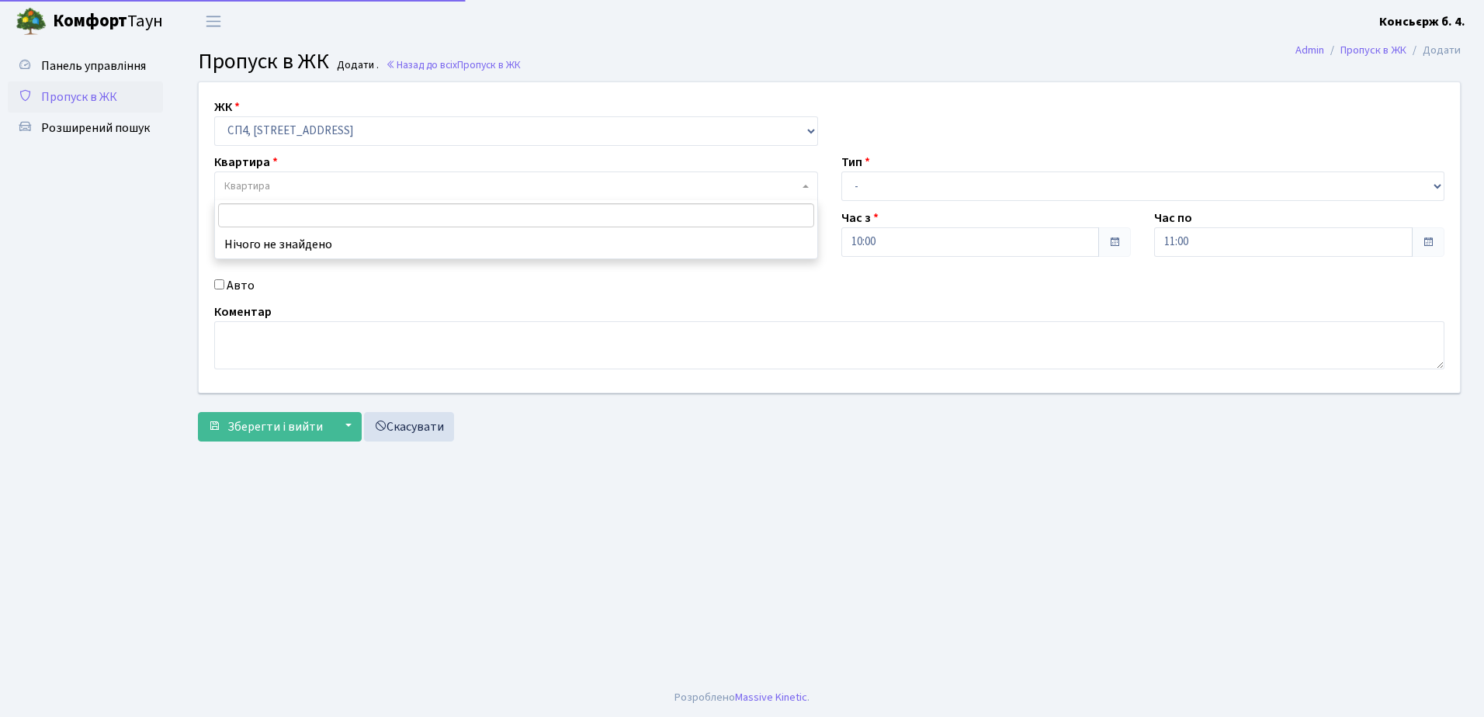
click at [356, 187] on span "Квартира" at bounding box center [511, 187] width 574 height 16
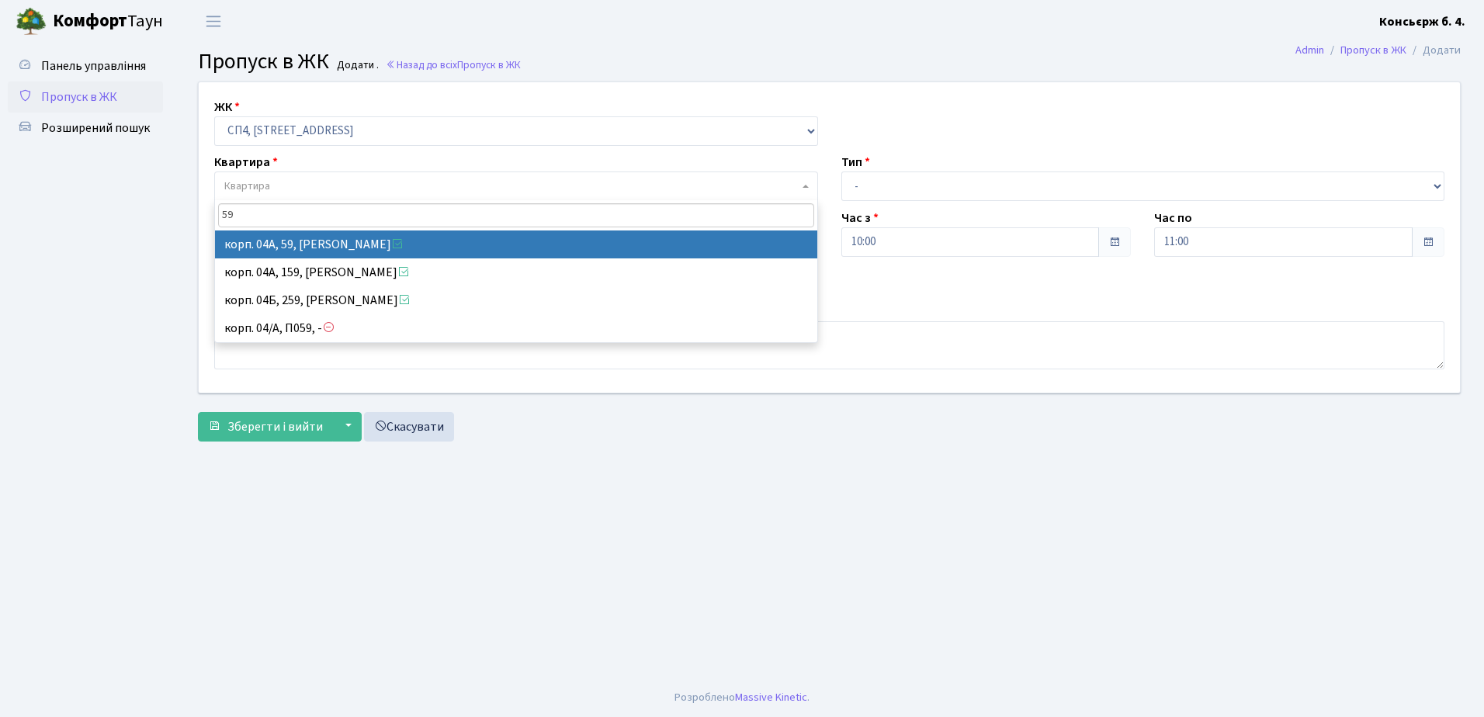
type input "59"
select select "21087"
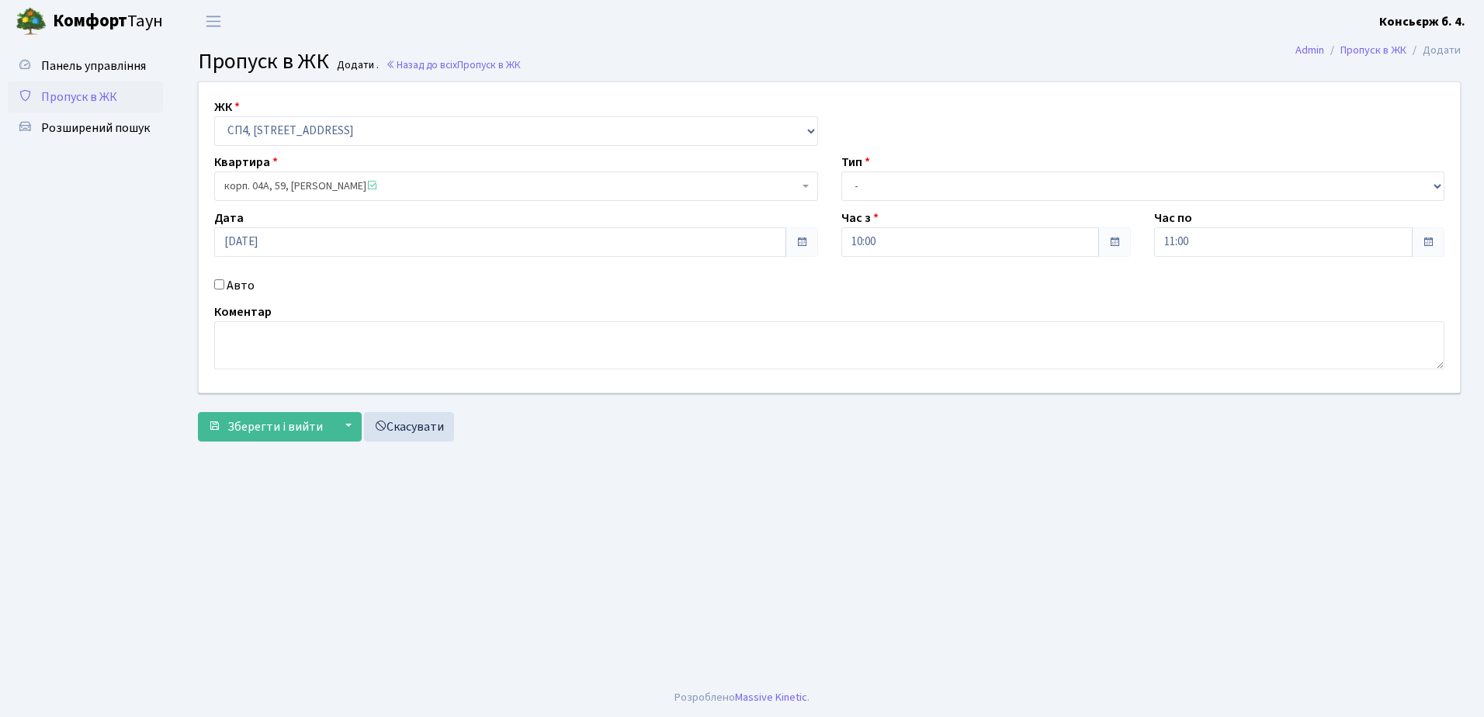
click at [218, 285] on input "Авто" at bounding box center [219, 284] width 10 height 10
checkbox input "true"
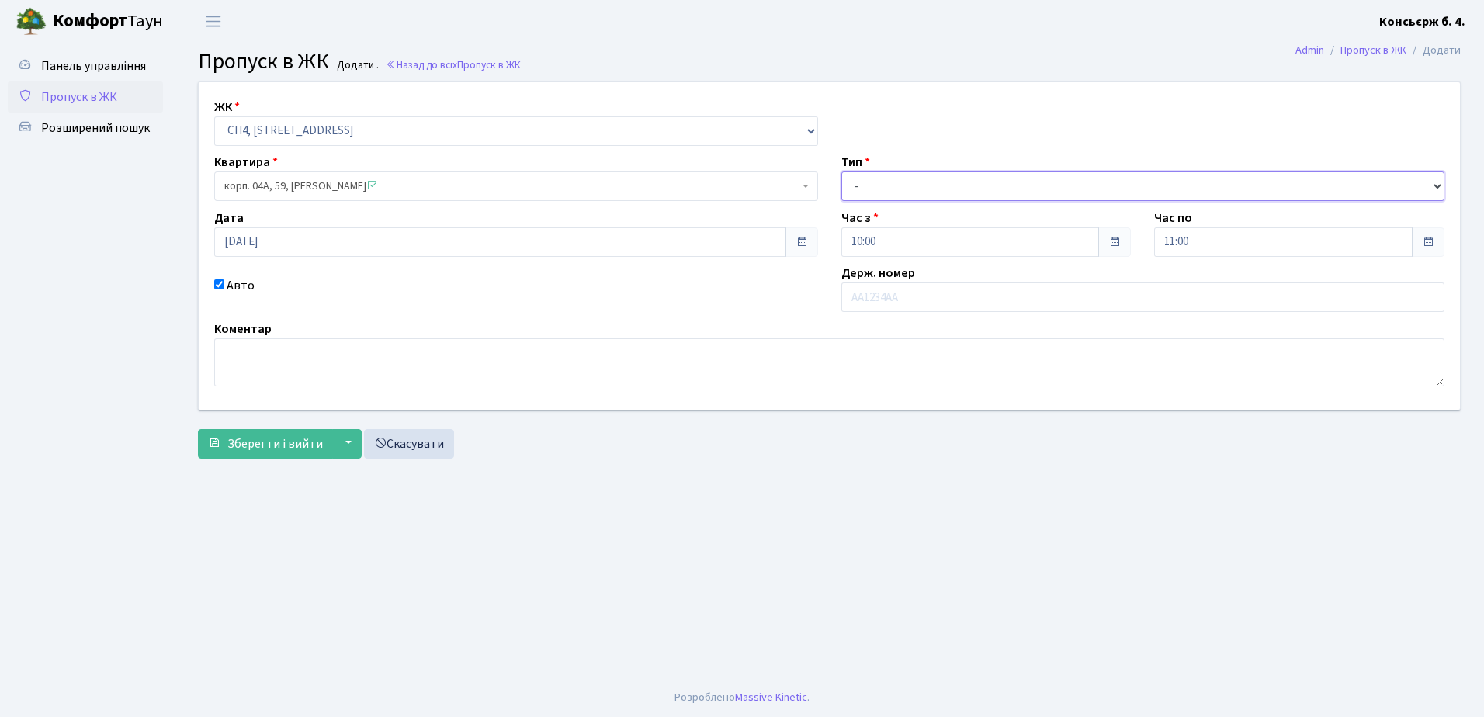
click at [968, 179] on select "- Доставка Таксі Гості Сервіс" at bounding box center [1143, 186] width 604 height 29
select select "1"
click at [841, 172] on select "- Доставка Таксі Гості Сервіс" at bounding box center [1143, 186] width 604 height 29
click at [923, 292] on input "text" at bounding box center [1143, 297] width 604 height 29
type input "СА5497НТ"
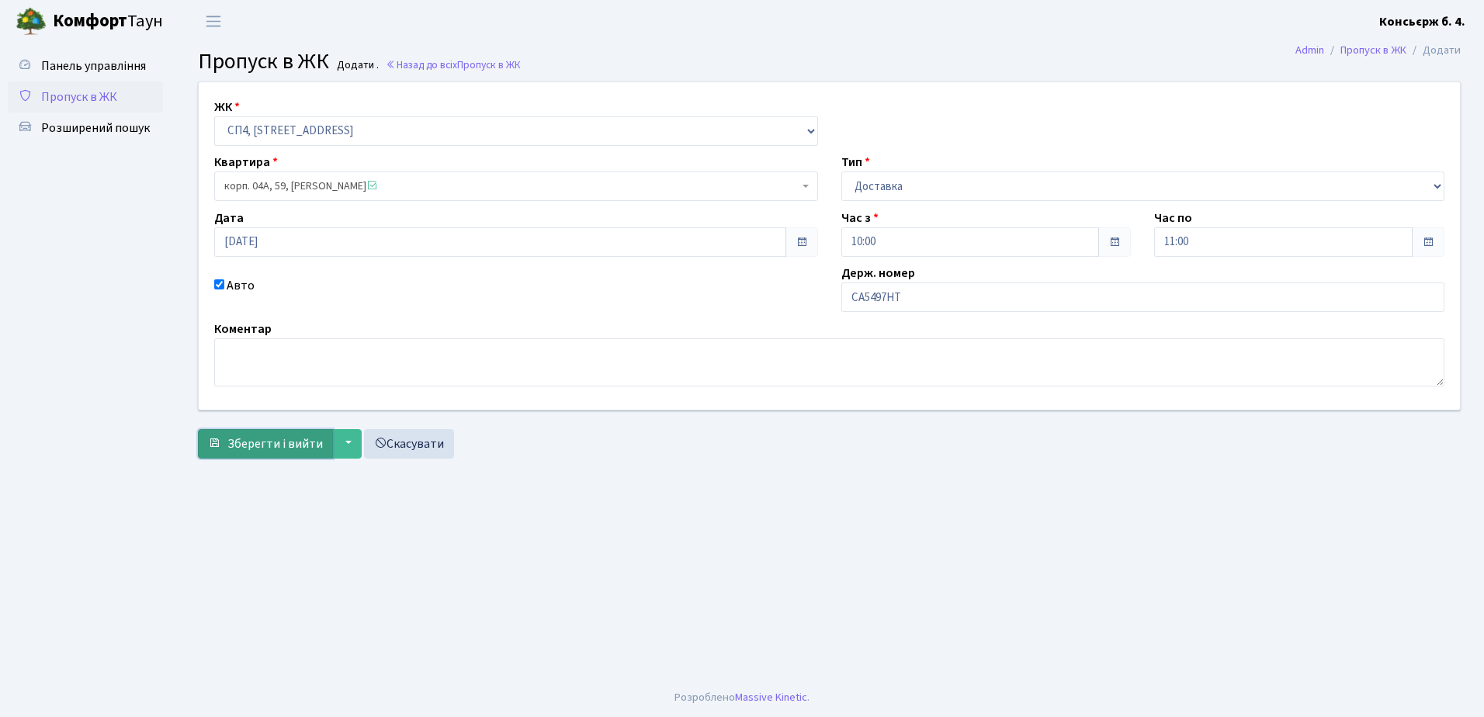
click at [269, 443] on span "Зберегти і вийти" at bounding box center [274, 443] width 95 height 17
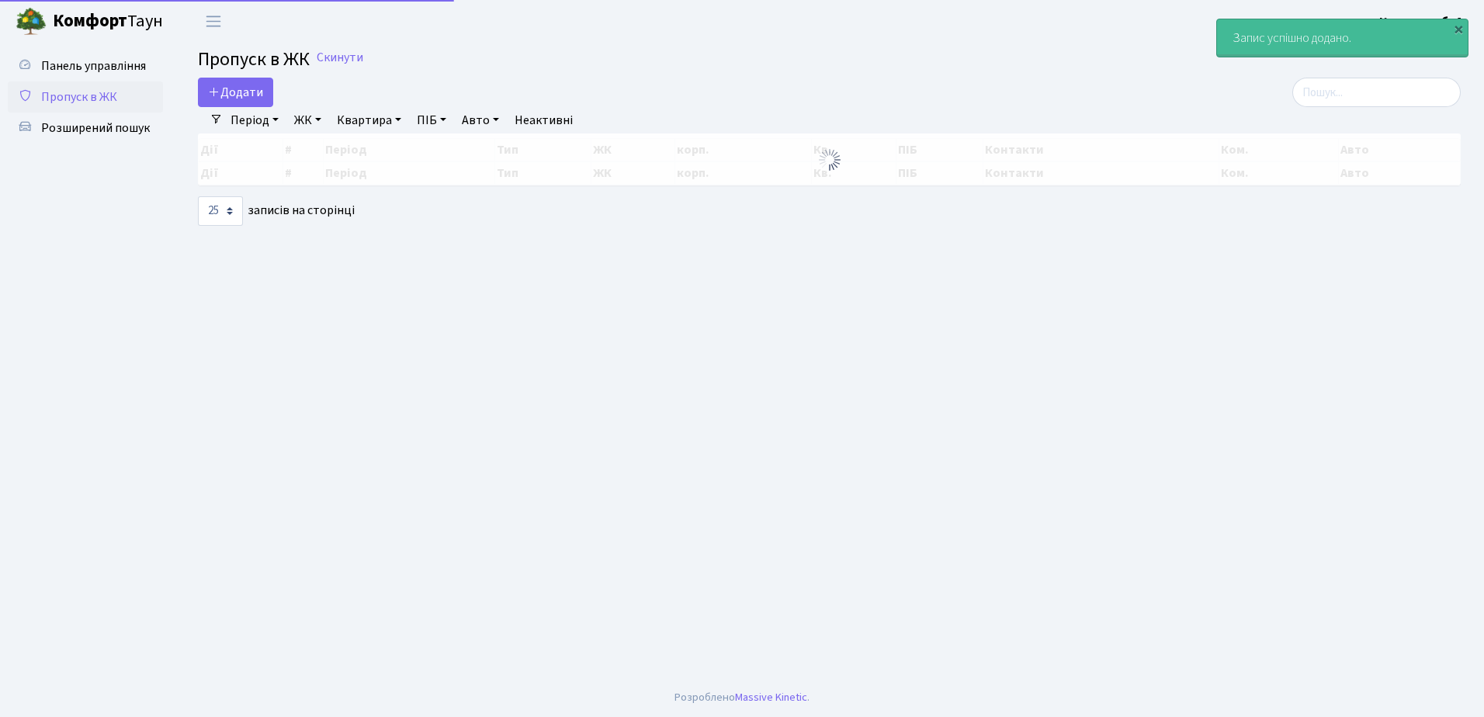
select select "25"
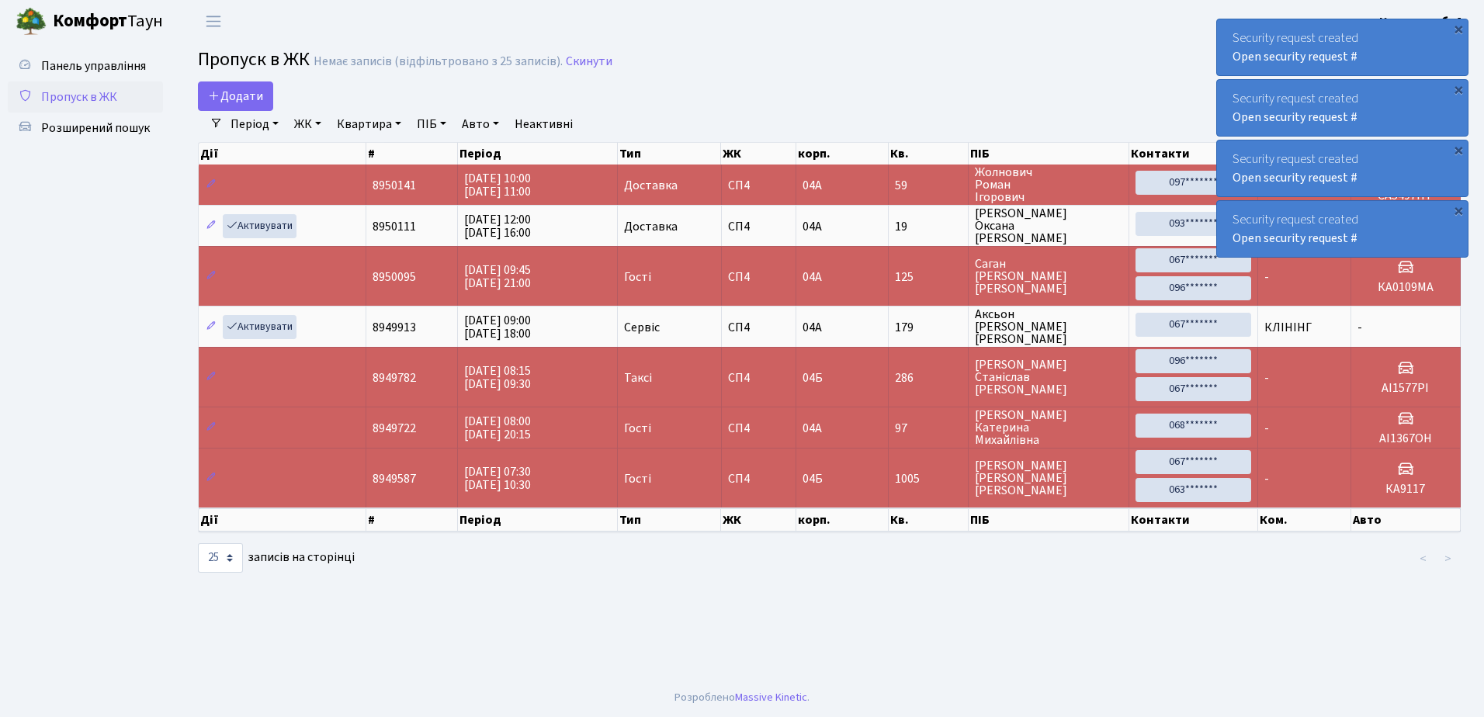
click at [1232, 33] on div "Security request created Open security request #" at bounding box center [1342, 47] width 251 height 56
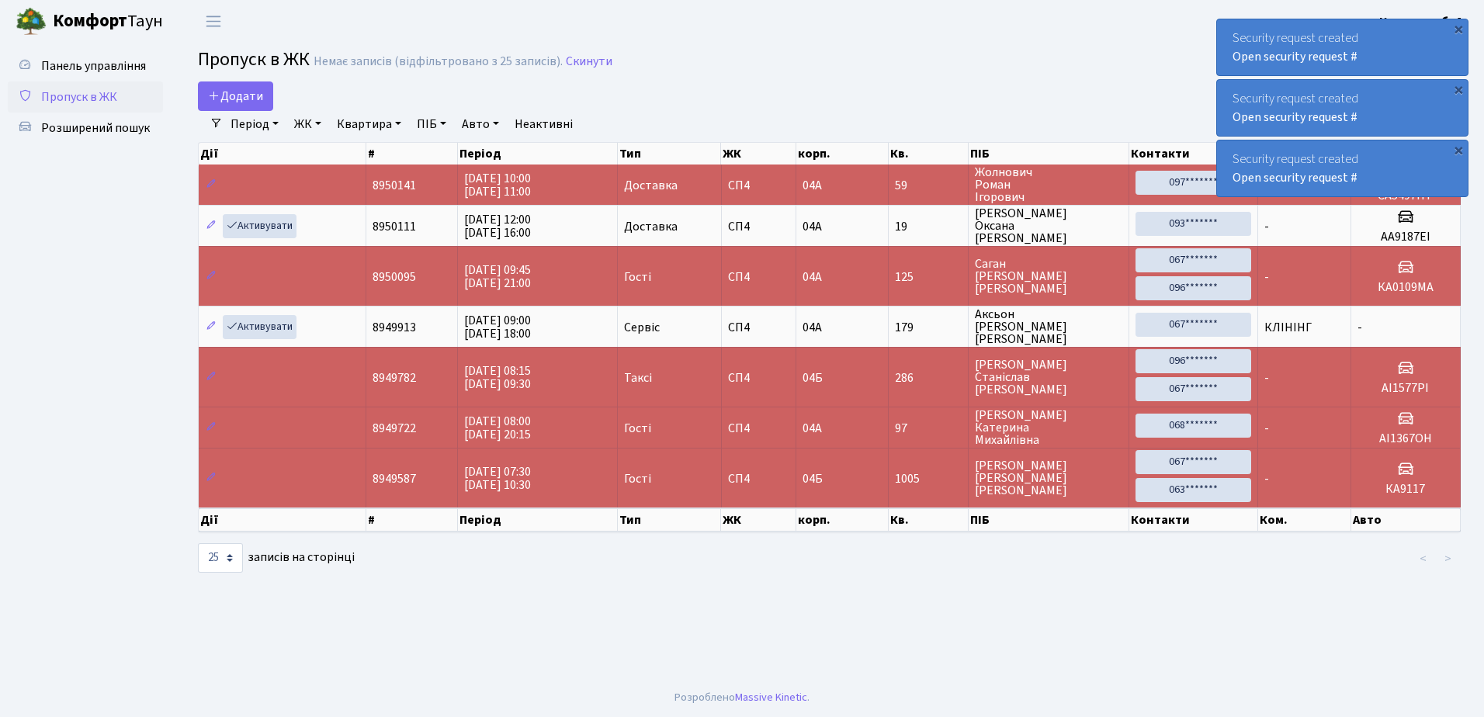
click at [1232, 33] on div "Security request created Open security request #" at bounding box center [1342, 47] width 251 height 56
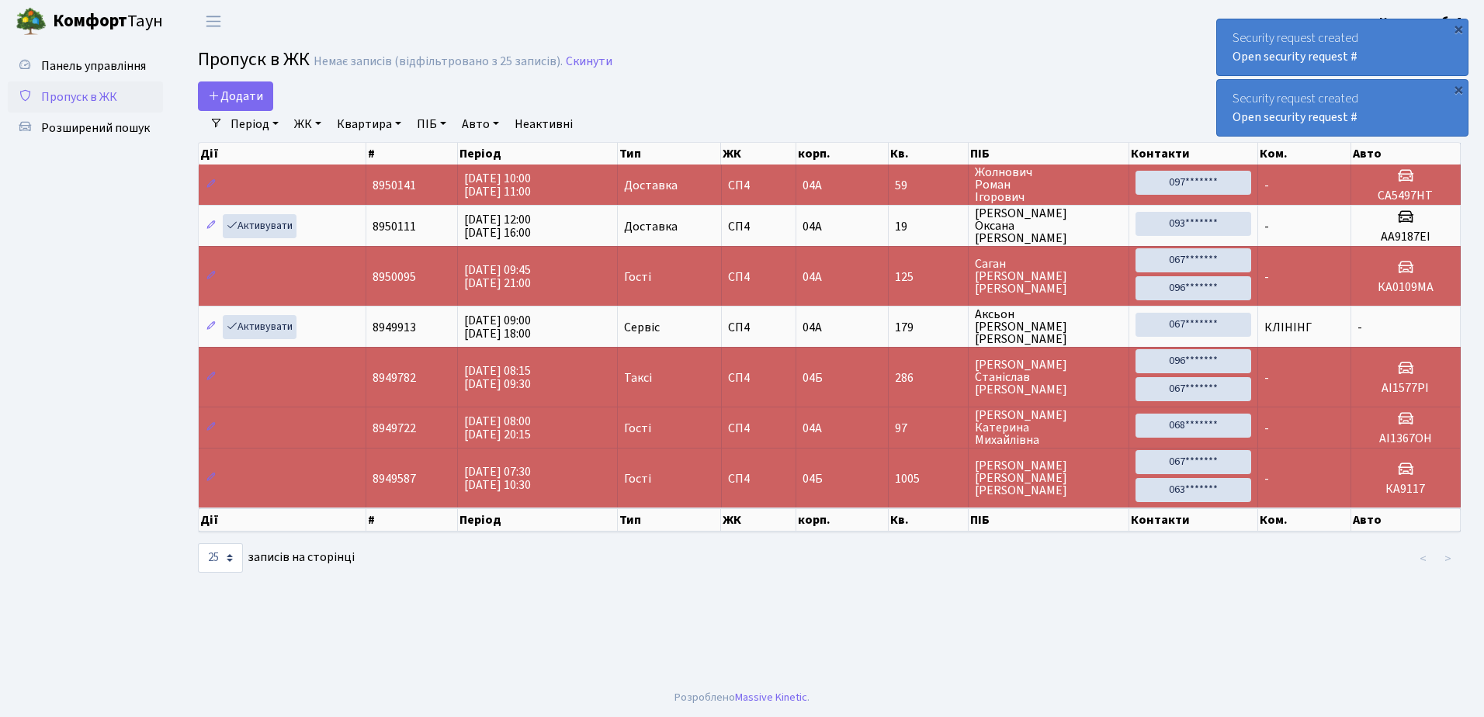
click at [1232, 33] on div "Security request created Open security request #" at bounding box center [1342, 47] width 251 height 56
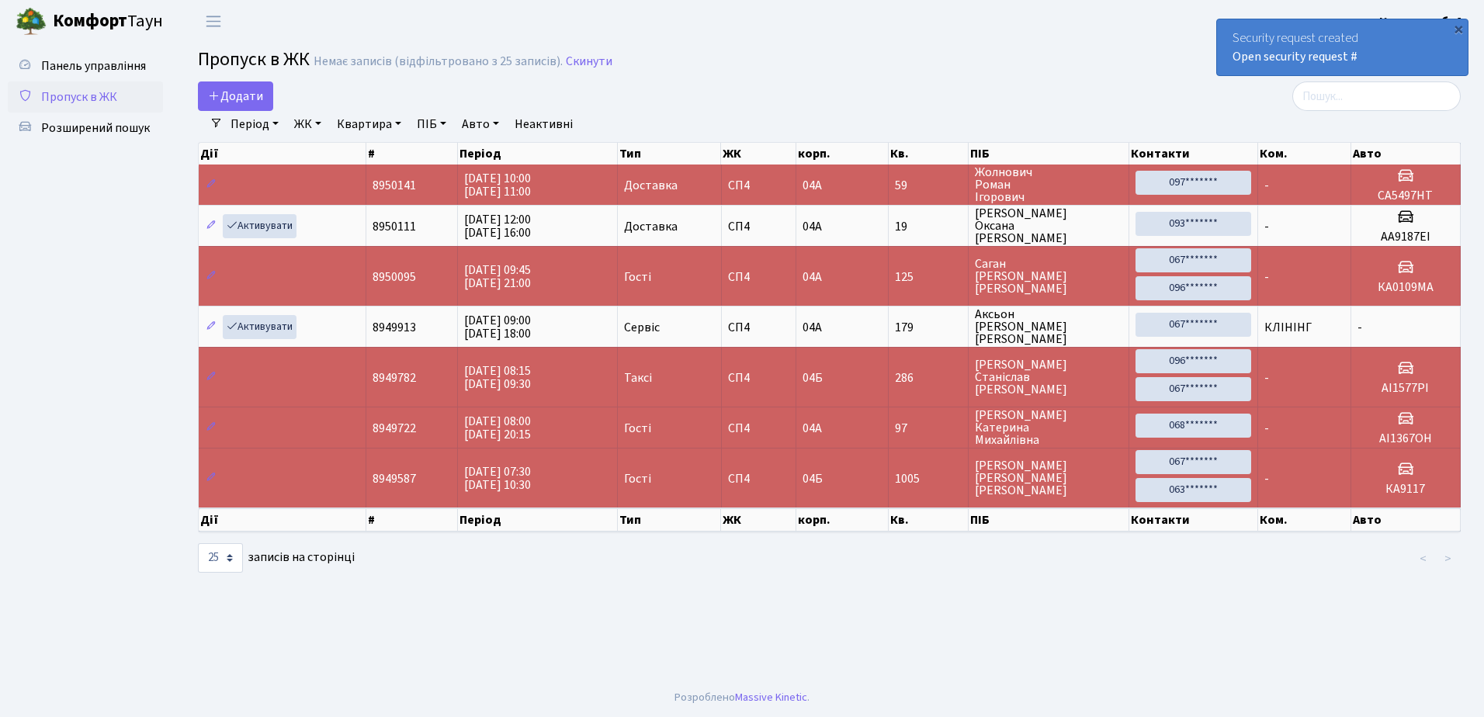
click at [1232, 33] on div "Security request created Open security request #" at bounding box center [1342, 47] width 251 height 56
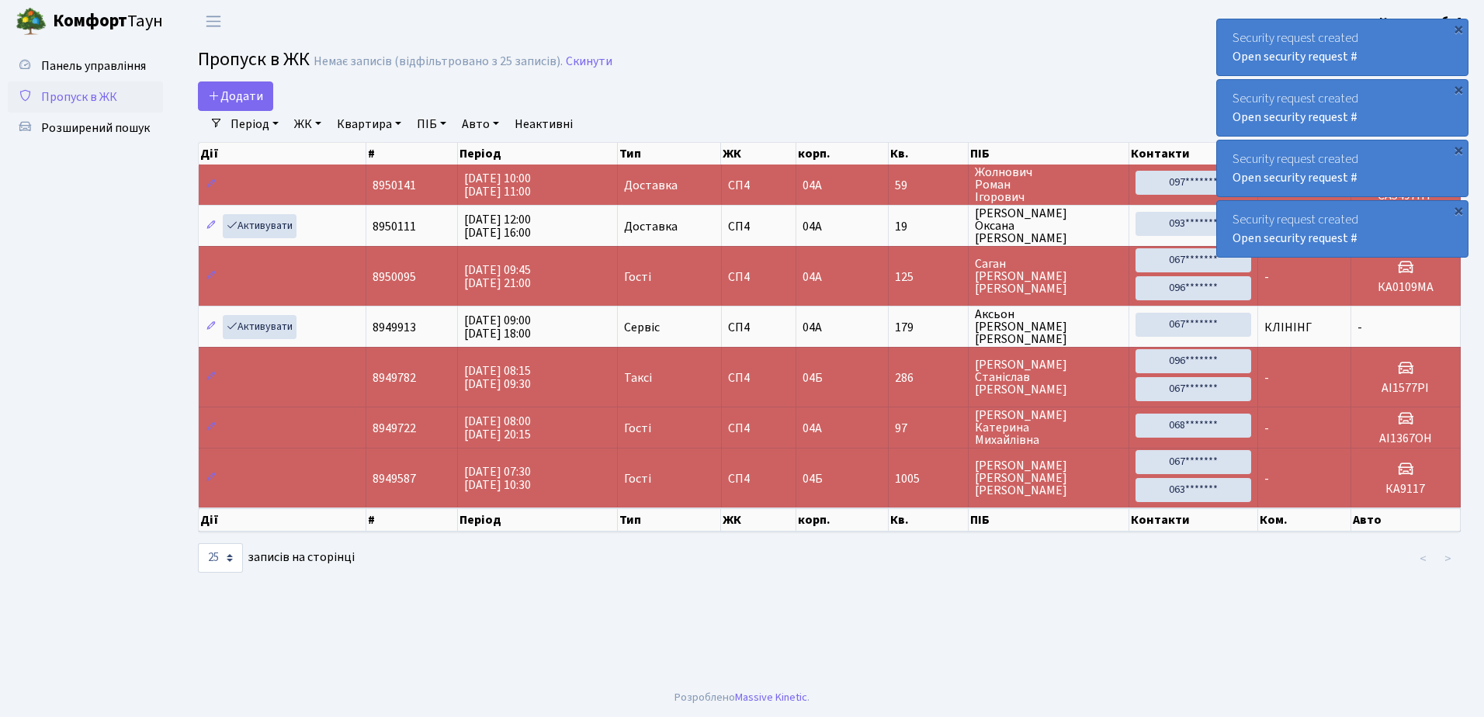
click at [1229, 31] on div "Security request created Open security request #" at bounding box center [1342, 47] width 251 height 56
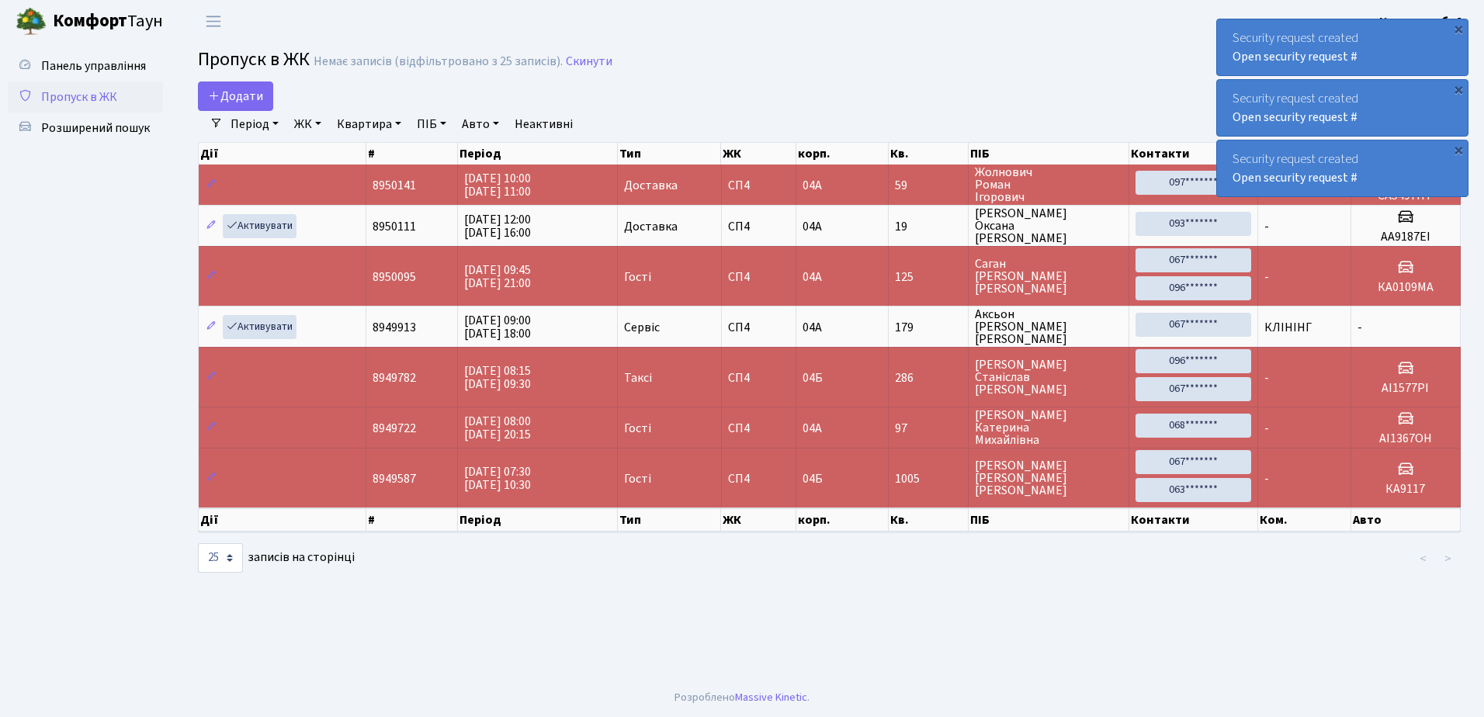
click at [1229, 31] on div "Security request created Open security request #" at bounding box center [1342, 47] width 251 height 56
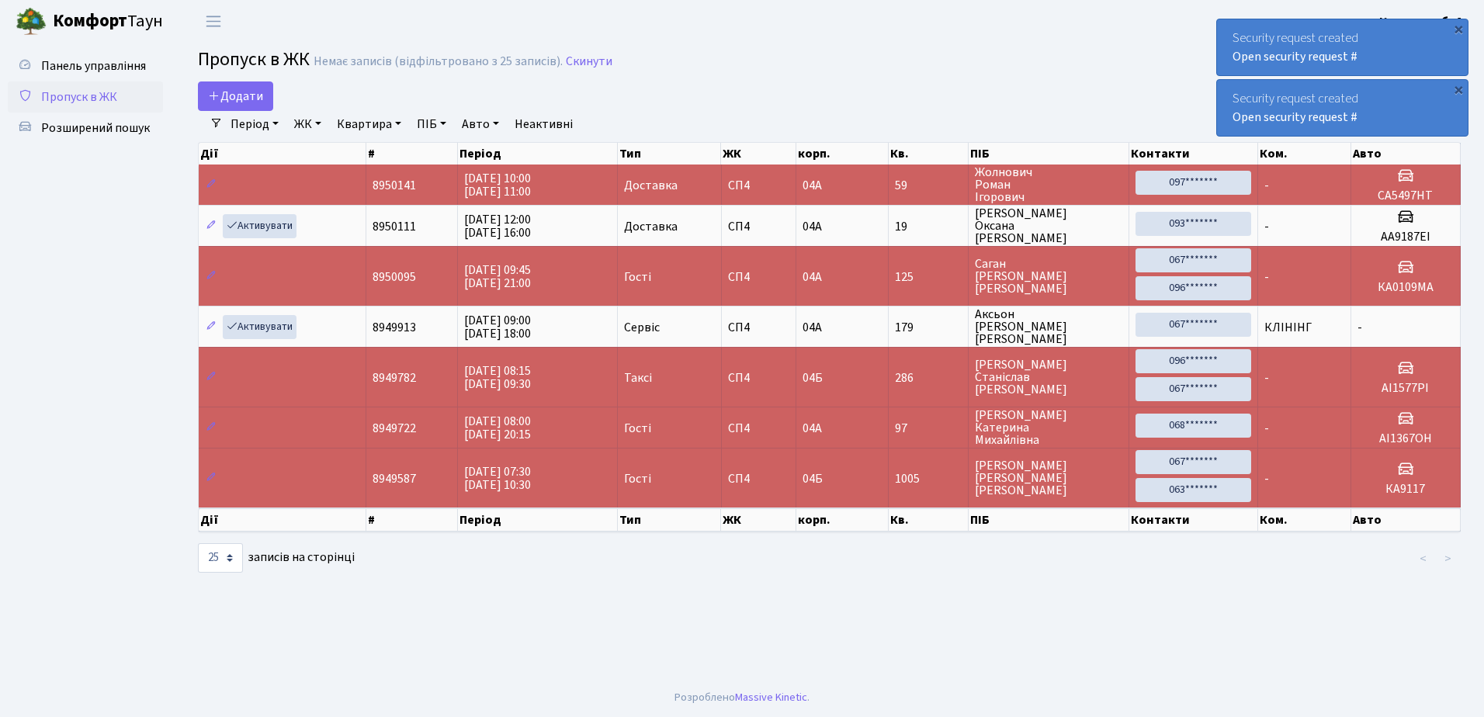
click at [1229, 31] on div "Security request created Open security request #" at bounding box center [1342, 47] width 251 height 56
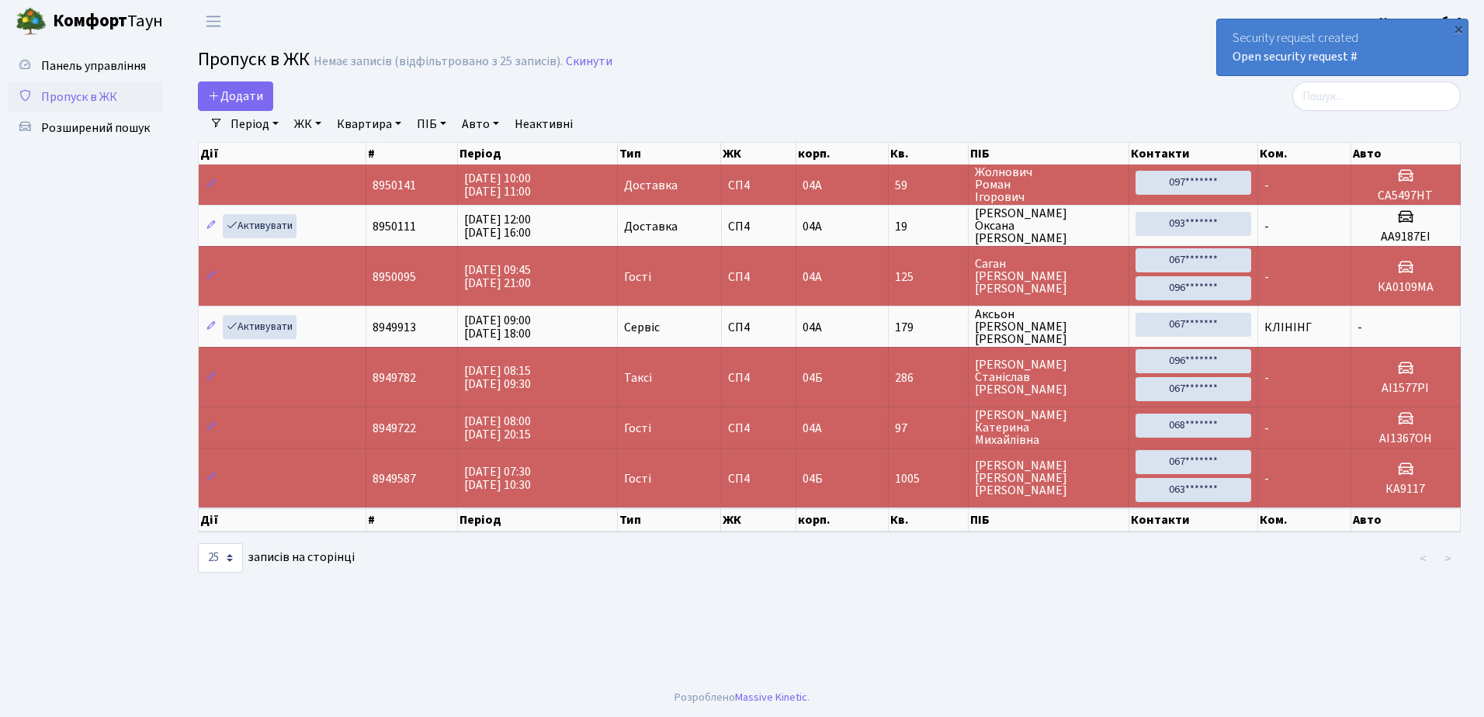
click at [1229, 31] on div "Security request created Open security request #" at bounding box center [1342, 47] width 251 height 56
click at [237, 95] on span "Додати" at bounding box center [235, 96] width 55 height 17
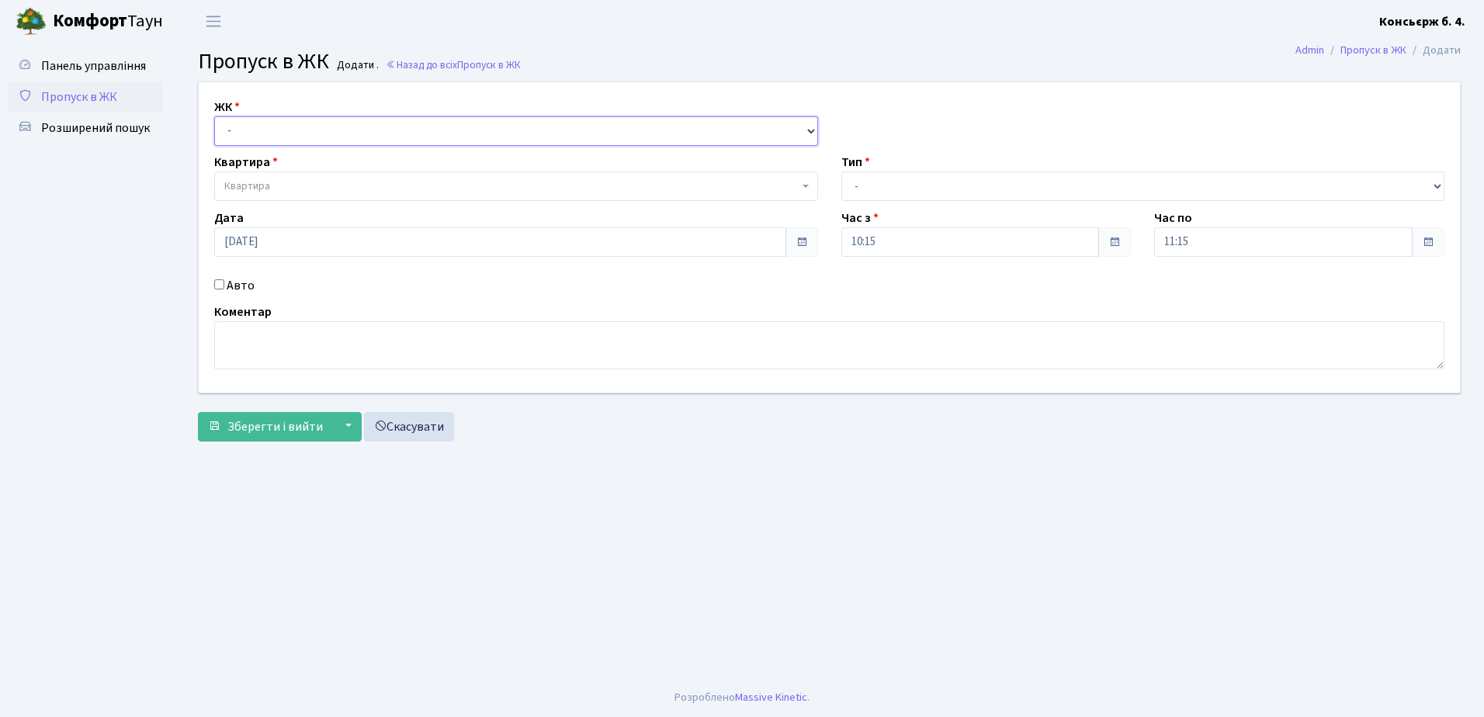
click at [311, 126] on select "- СП4, Столичне шосе, 5" at bounding box center [516, 130] width 604 height 29
select select "325"
click at [214, 116] on select "- [STREET_ADDRESS]" at bounding box center [516, 130] width 604 height 29
select select
click at [321, 185] on span "Квартира" at bounding box center [511, 187] width 574 height 16
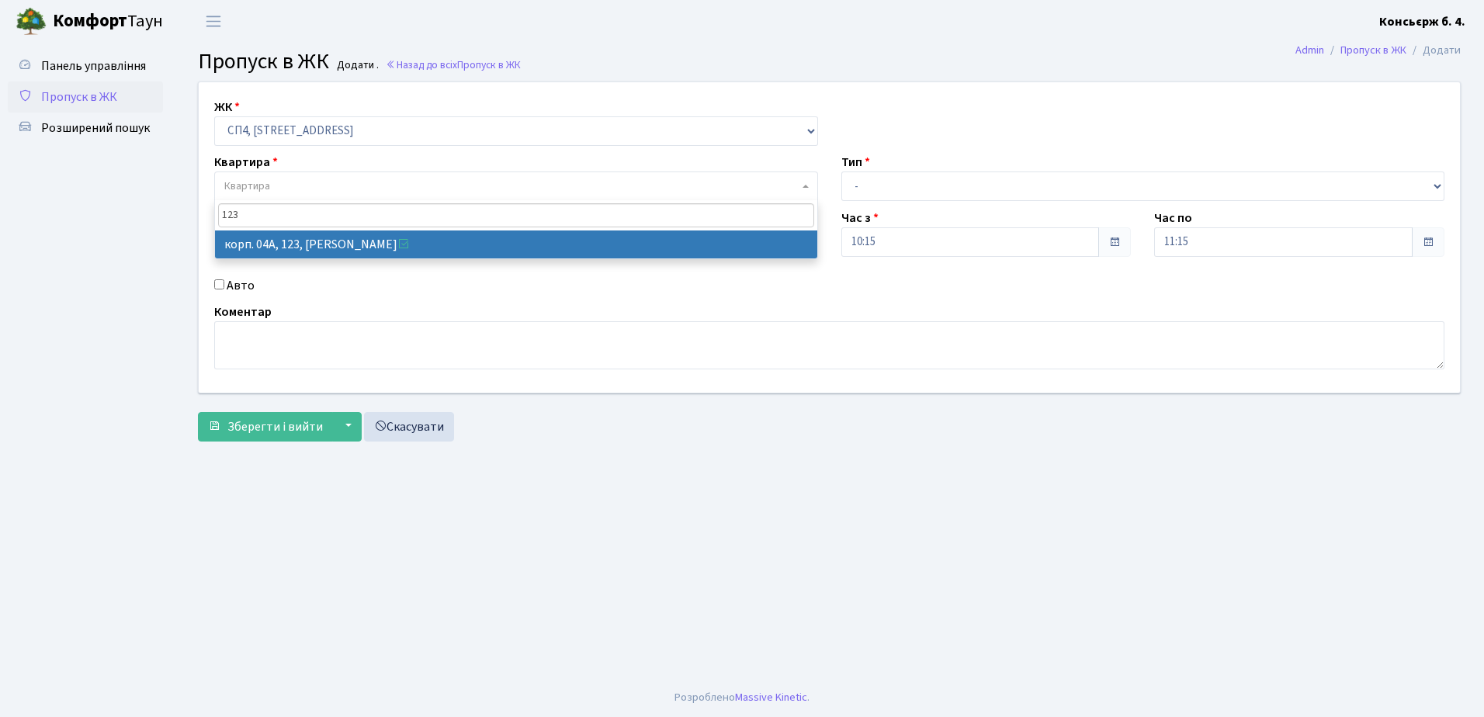
type input "123"
select select "21151"
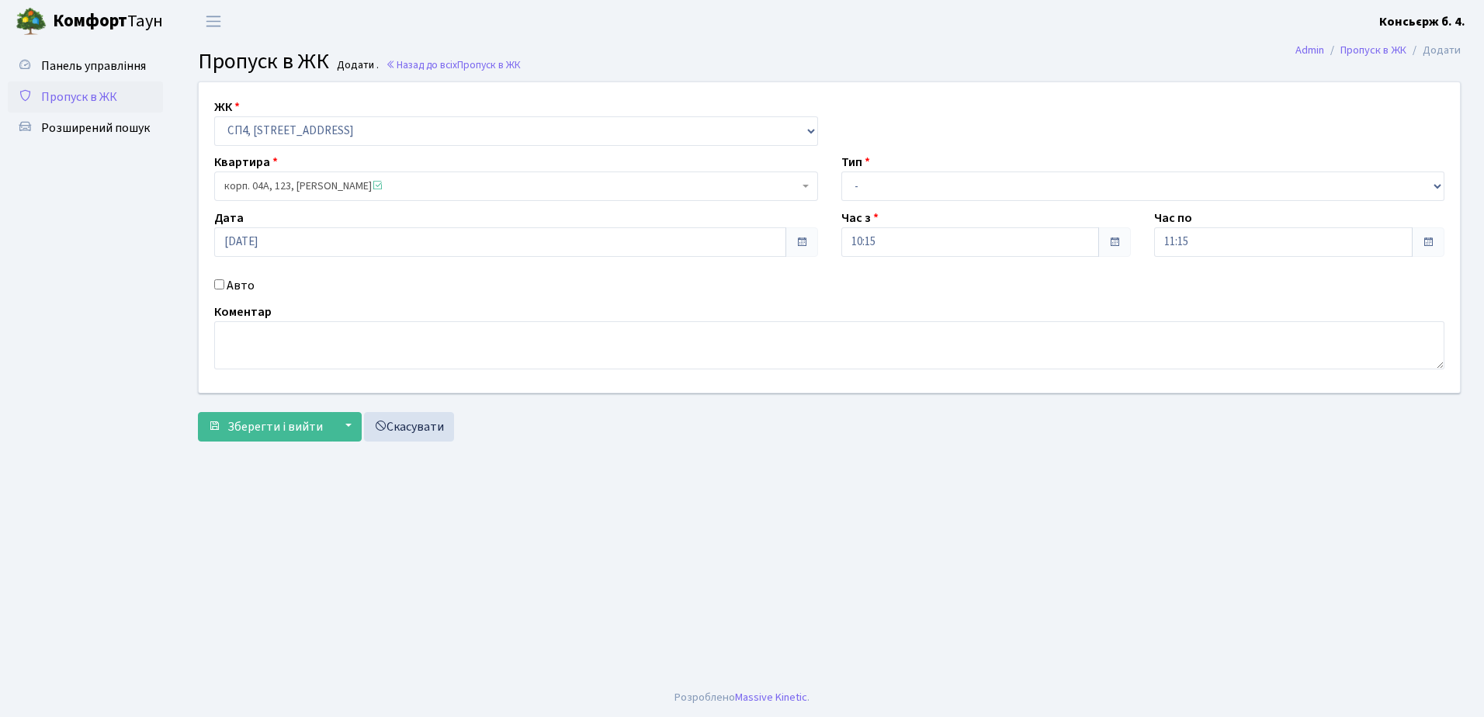
click at [218, 282] on input "Авто" at bounding box center [219, 284] width 10 height 10
checkbox input "true"
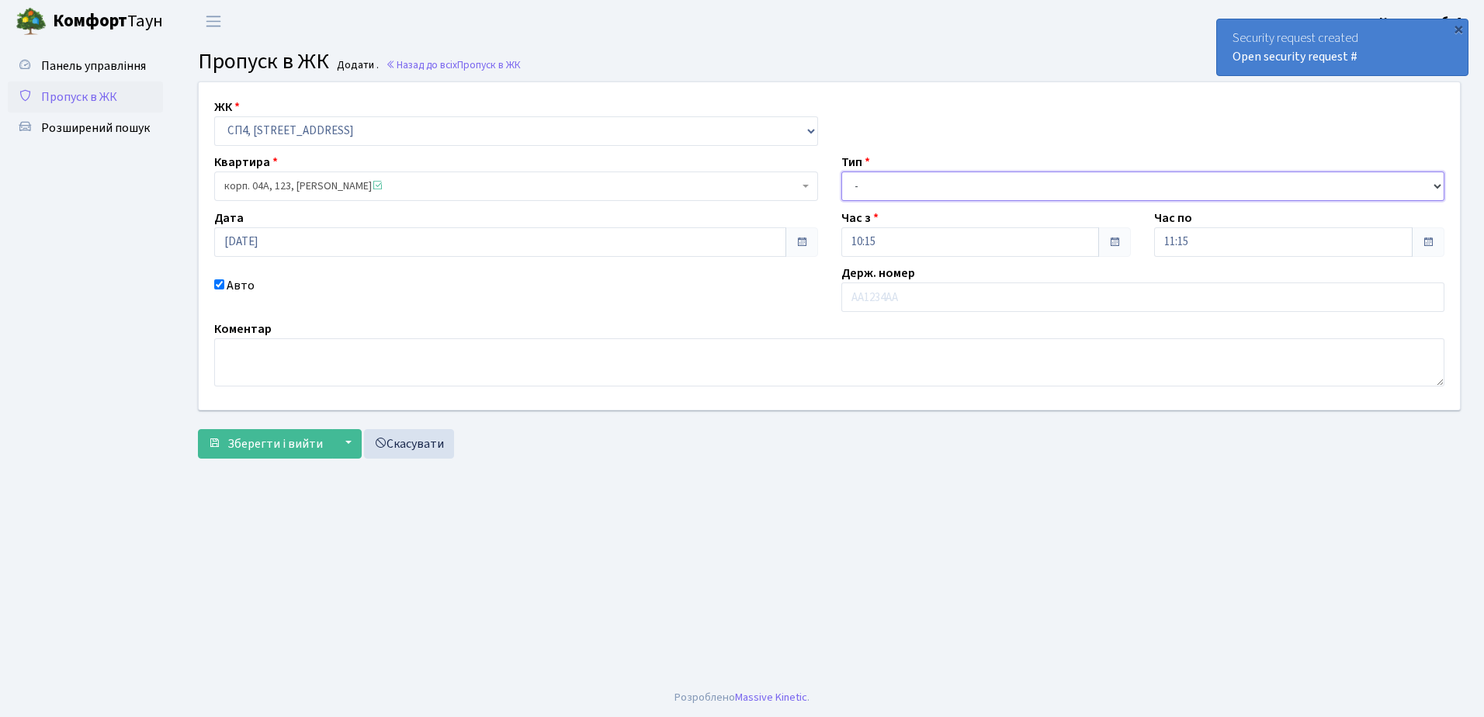
click at [914, 182] on select "- Доставка Таксі Гості Сервіс" at bounding box center [1143, 186] width 604 height 29
select select "1"
click at [841, 172] on select "- Доставка Таксі Гості Сервіс" at bounding box center [1143, 186] width 604 height 29
click at [926, 296] on input "text" at bounding box center [1143, 297] width 604 height 29
type input "АІ9005ІХ"
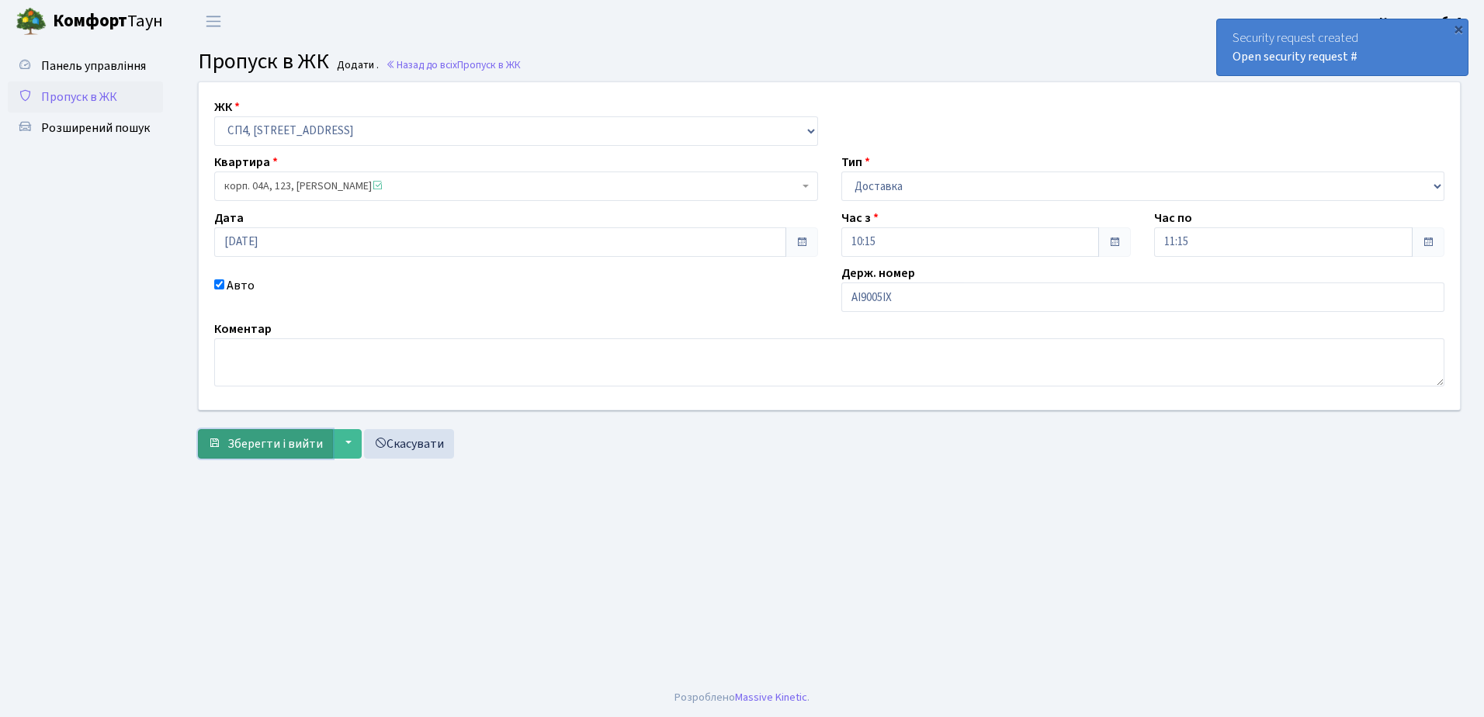
click at [300, 438] on span "Зберегти і вийти" at bounding box center [274, 443] width 95 height 17
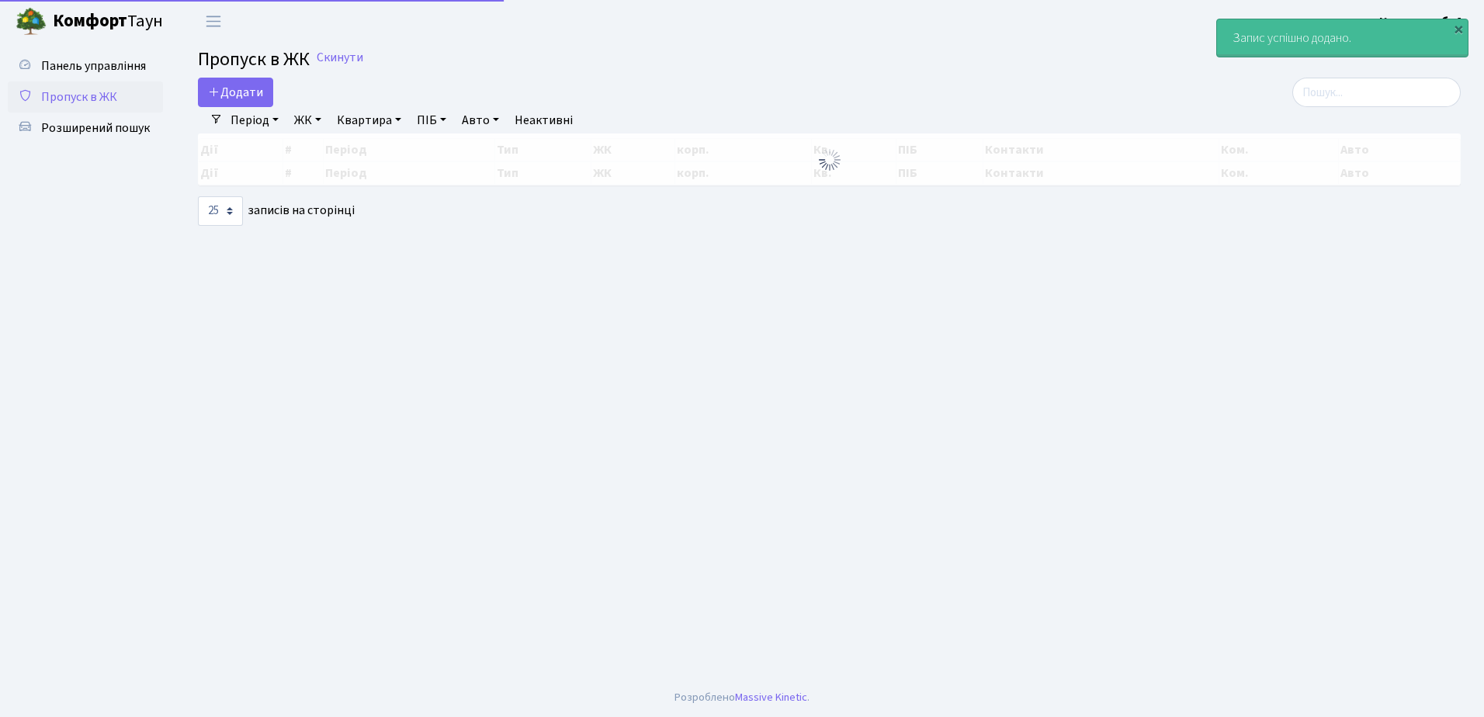
select select "25"
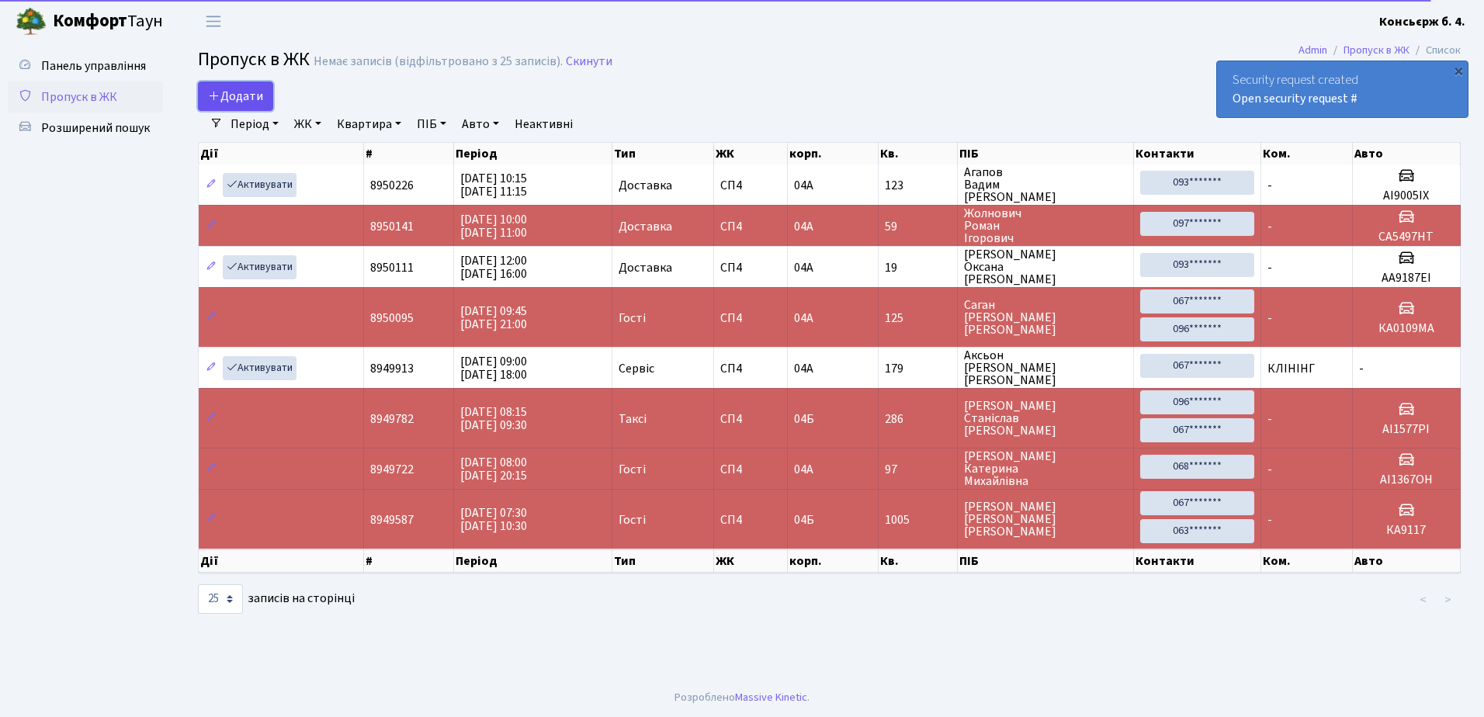
click at [244, 89] on span "Додати" at bounding box center [235, 96] width 55 height 17
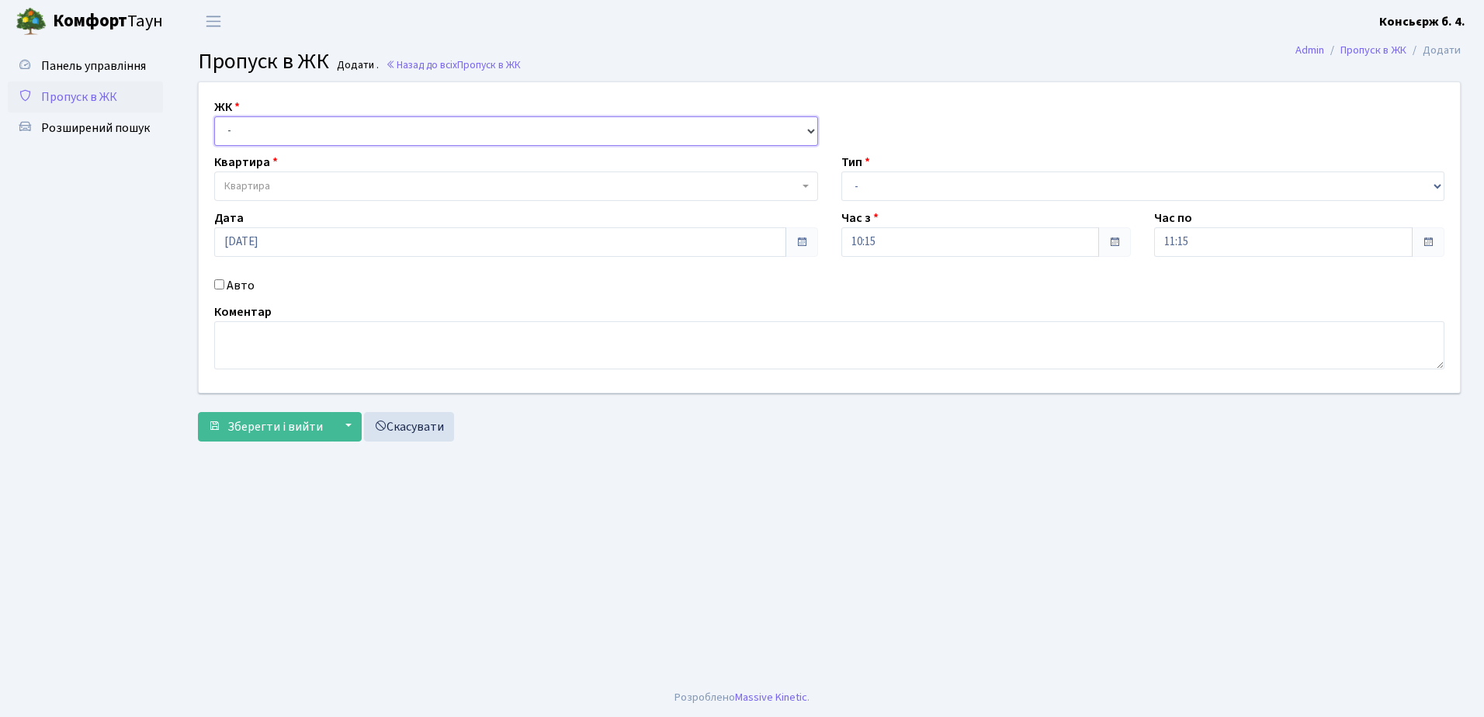
click at [320, 133] on select "- [STREET_ADDRESS]" at bounding box center [516, 130] width 604 height 29
select select "325"
click at [214, 116] on select "- СП4, Столичне шосе, 5" at bounding box center [516, 130] width 604 height 29
select select
click at [314, 181] on span "Квартира" at bounding box center [511, 187] width 574 height 16
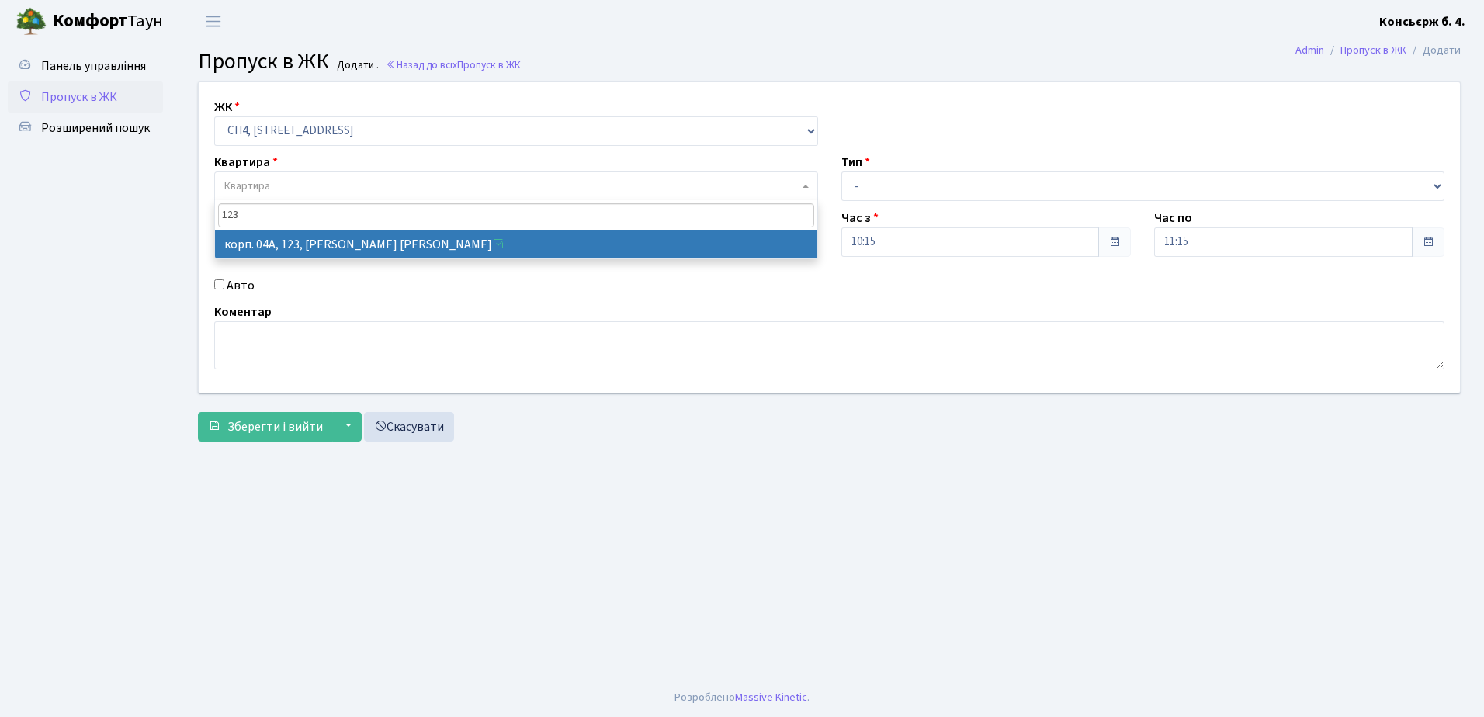
type input "123"
select select "21151"
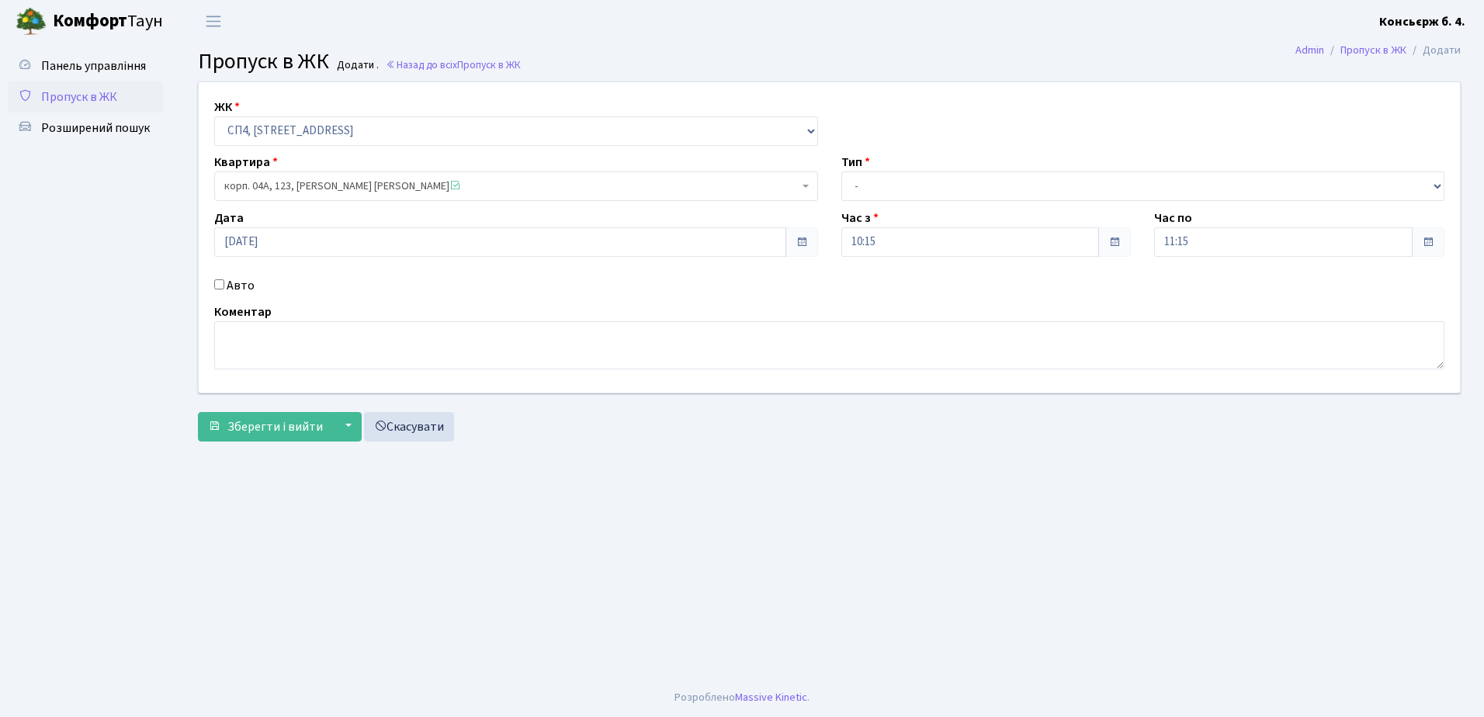
click at [219, 282] on input "Авто" at bounding box center [219, 284] width 10 height 10
checkbox input "true"
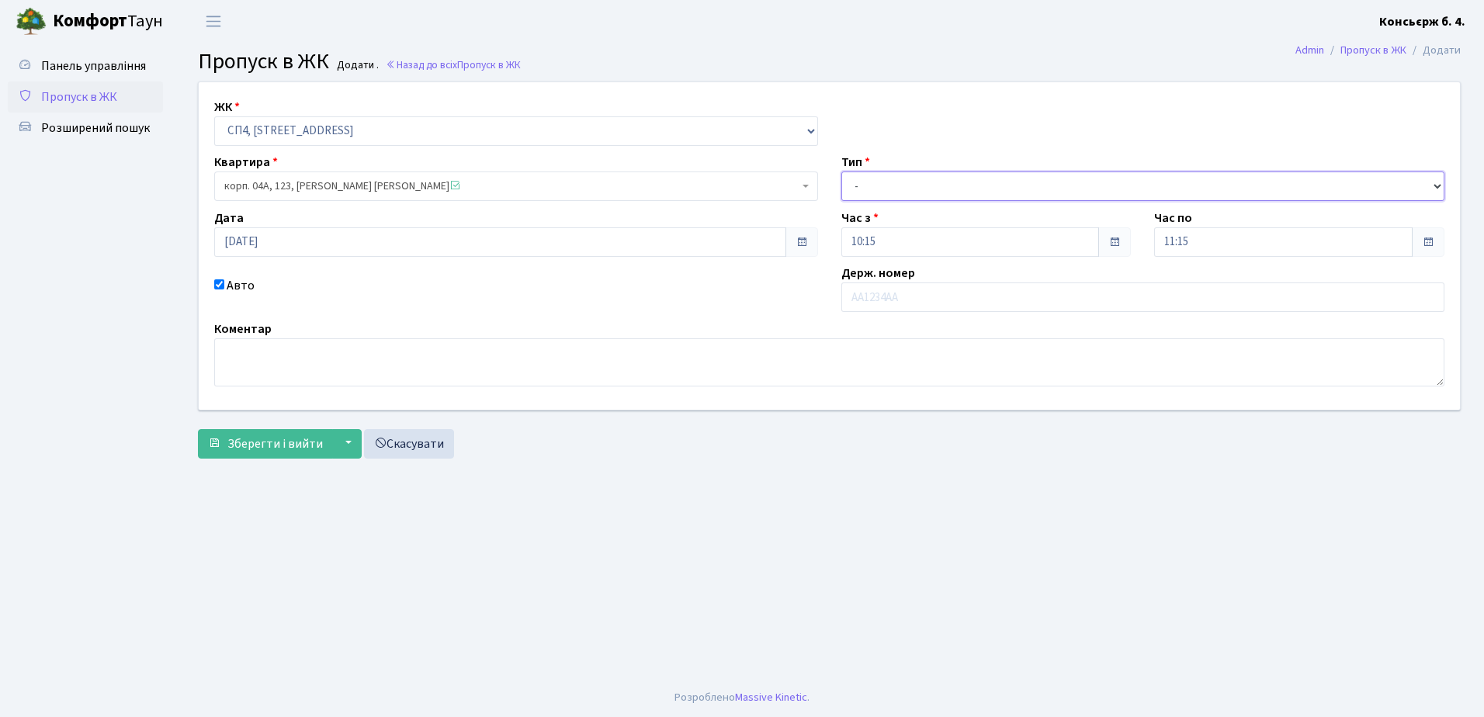
click at [972, 183] on select "- Доставка Таксі Гості Сервіс" at bounding box center [1143, 186] width 604 height 29
select select "1"
click at [841, 172] on select "- Доставка Таксі Гості Сервіс" at bounding box center [1143, 186] width 604 height 29
click at [956, 293] on input "text" at bounding box center [1143, 297] width 604 height 29
type input "КА6712НО"
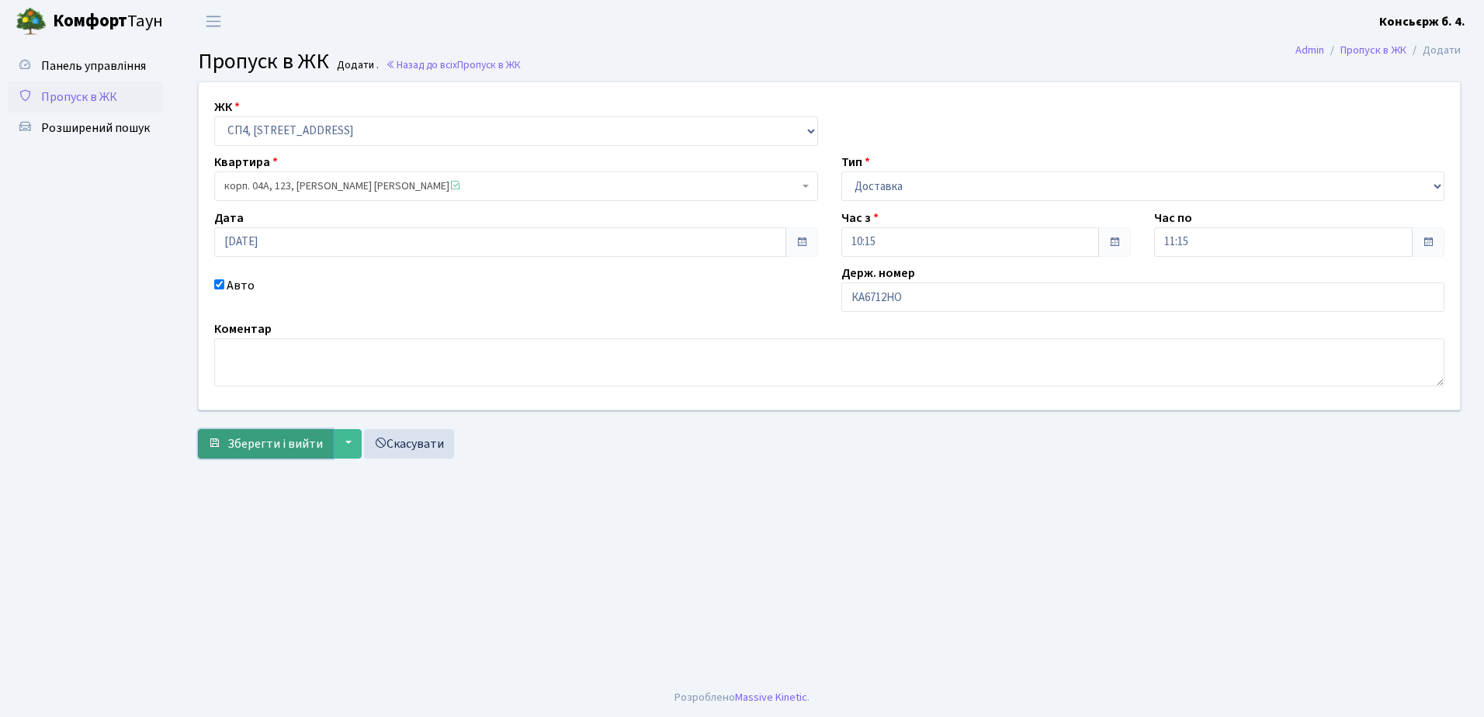
click at [273, 439] on span "Зберегти і вийти" at bounding box center [274, 443] width 95 height 17
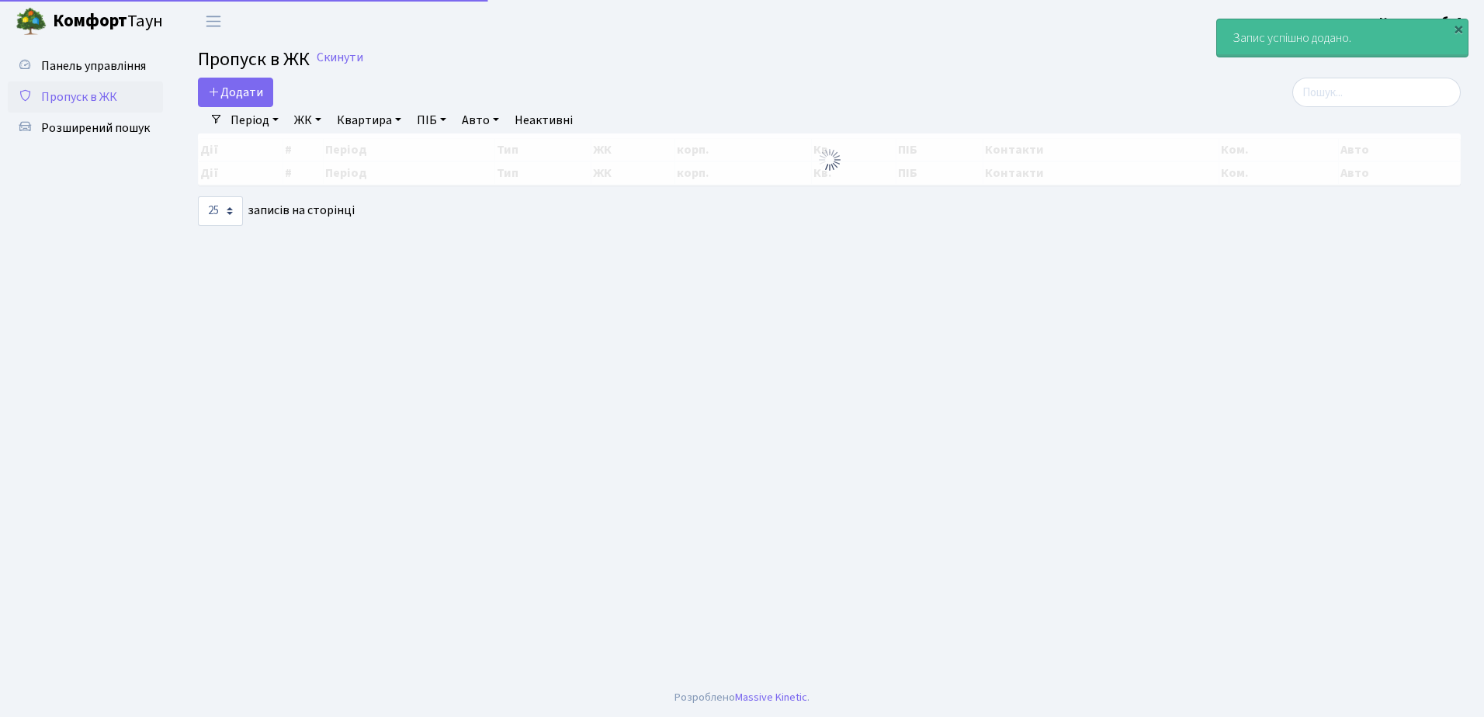
select select "25"
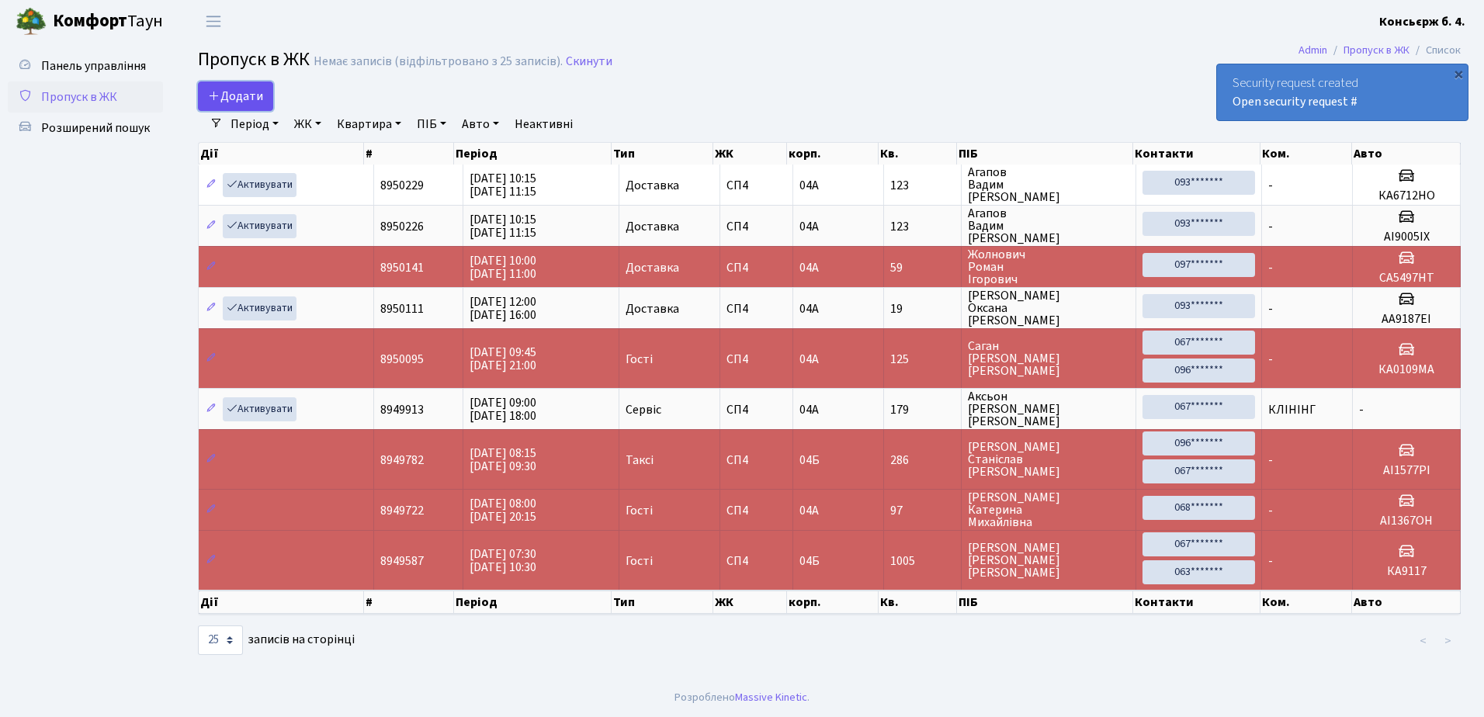
click at [237, 92] on span "Додати" at bounding box center [235, 96] width 55 height 17
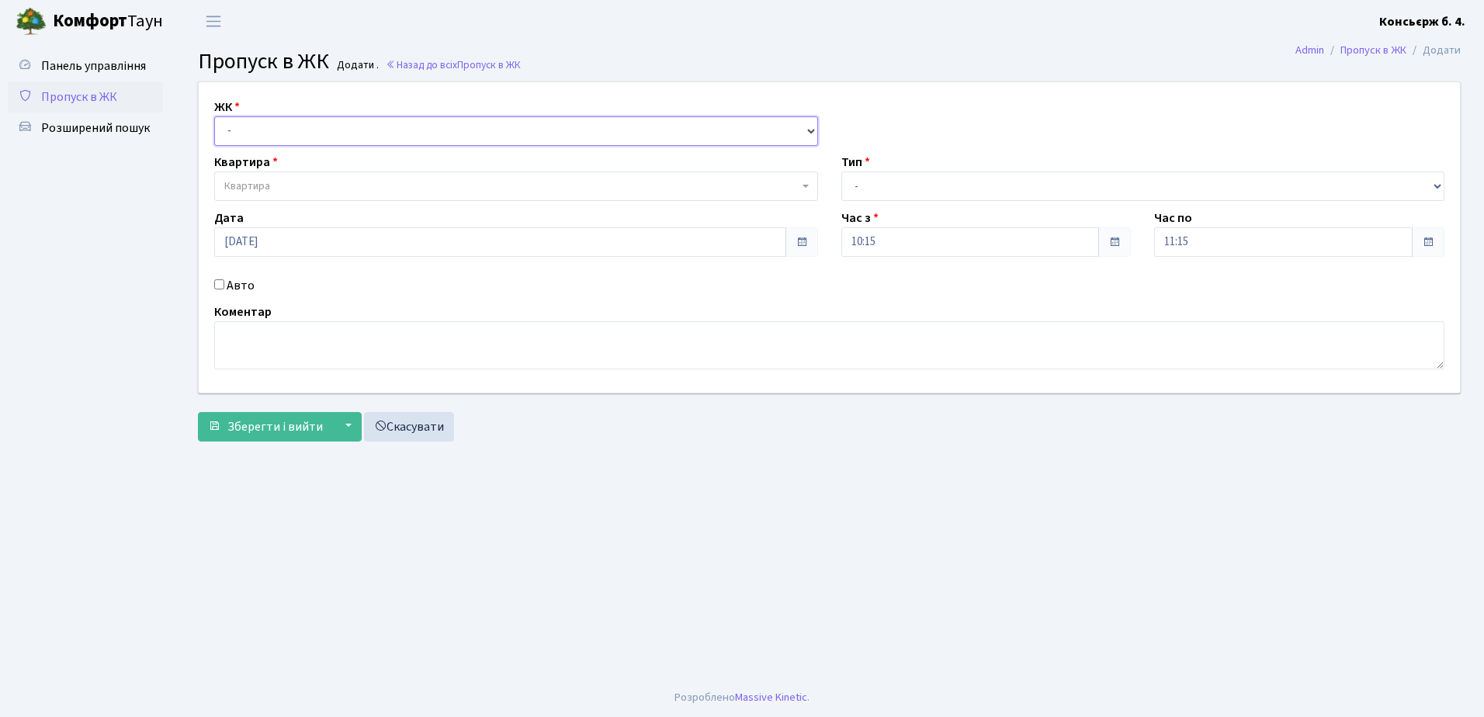
click at [263, 127] on select "- [STREET_ADDRESS]" at bounding box center [516, 130] width 604 height 29
select select "325"
click at [214, 116] on select "- [STREET_ADDRESS]" at bounding box center [516, 130] width 604 height 29
select select
click at [294, 183] on span "Квартира" at bounding box center [511, 187] width 574 height 16
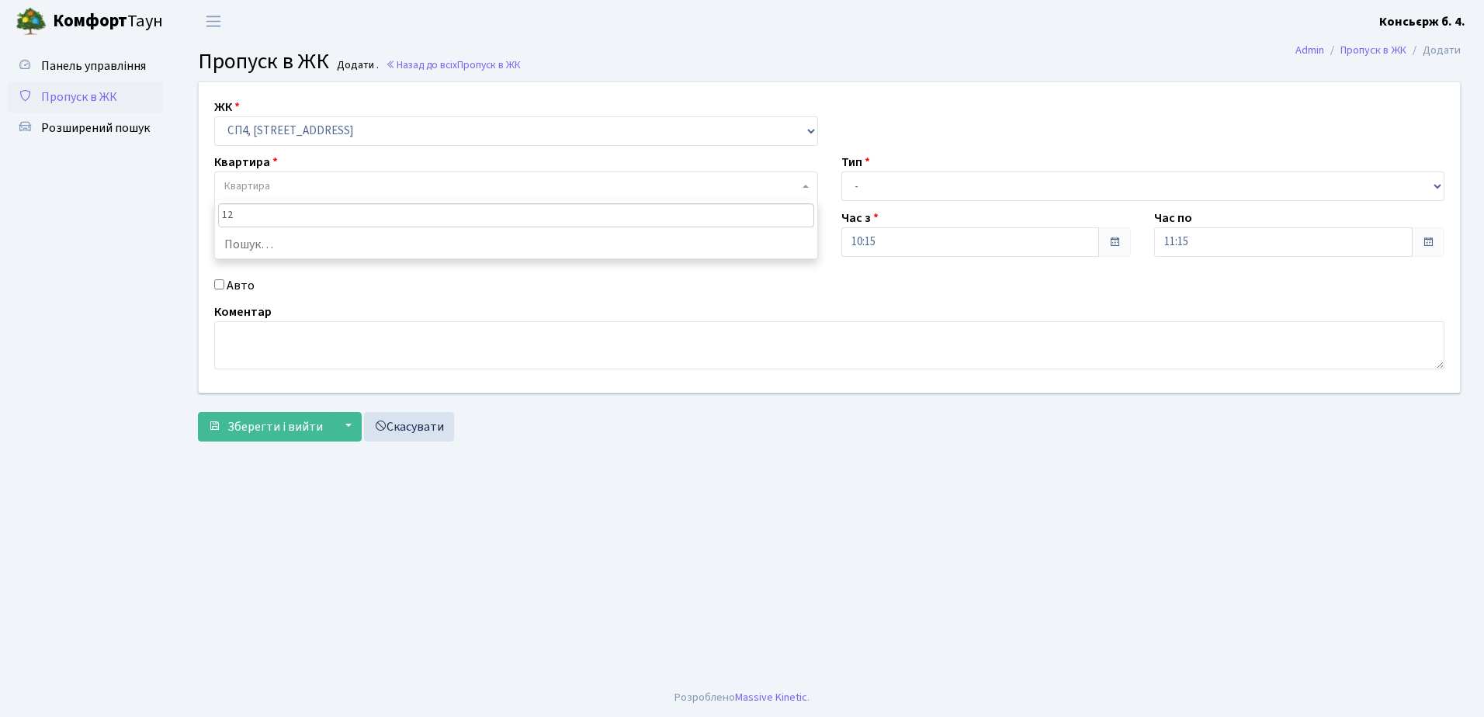
type input "123"
click at [220, 285] on input "Авто" at bounding box center [219, 284] width 10 height 10
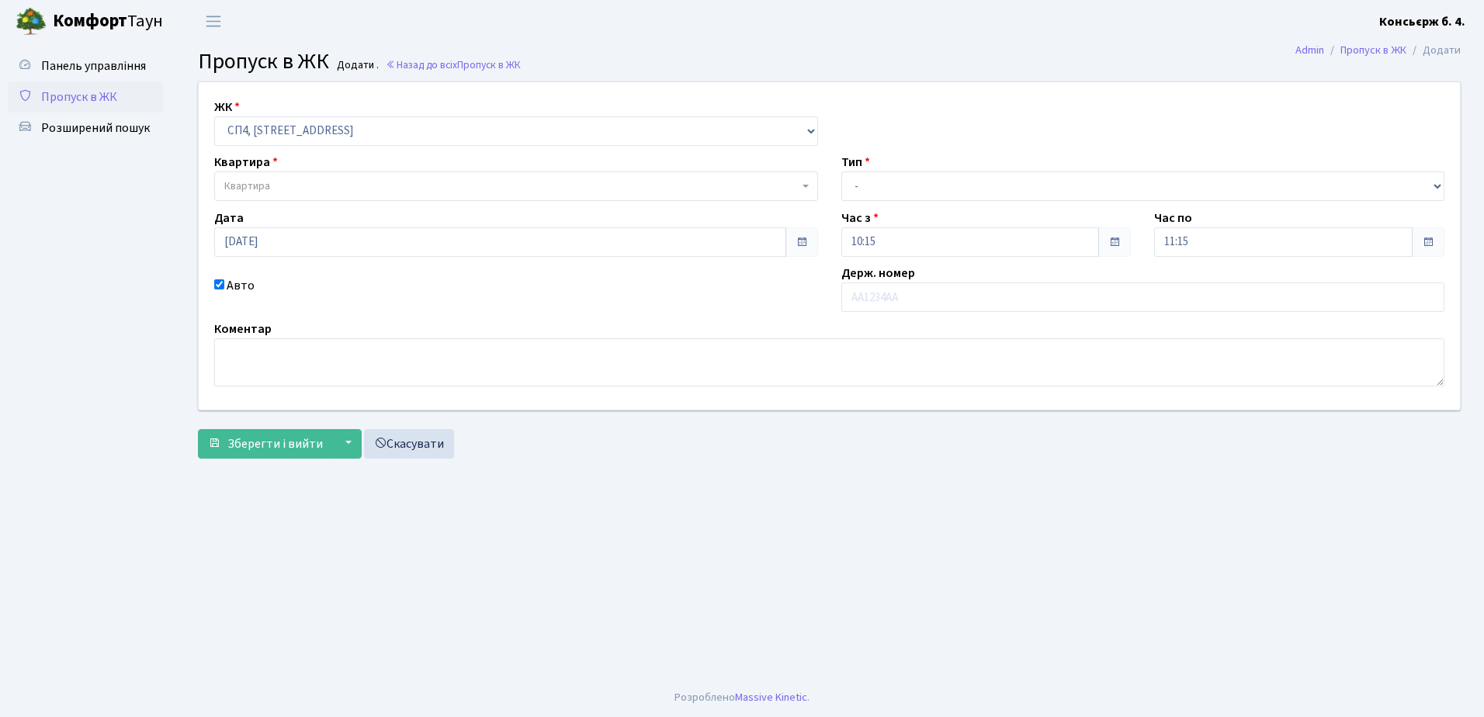
click at [219, 281] on input "Авто" at bounding box center [219, 284] width 10 height 10
checkbox input "false"
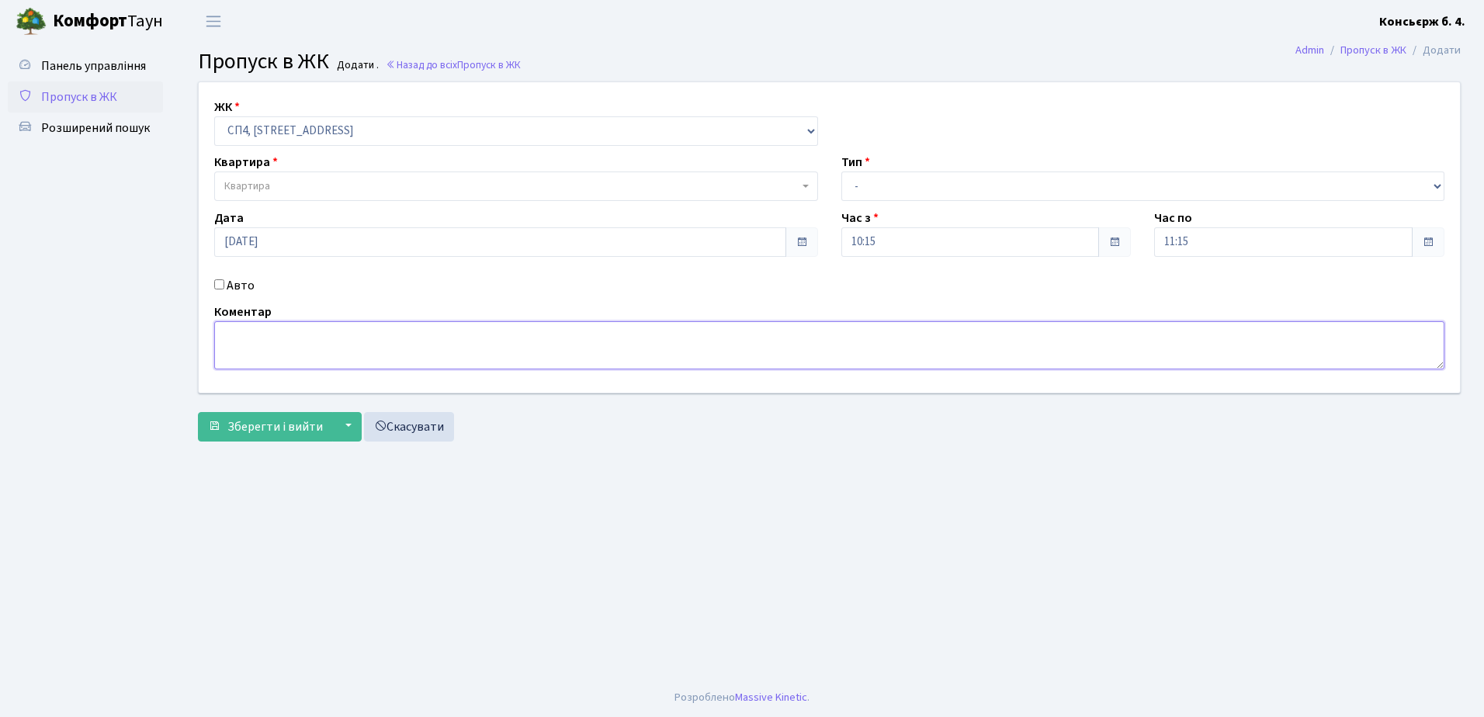
click at [253, 338] on textarea at bounding box center [829, 345] width 1230 height 48
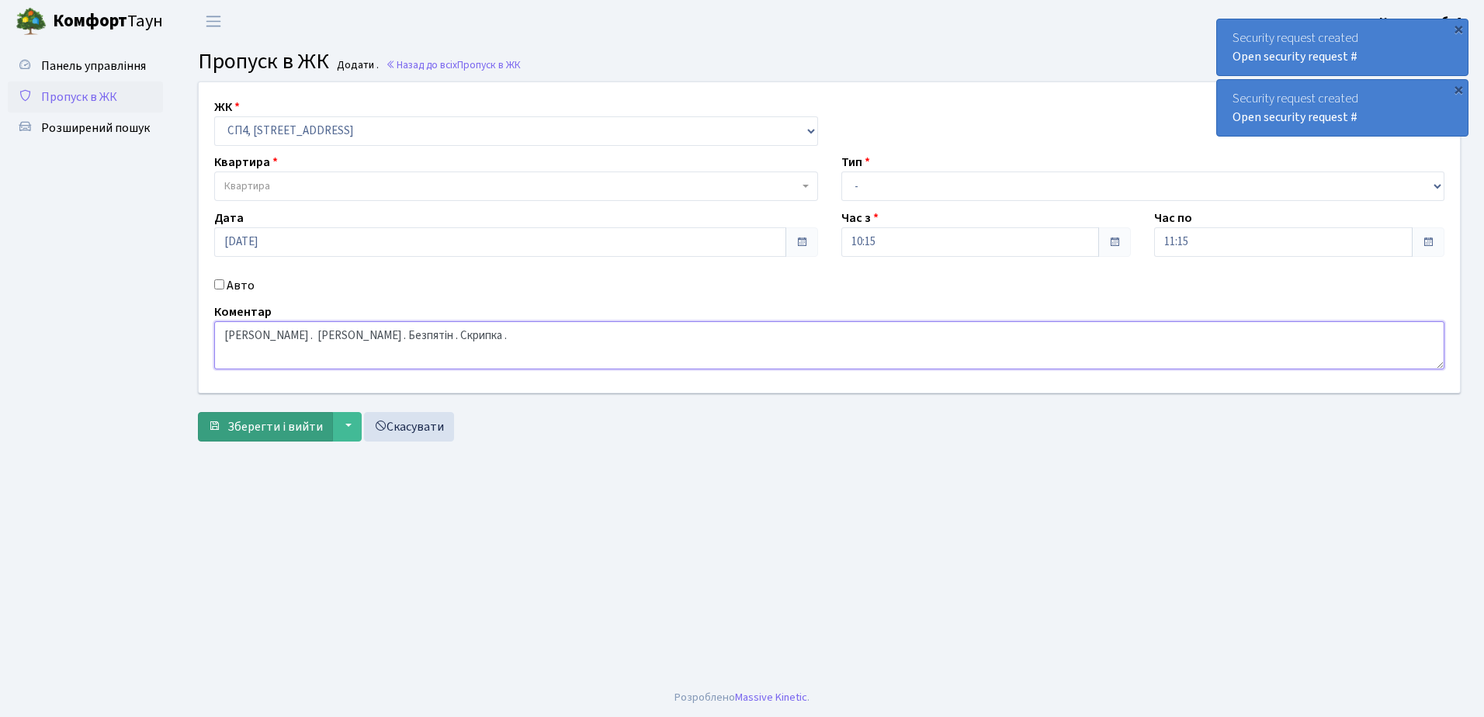
type textarea "[PERSON_NAME] . [PERSON_NAME] . Безпятін . Скрипка ."
click at [261, 428] on span "Зберегти і вийти" at bounding box center [274, 426] width 95 height 17
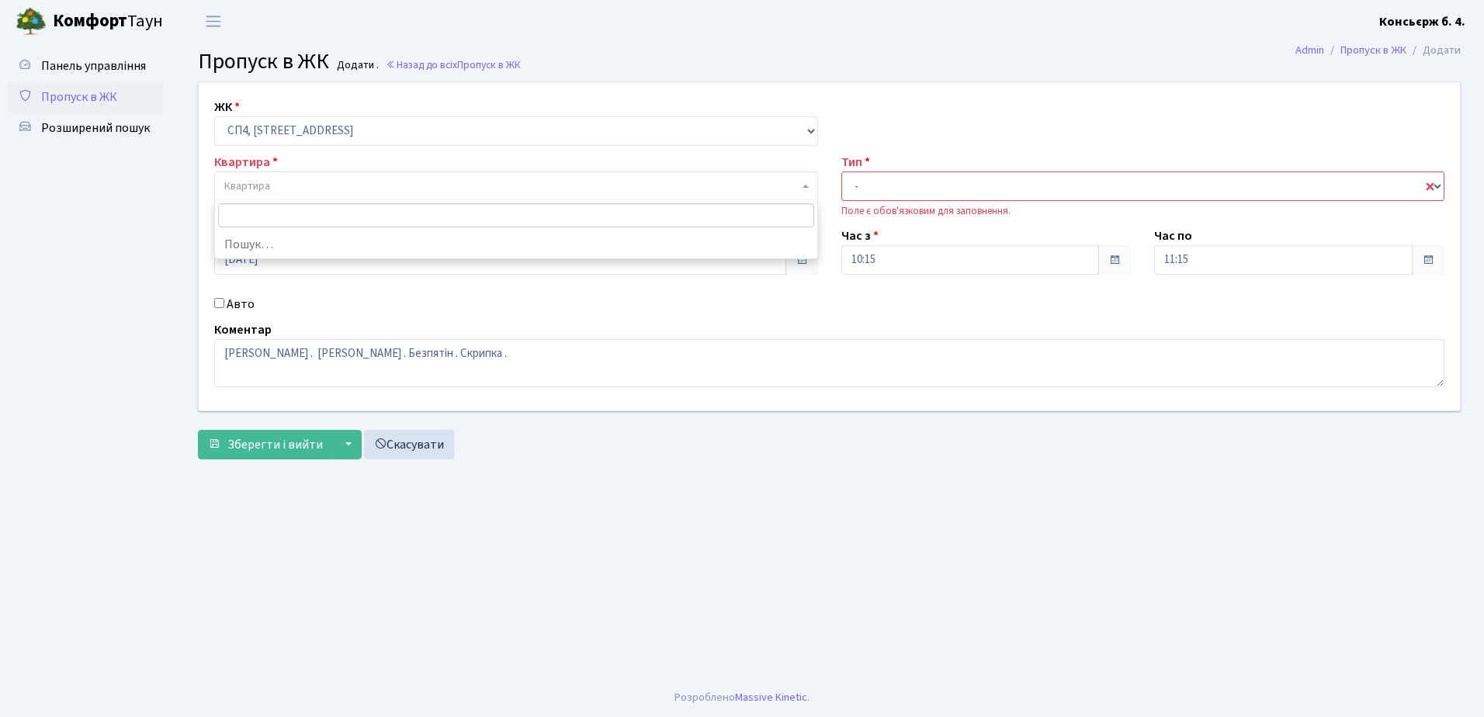
click at [325, 185] on span "Квартира" at bounding box center [511, 187] width 574 height 16
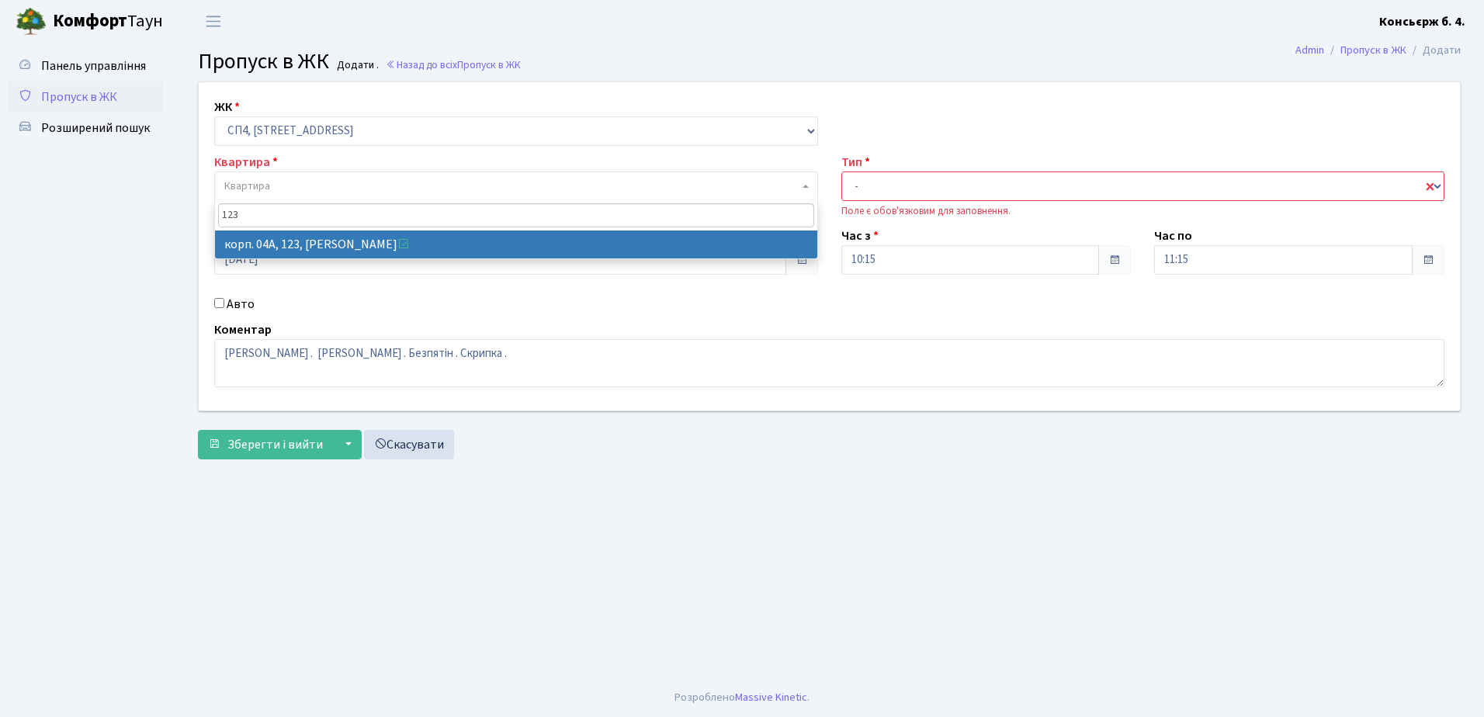
type input "123"
select select "21151"
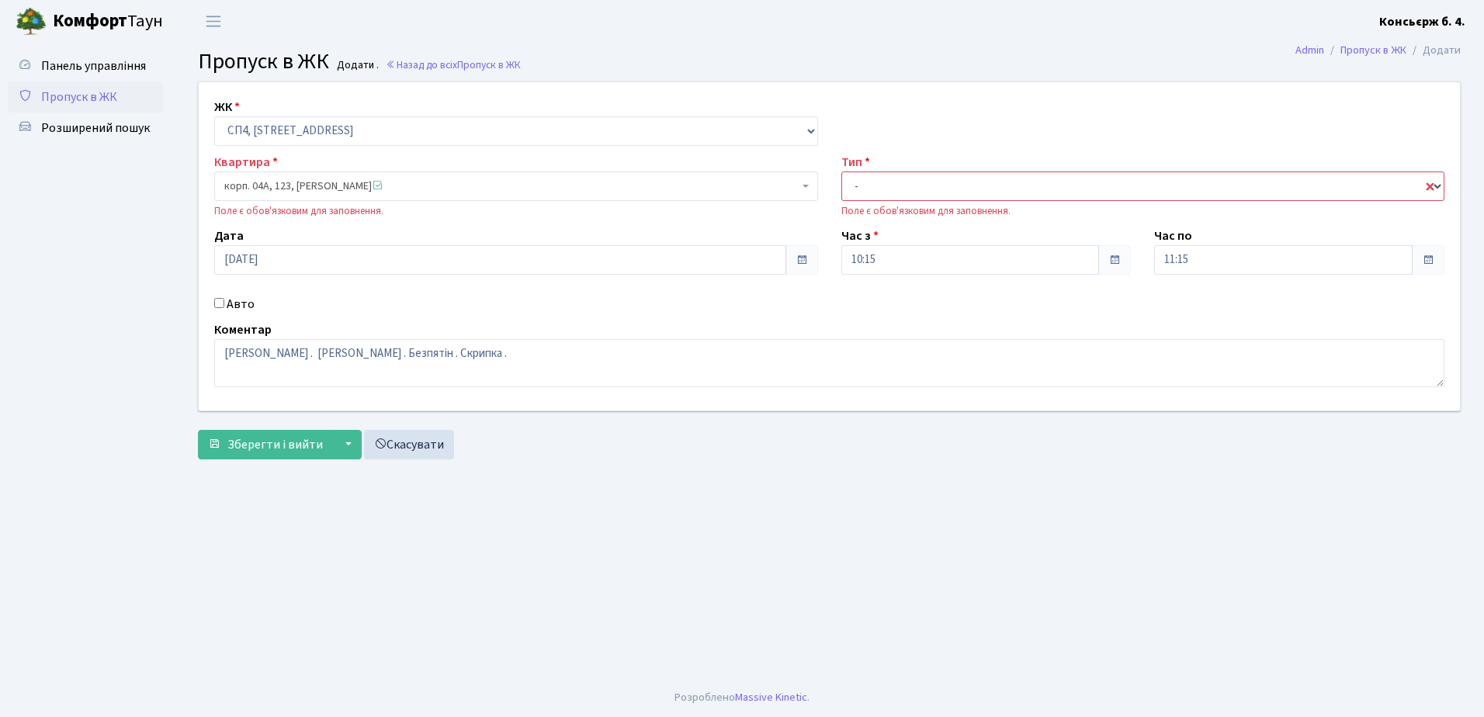
click at [910, 185] on select "- Доставка Таксі Гості Сервіс" at bounding box center [1143, 186] width 604 height 29
select select "18"
click at [841, 172] on select "- Доставка Таксі Гості Сервіс" at bounding box center [1143, 186] width 604 height 29
click at [281, 437] on span "Зберегти і вийти" at bounding box center [274, 444] width 95 height 17
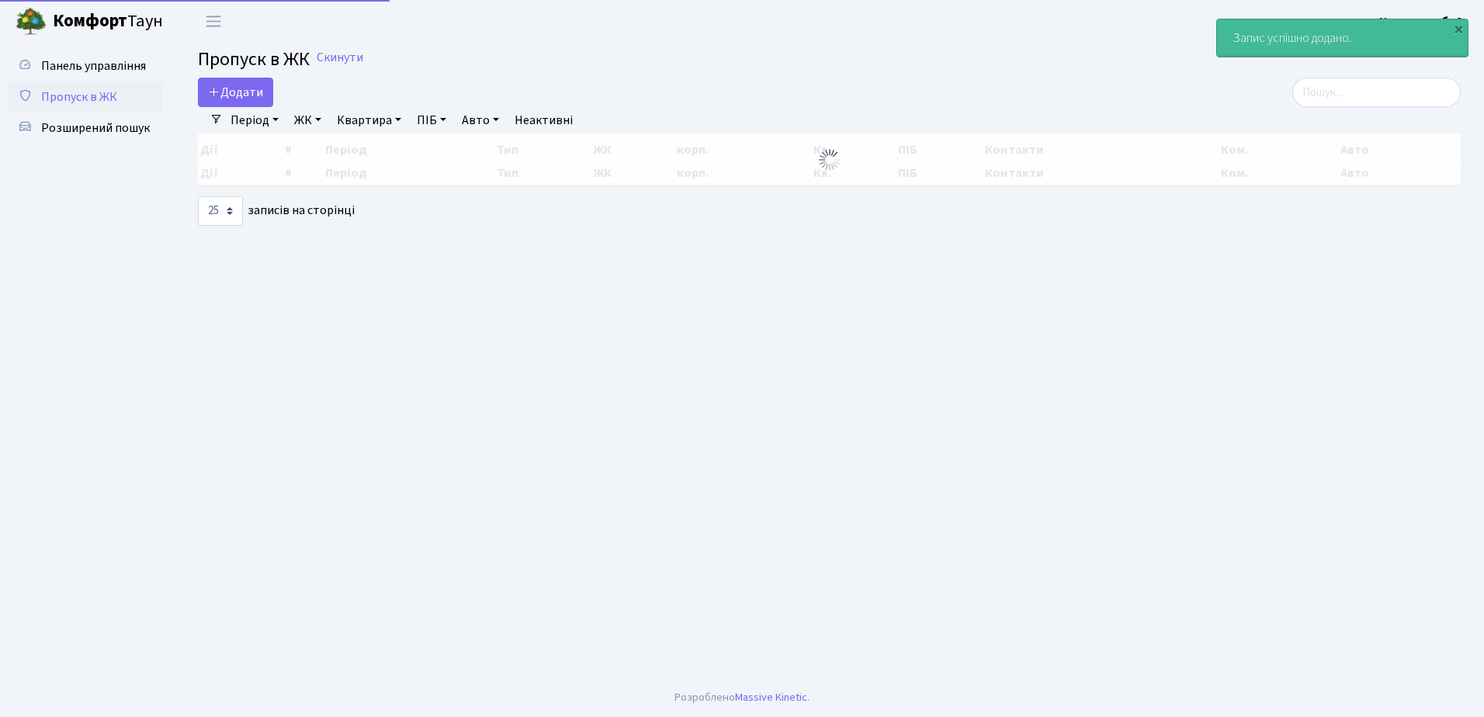
select select "25"
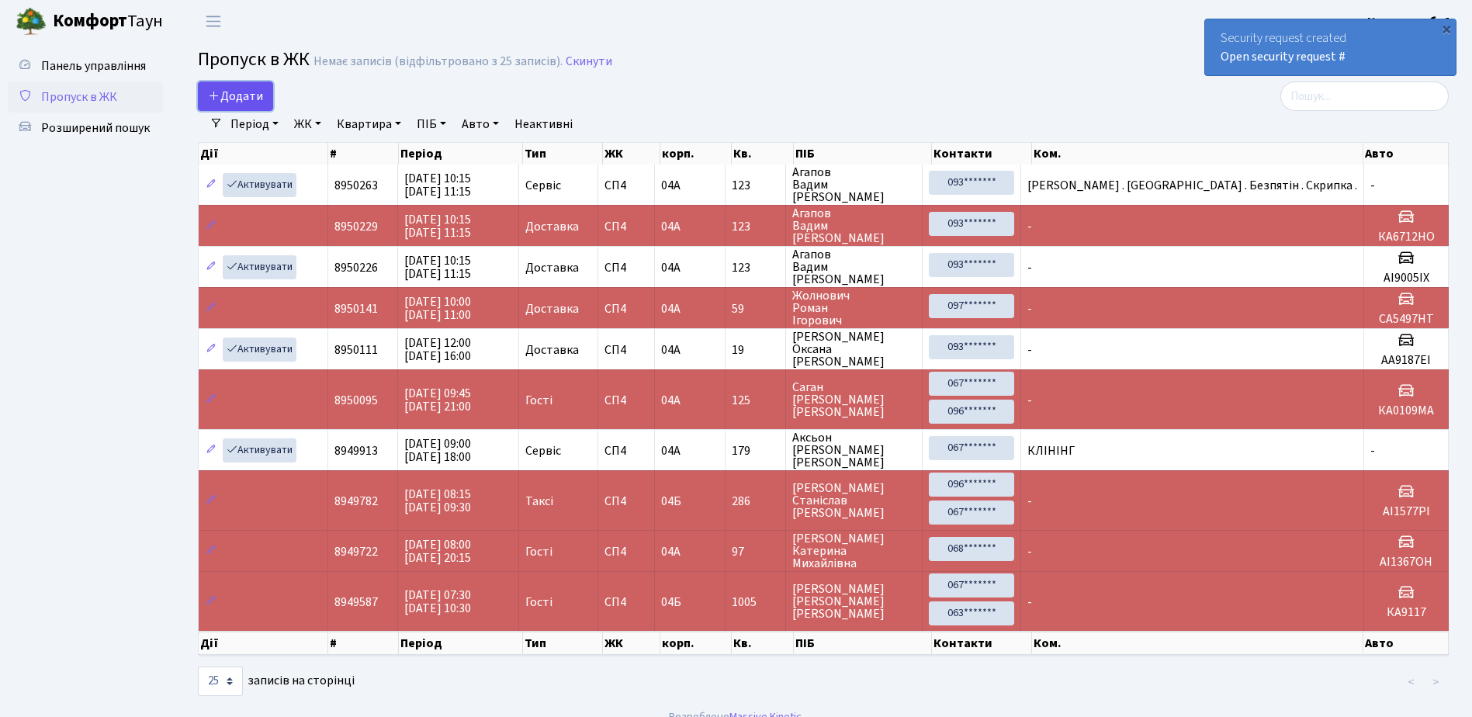
click at [234, 94] on span "Додати" at bounding box center [235, 96] width 55 height 17
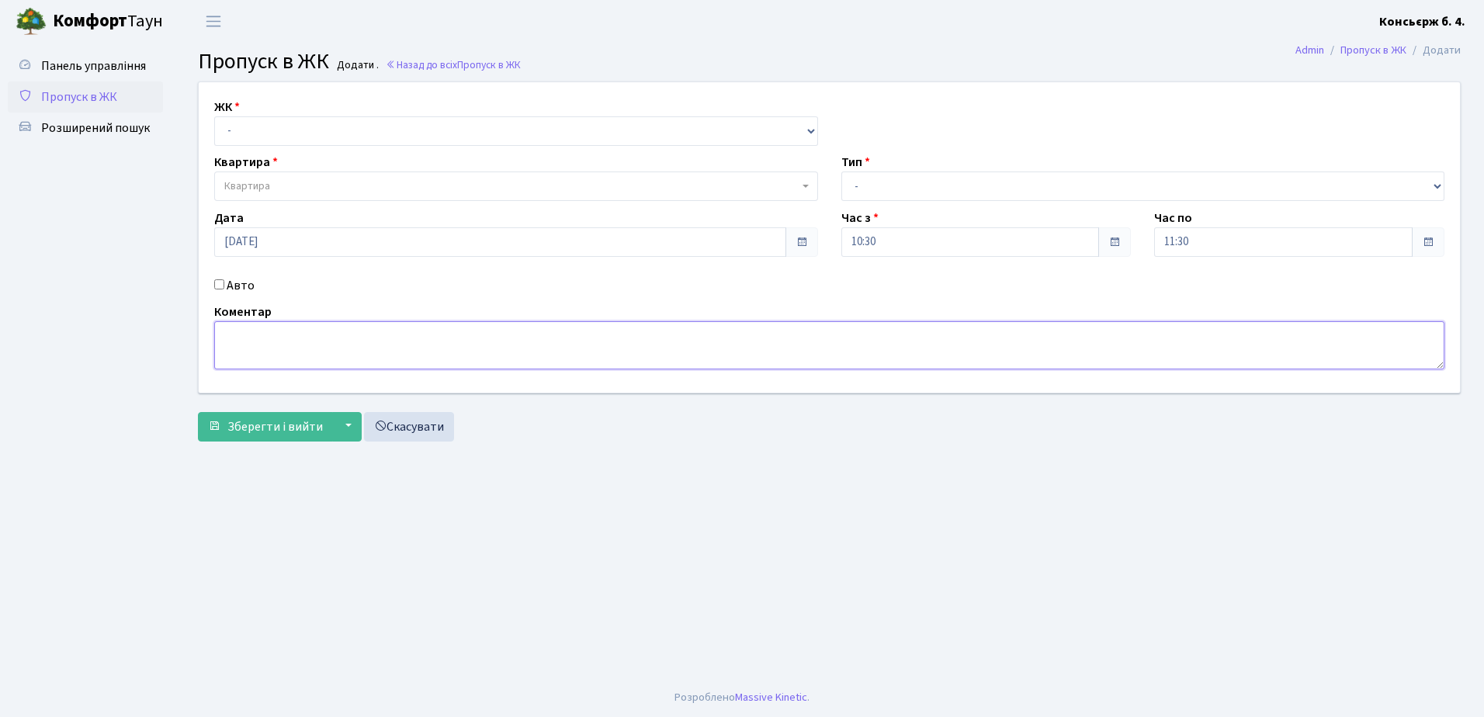
click at [305, 345] on textarea at bounding box center [829, 345] width 1230 height 48
type textarea "\"
type textarea "л"
type textarea "'"
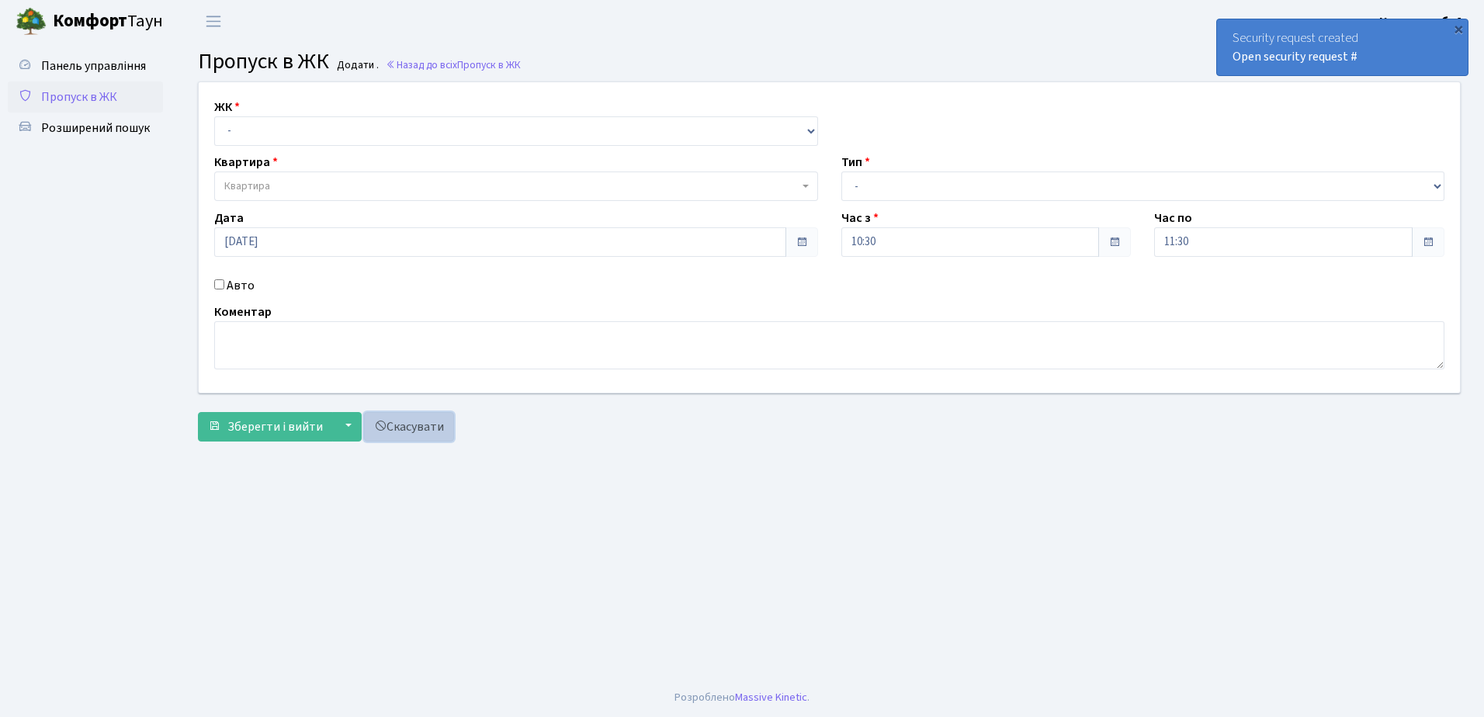
click at [413, 426] on link "Скасувати" at bounding box center [409, 426] width 90 height 29
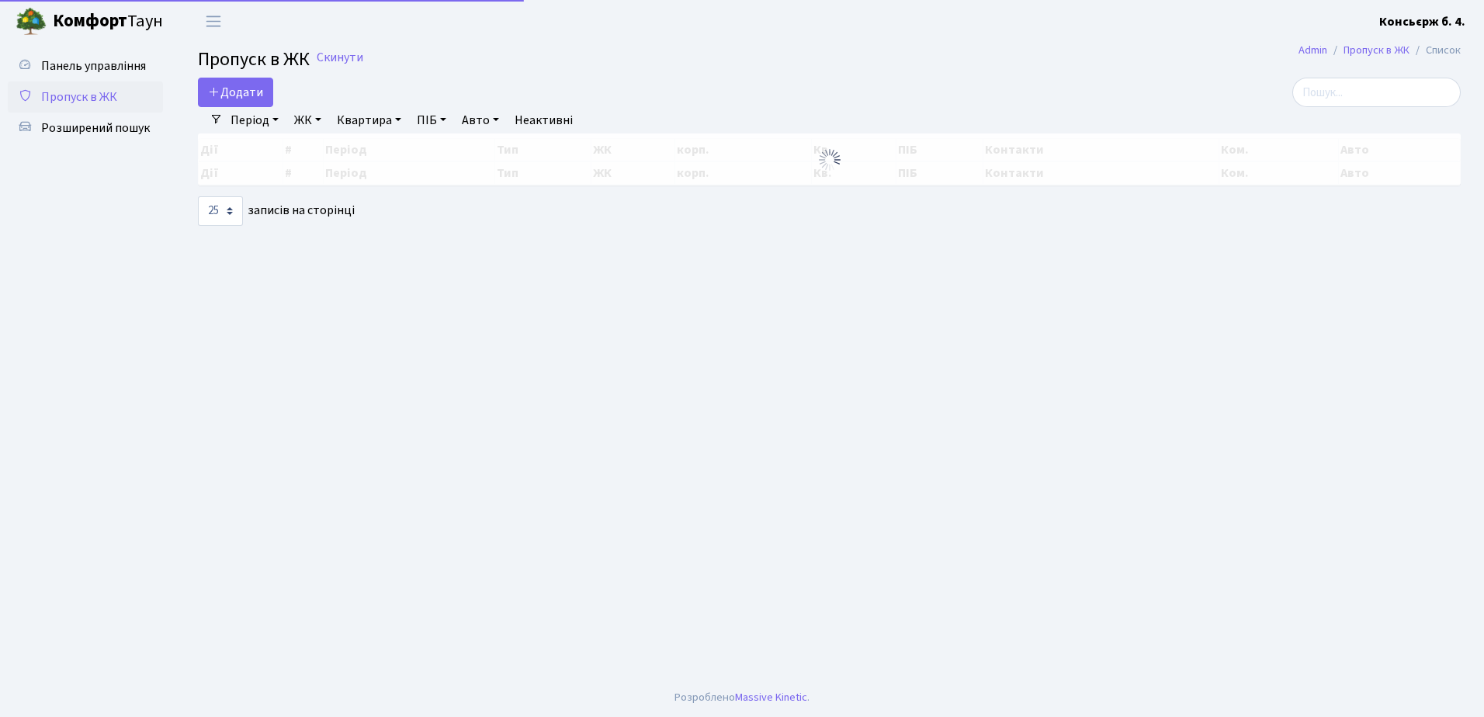
select select "25"
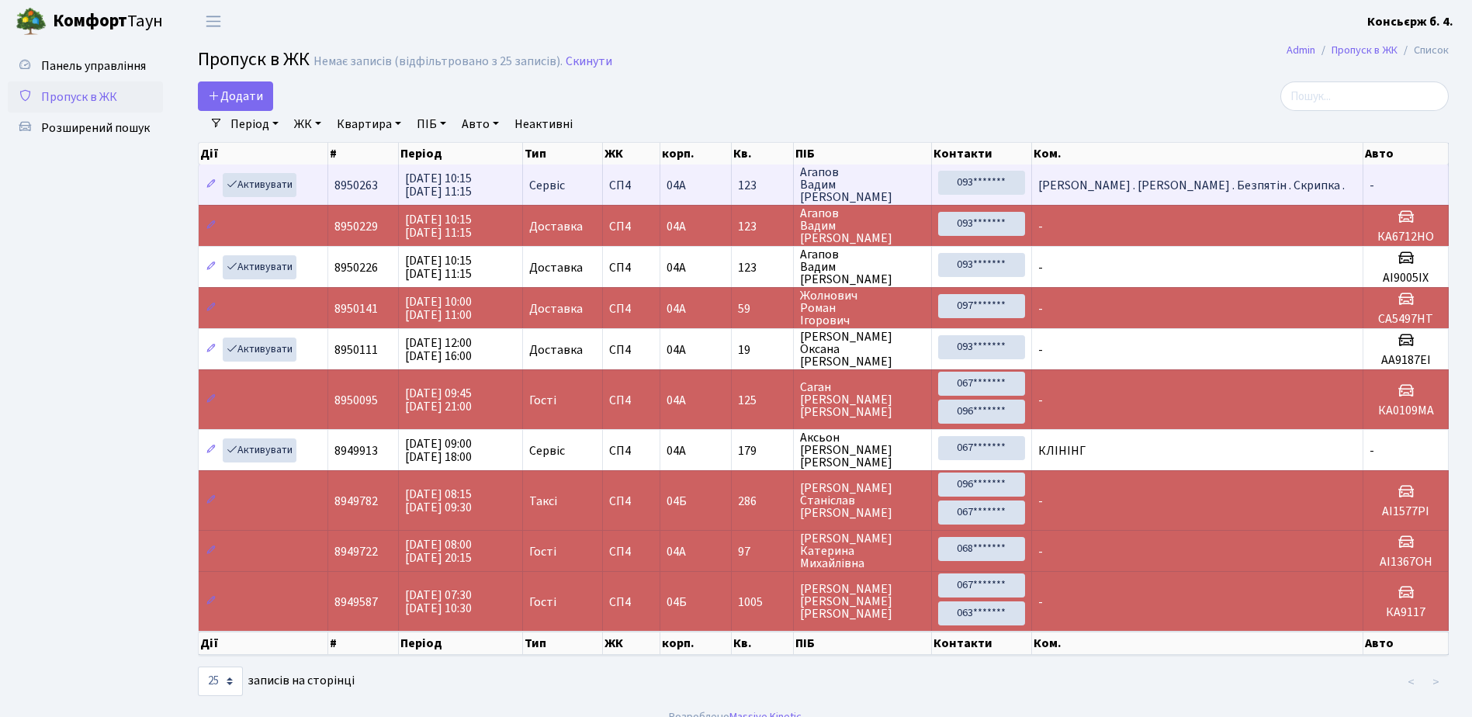
click at [1172, 181] on span "Якушенко . Самборський . Безпятін . Скрипка ." at bounding box center [1191, 185] width 307 height 17
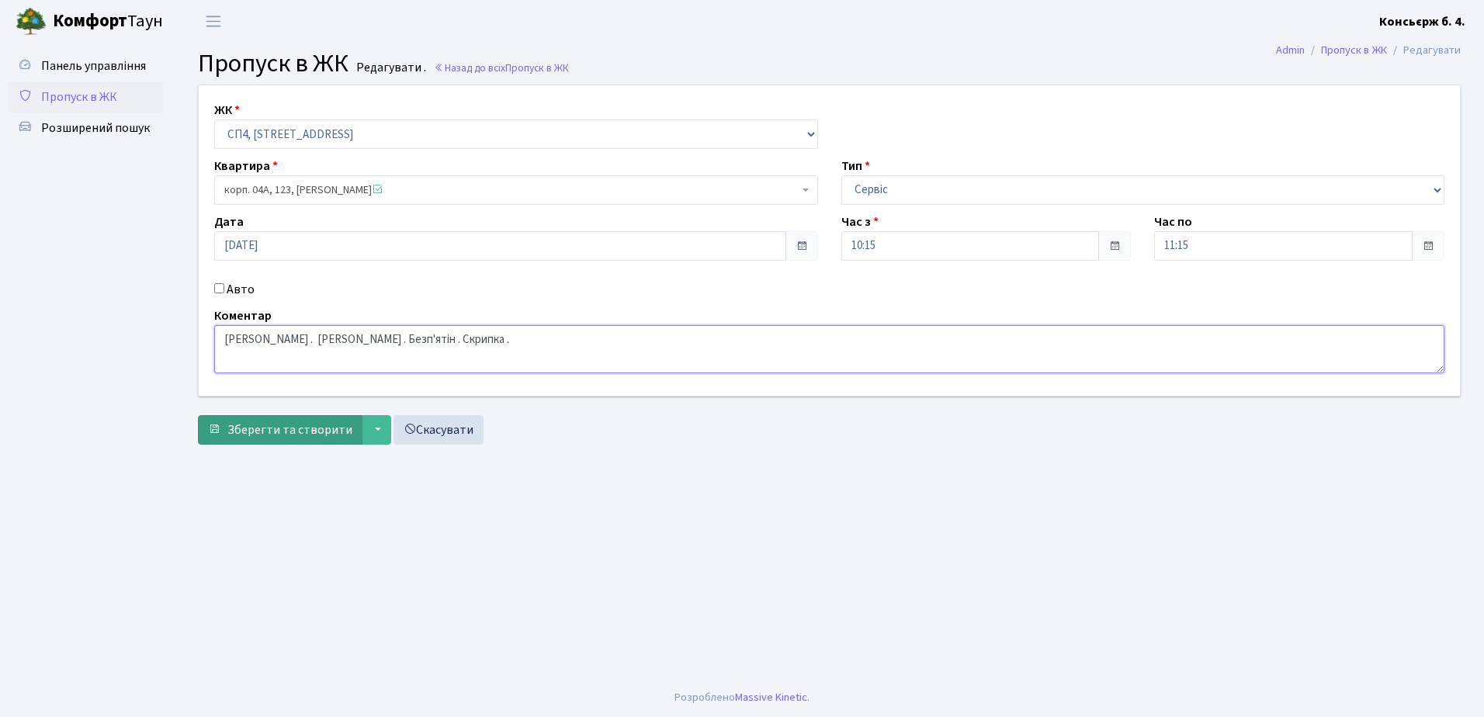
type textarea "[PERSON_NAME] . [PERSON_NAME] . Безп'ятін . Скрипка ."
click at [310, 431] on span "Зберегти та створити" at bounding box center [289, 429] width 125 height 17
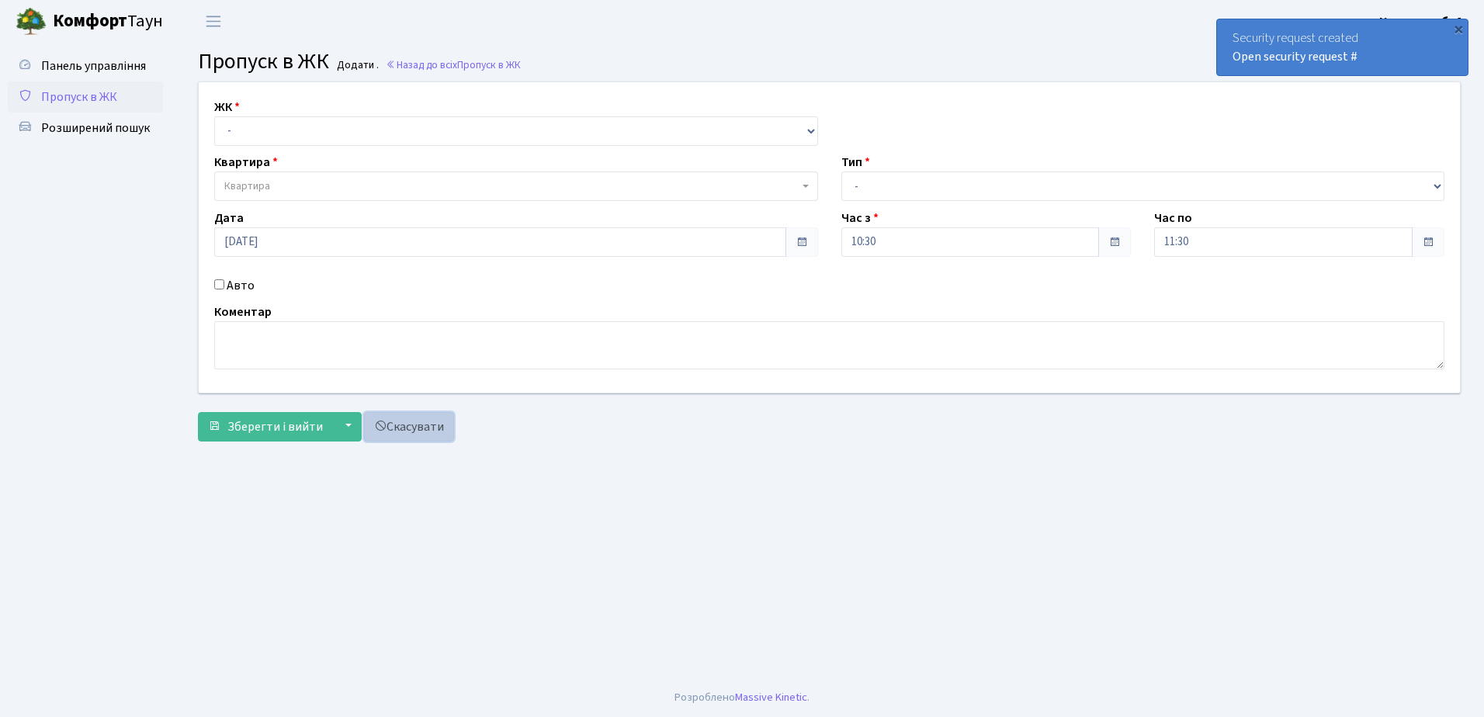
click at [400, 425] on link "Скасувати" at bounding box center [409, 426] width 90 height 29
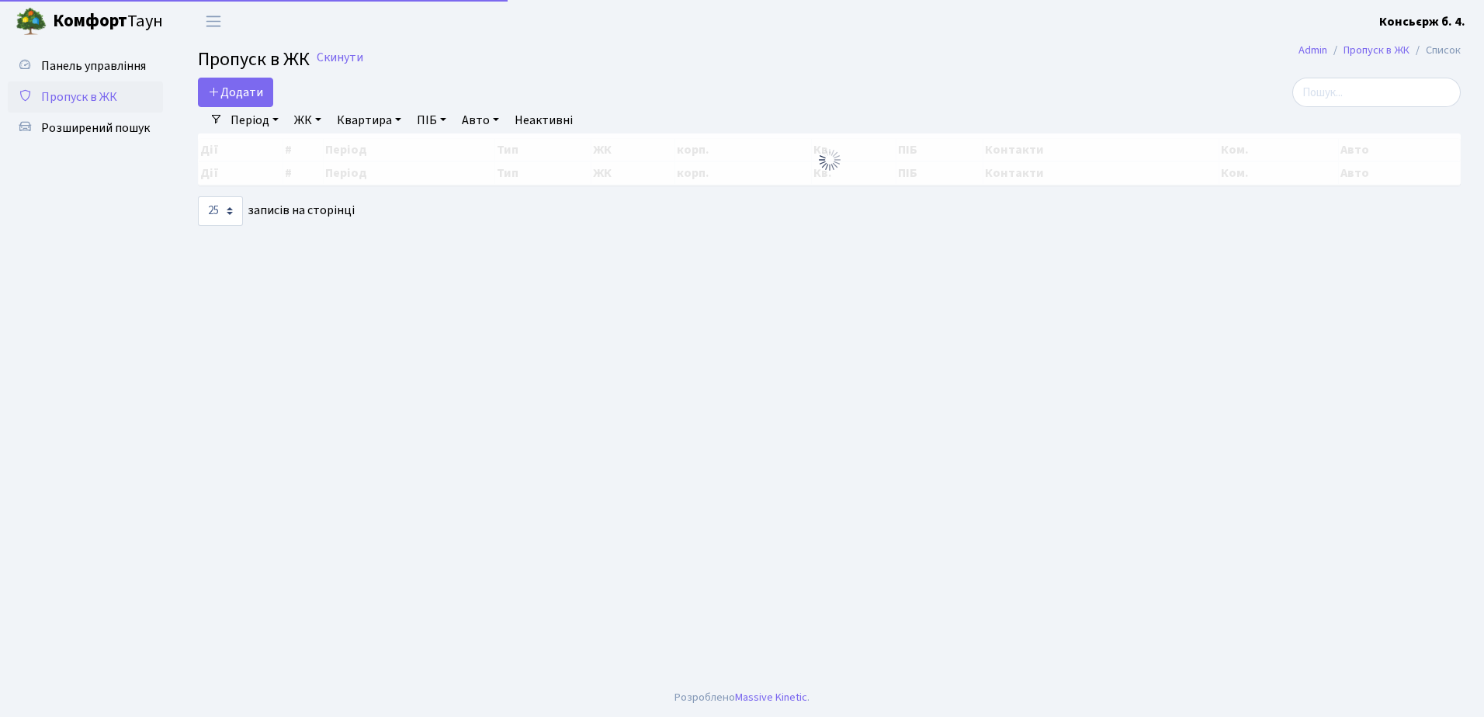
select select "25"
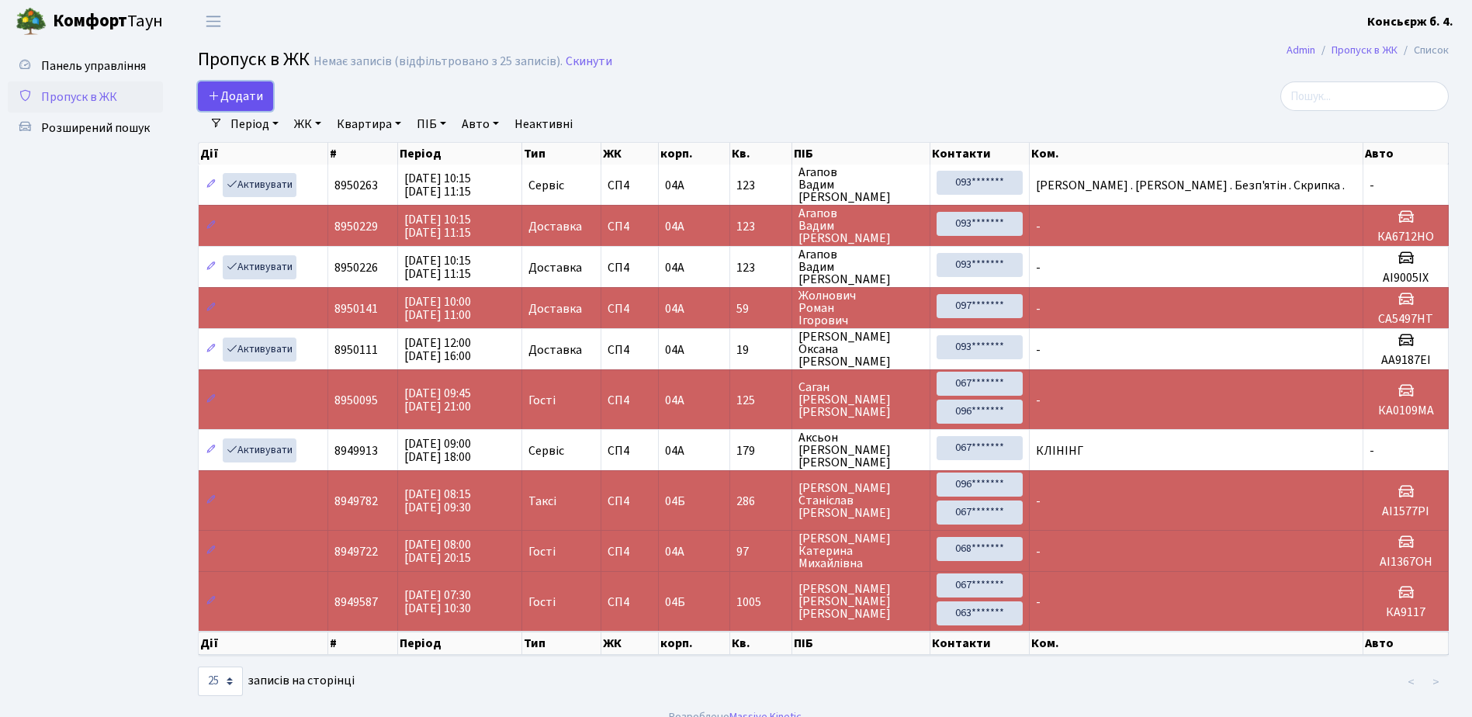
click at [239, 95] on span "Додати" at bounding box center [235, 96] width 55 height 17
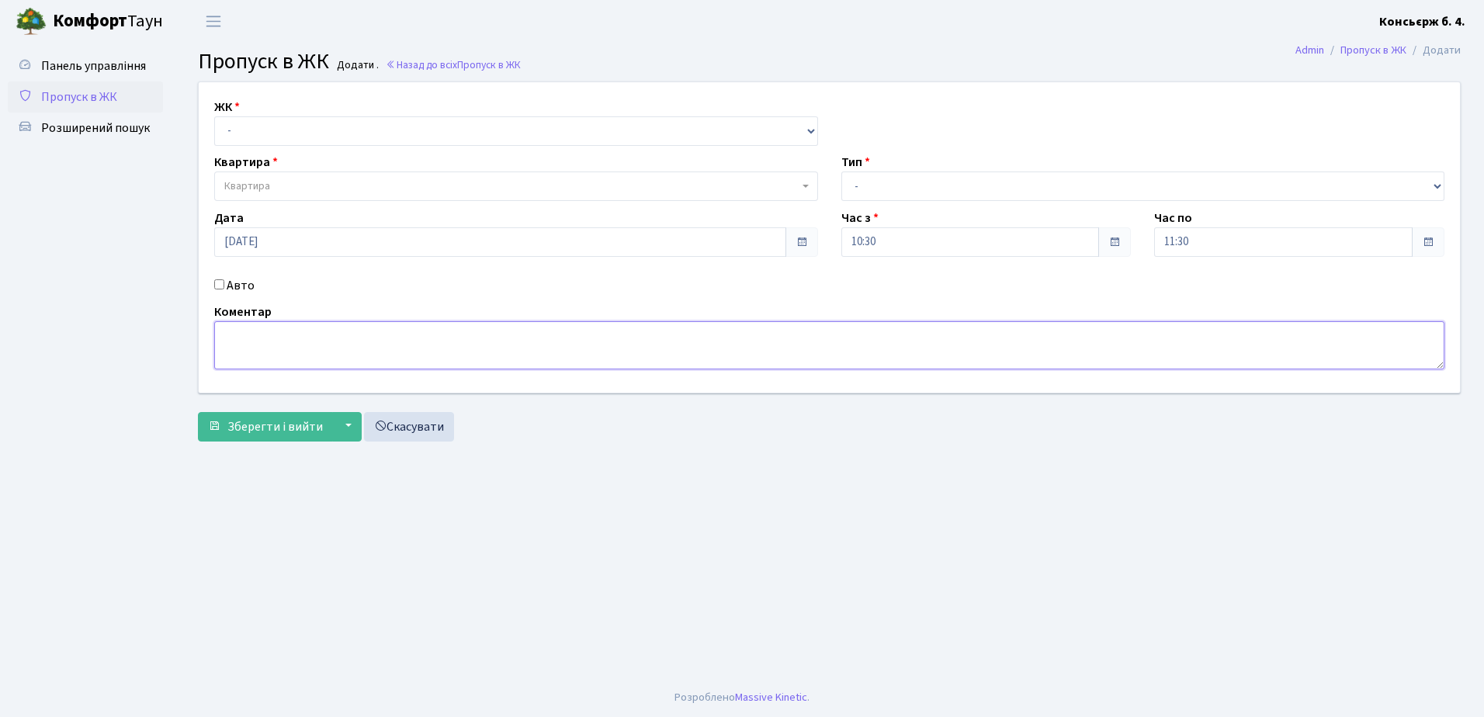
click at [324, 335] on textarea at bounding box center [829, 345] width 1230 height 48
type textarea "Ф"
click at [411, 421] on link "Скасувати" at bounding box center [409, 426] width 90 height 29
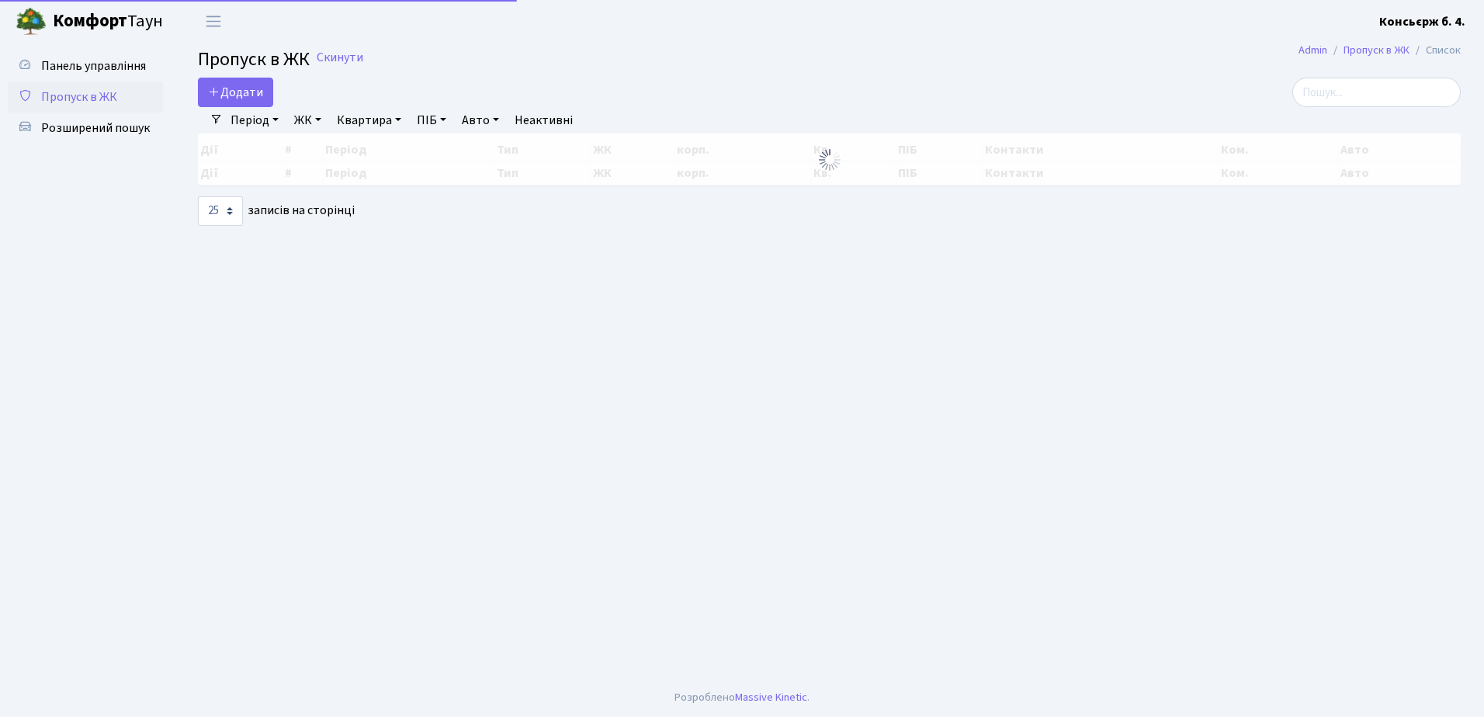
select select "25"
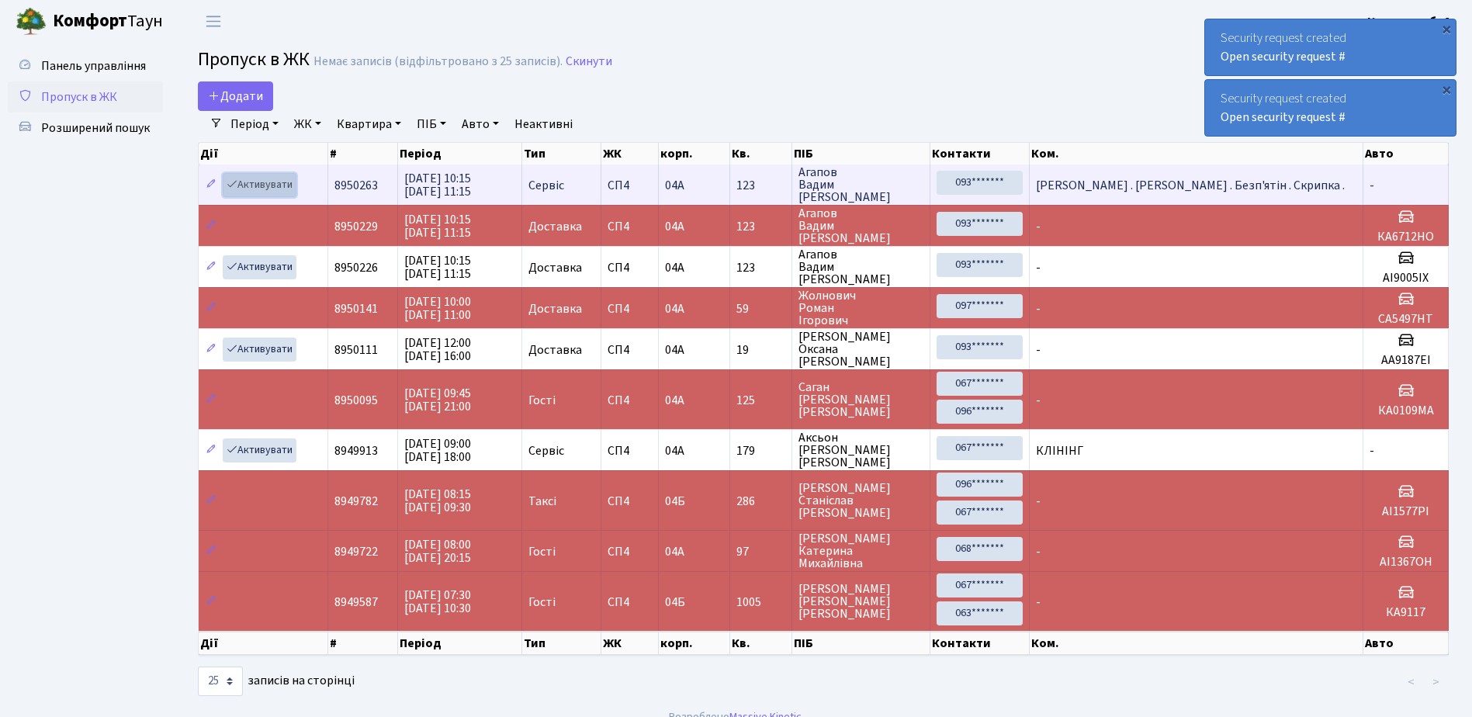
click at [259, 181] on link "Активувати" at bounding box center [260, 185] width 74 height 24
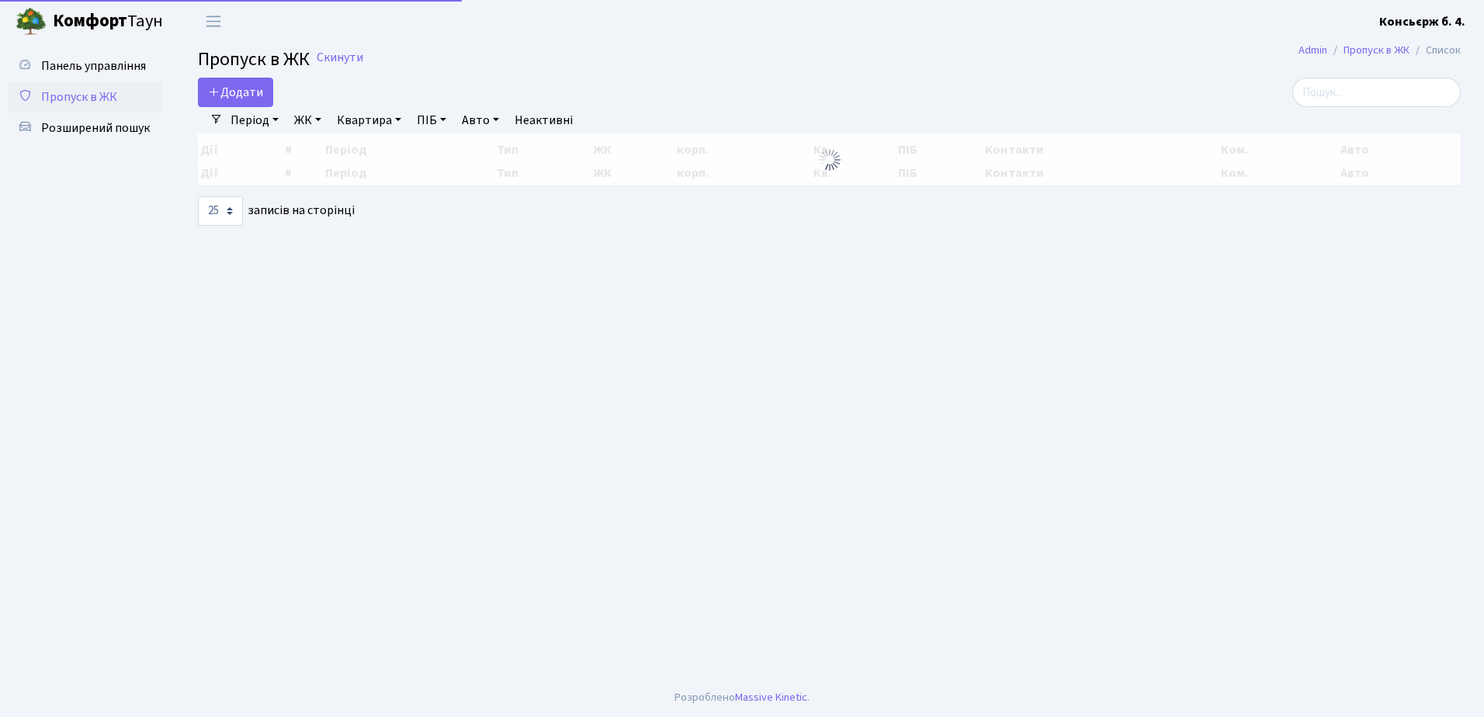
select select "25"
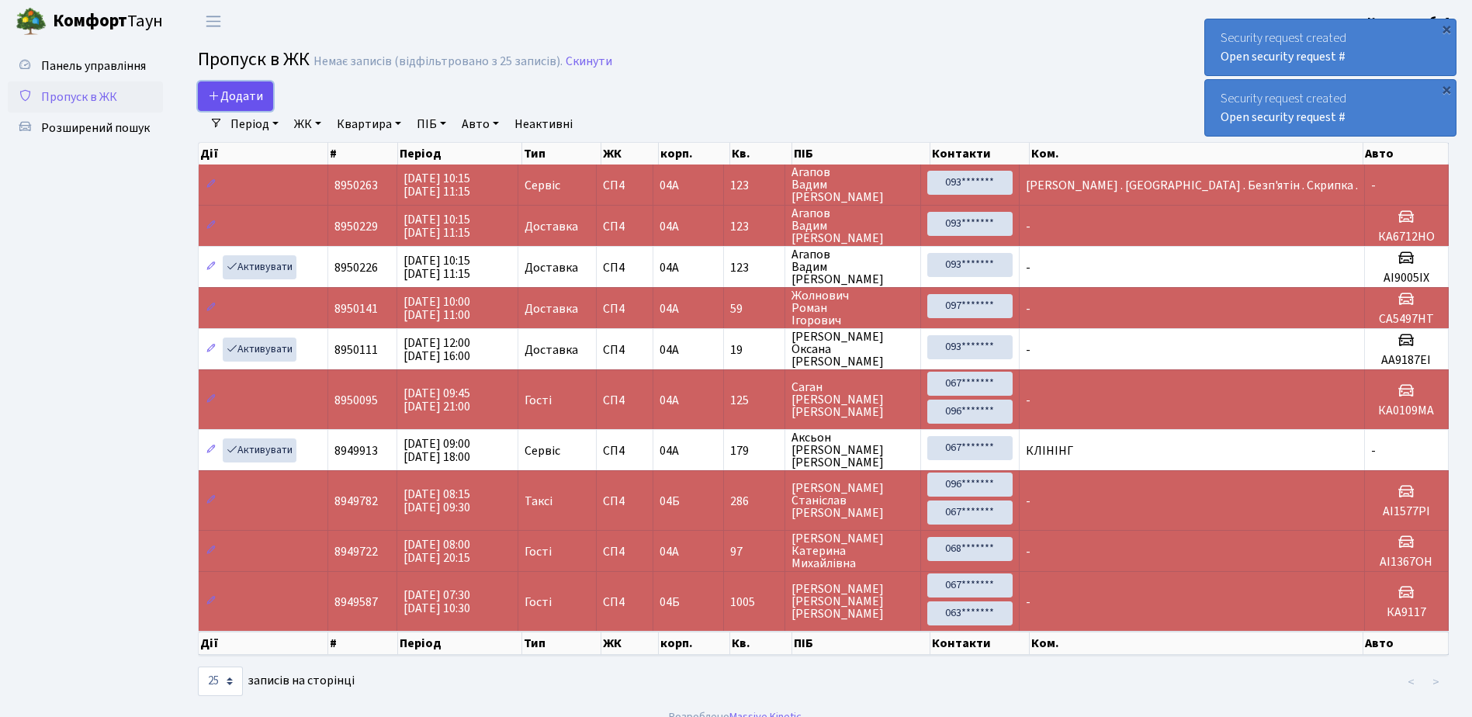
click at [218, 86] on link "Додати" at bounding box center [235, 95] width 75 height 29
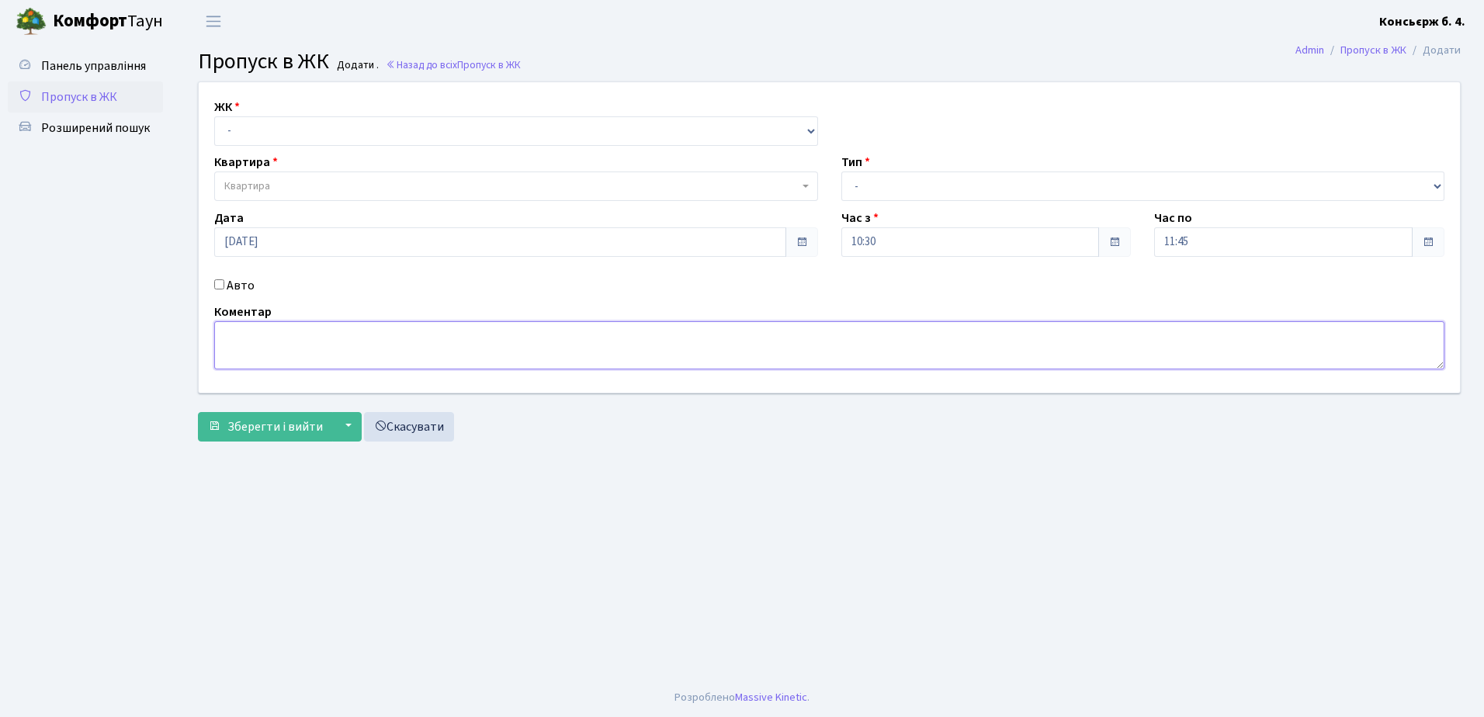
click at [259, 352] on textarea at bounding box center [829, 345] width 1230 height 48
type textarea "є"
type textarea "/"
type textarea "\"
type textarea "'"
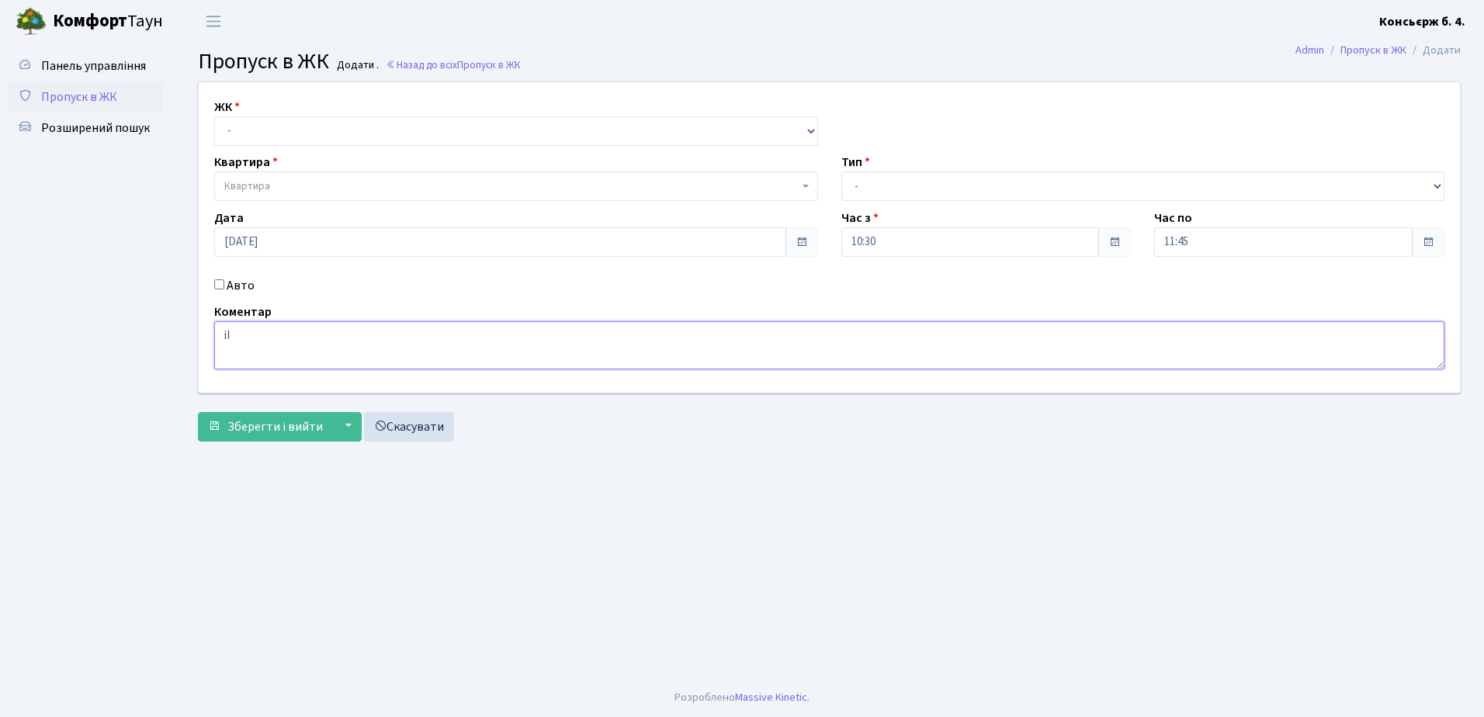
type textarea "і"
click at [414, 423] on link "Скасувати" at bounding box center [409, 426] width 90 height 29
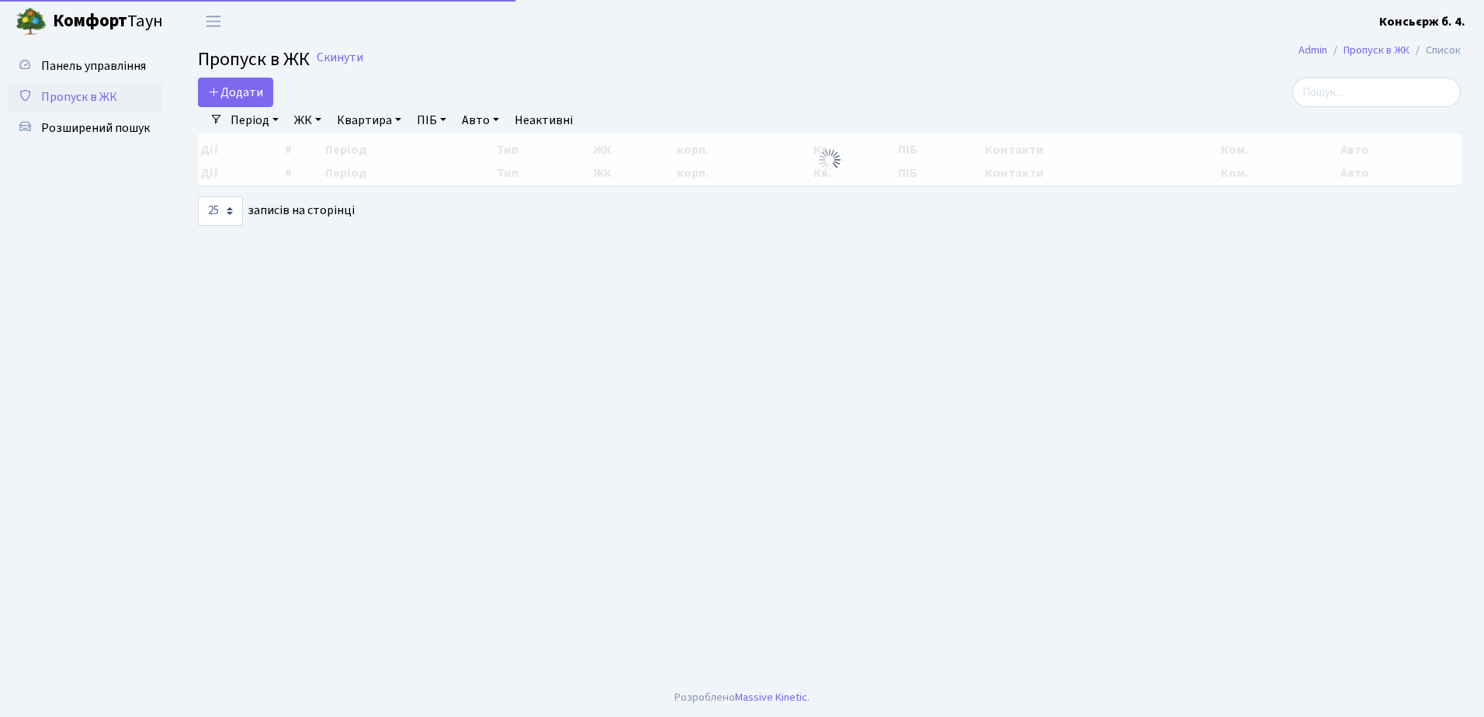
select select "25"
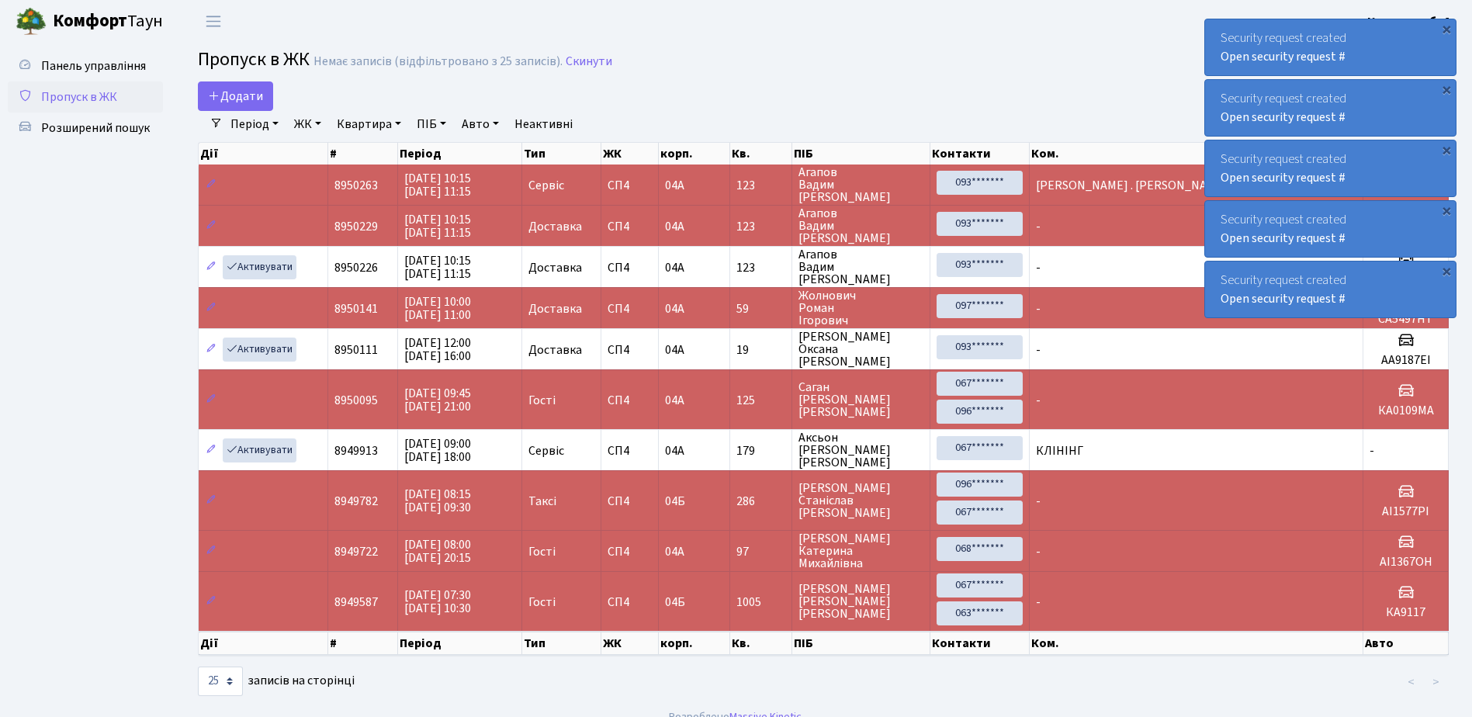
click at [1216, 25] on div "Security request created Open security request #" at bounding box center [1330, 47] width 251 height 56
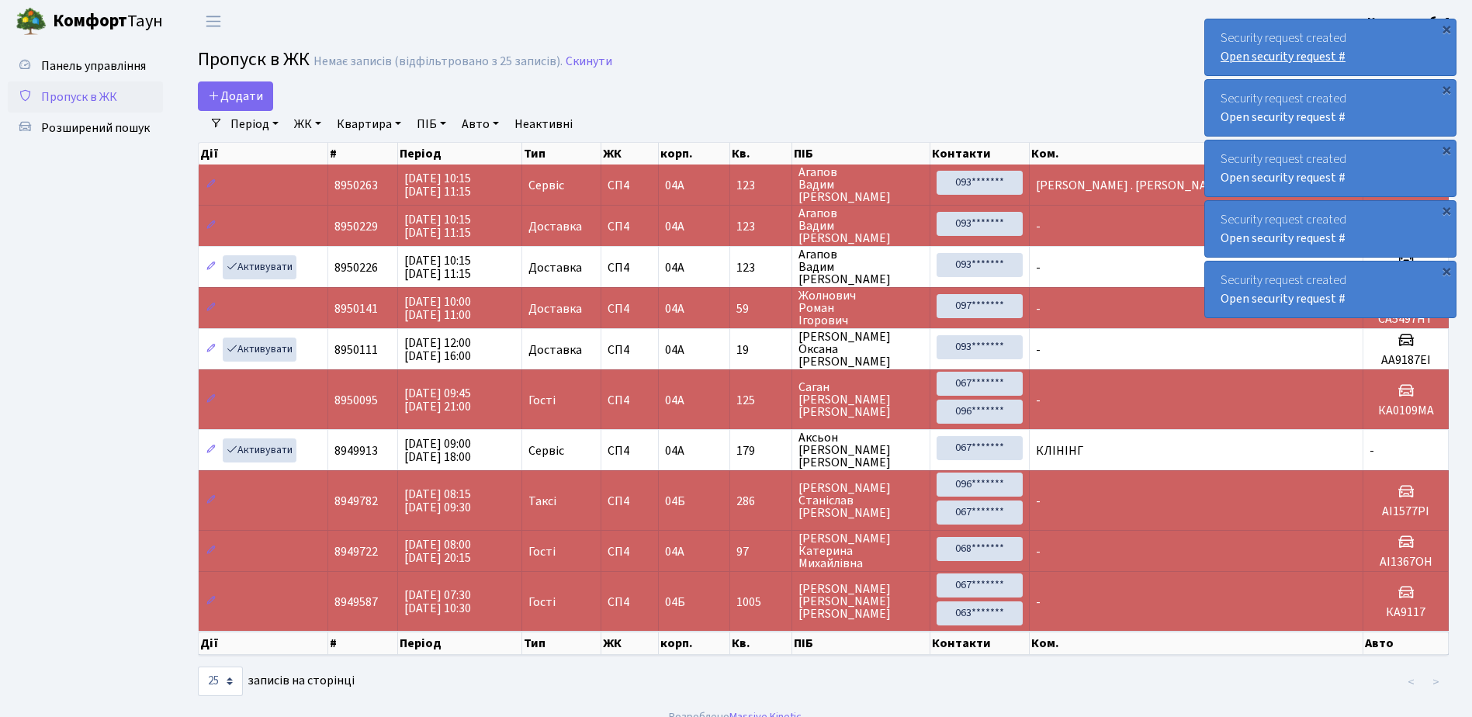
click at [1225, 55] on link "Open security request #" at bounding box center [1283, 56] width 125 height 17
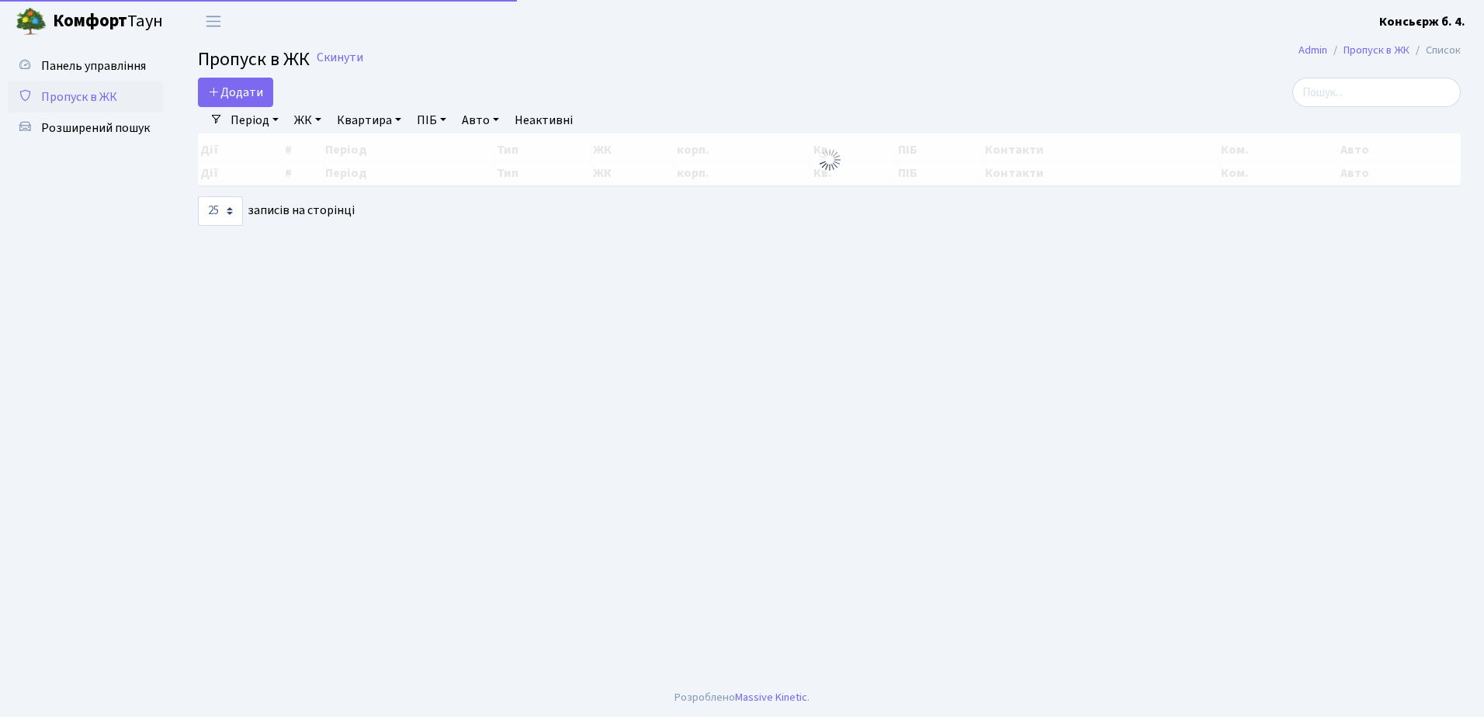
select select "25"
